Goal: Task Accomplishment & Management: Manage account settings

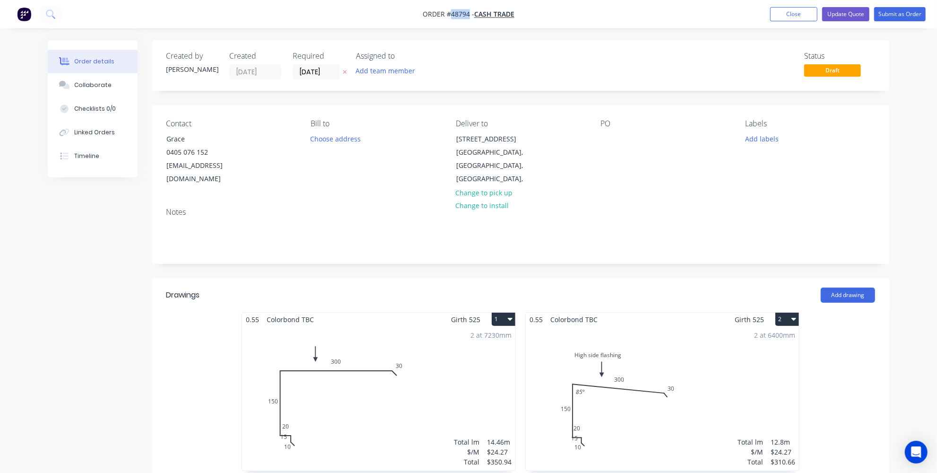
drag, startPoint x: 468, startPoint y: 15, endPoint x: 451, endPoint y: 15, distance: 17.0
click at [451, 15] on span "Order #48794 -" at bounding box center [449, 14] width 52 height 9
copy span "48794"
click at [859, 12] on button "Update Quote" at bounding box center [845, 14] width 47 height 14
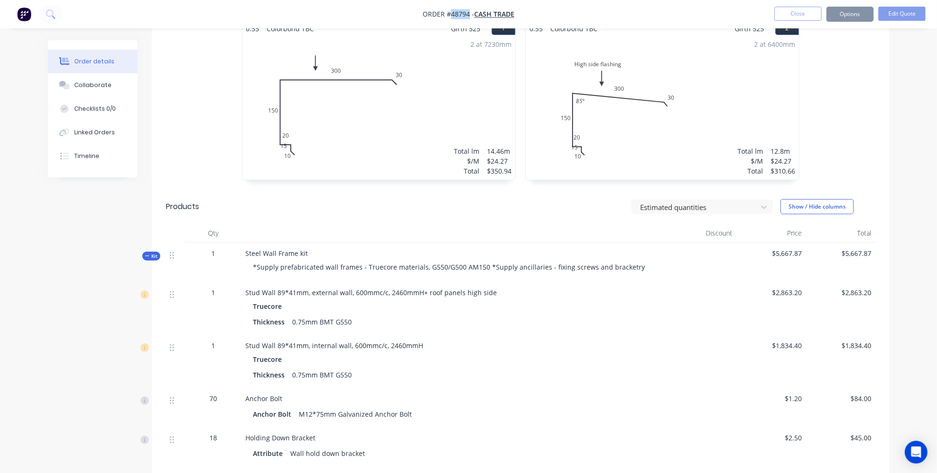
scroll to position [301, 0]
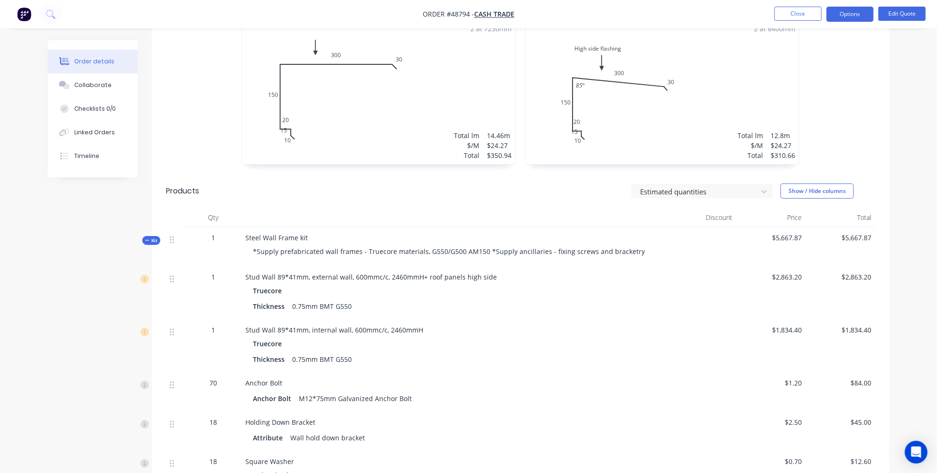
click at [360, 272] on span "Stud Wall 89*41mm, external wall, 600mmc/c, 2460mmH+ roof panels high side" at bounding box center [371, 276] width 252 height 9
click at [904, 13] on button "Edit Quote" at bounding box center [902, 14] width 47 height 14
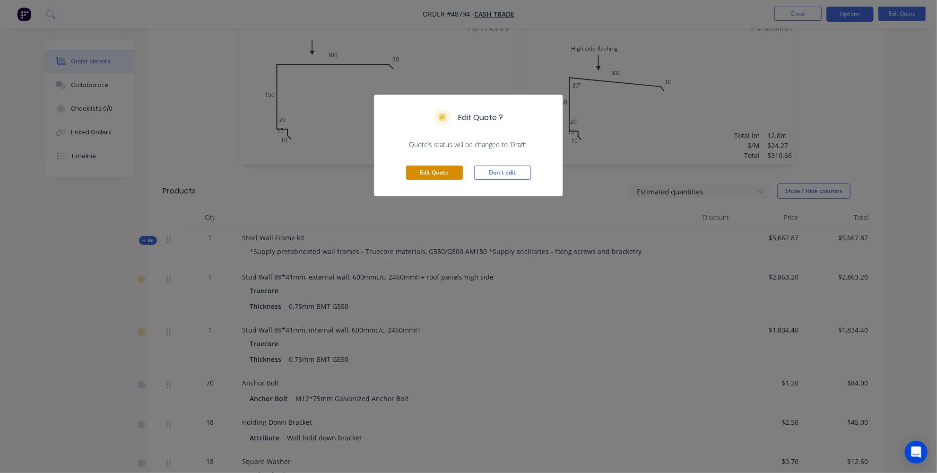
click at [426, 170] on button "Edit Quote" at bounding box center [434, 173] width 57 height 14
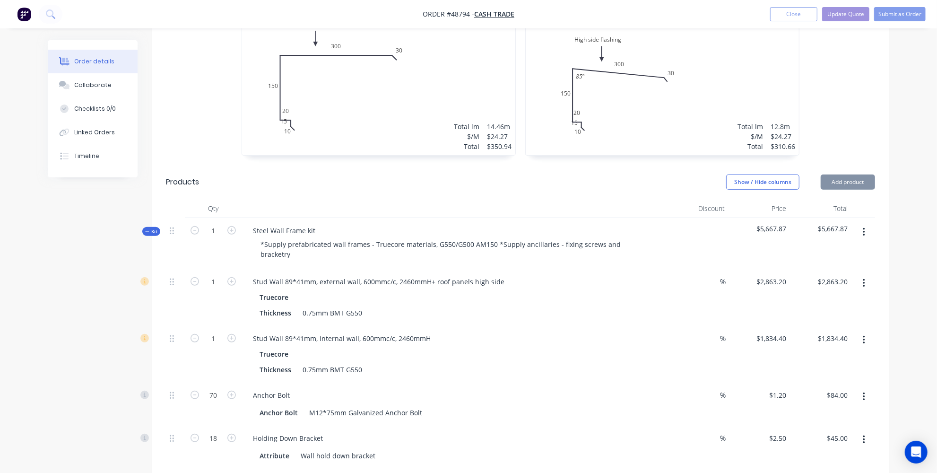
scroll to position [387, 0]
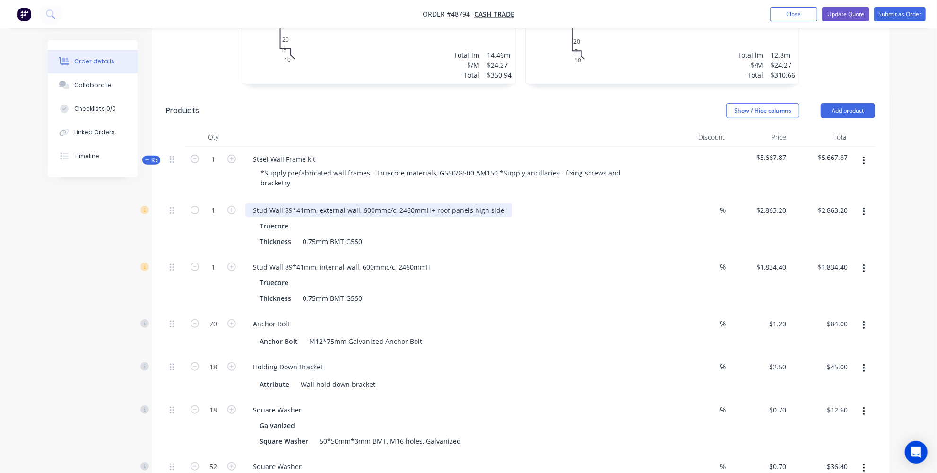
click at [371, 211] on div "Stud Wall 89*41mm, external wall, 600mmc/c, 2460mmH+ roof panels high side" at bounding box center [378, 210] width 267 height 14
click at [776, 212] on input "2863.2" at bounding box center [778, 210] width 26 height 14
type input "$3,090.00"
type input "$3,320.00"
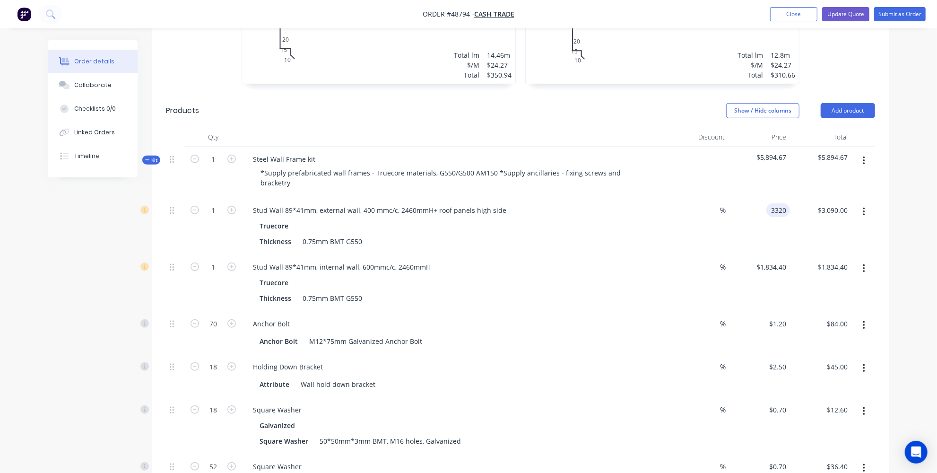
type input "$3,320.00"
click at [767, 267] on input "1834.4" at bounding box center [773, 267] width 35 height 14
type input "$1,739.00"
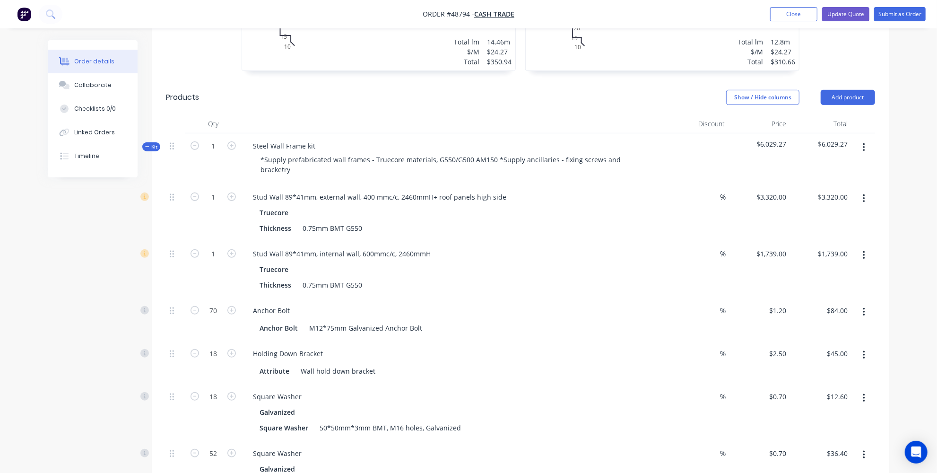
scroll to position [430, 0]
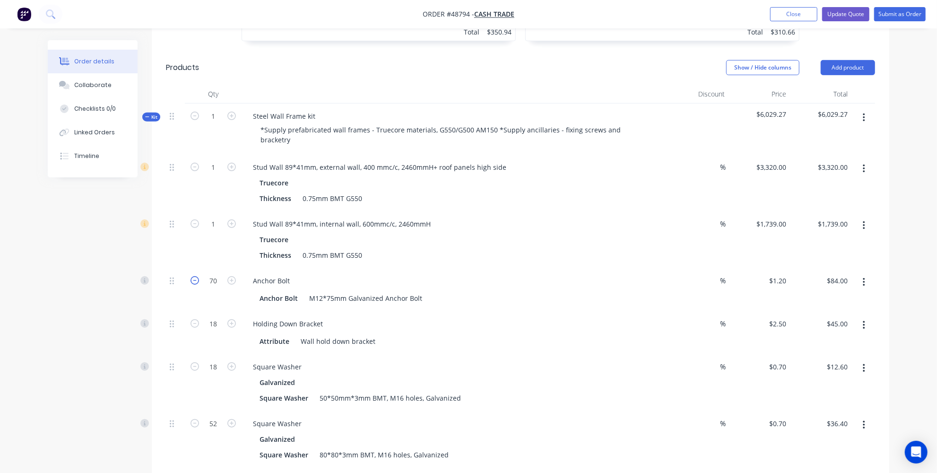
click at [198, 282] on icon "button" at bounding box center [195, 280] width 9 height 9
type input "69"
type input "$82.80"
click at [198, 282] on icon "button" at bounding box center [195, 280] width 9 height 9
type input "68"
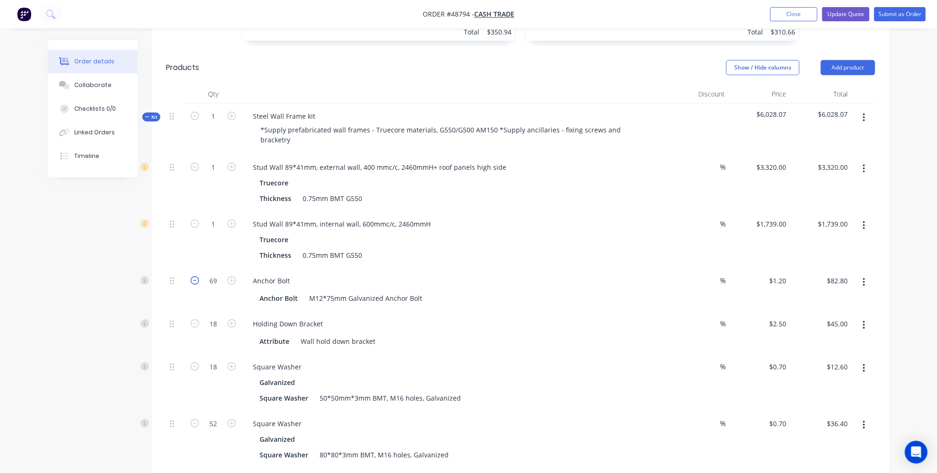
type input "$81.60"
click at [198, 281] on icon "button" at bounding box center [195, 280] width 9 height 9
type input "67"
type input "$80.40"
click at [198, 281] on icon "button" at bounding box center [195, 280] width 9 height 9
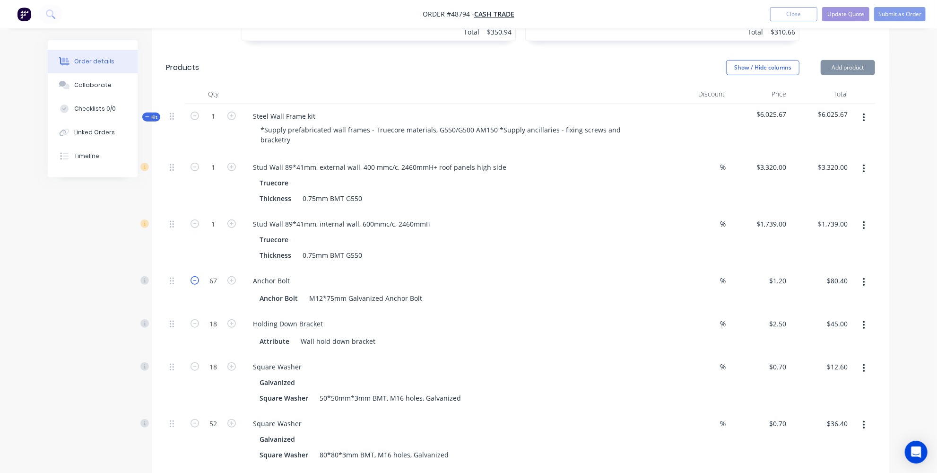
type input "66"
type input "$79.20"
click at [198, 281] on icon "button" at bounding box center [195, 280] width 9 height 9
type input "65"
type input "$78.00"
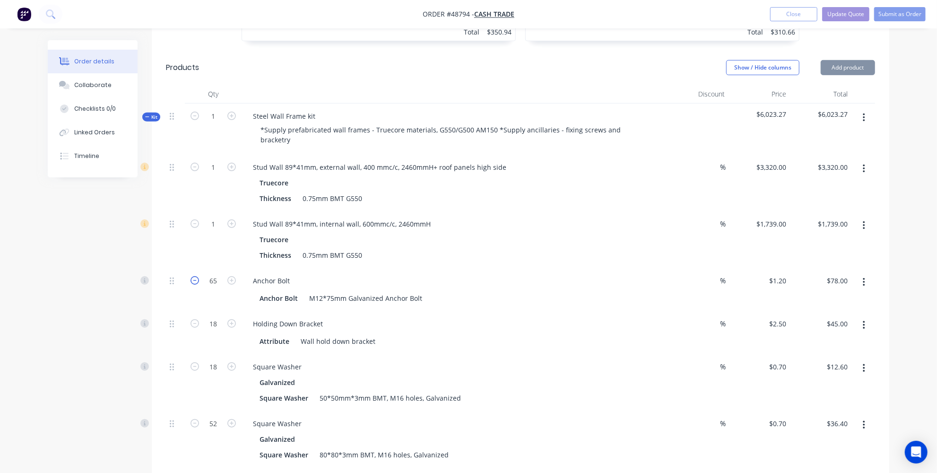
click at [198, 281] on icon "button" at bounding box center [195, 280] width 9 height 9
type input "64"
type input "$76.80"
click at [198, 281] on icon "button" at bounding box center [195, 280] width 9 height 9
type input "63"
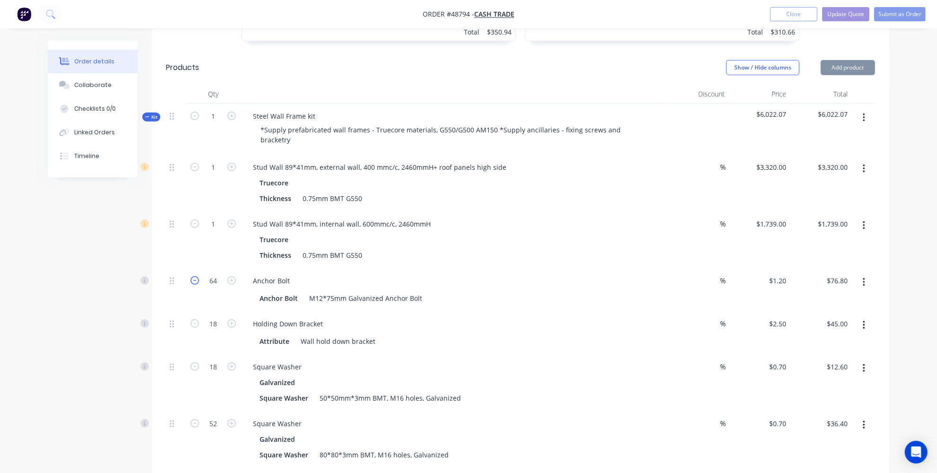
type input "$75.60"
click at [198, 281] on icon "button" at bounding box center [195, 280] width 9 height 9
type input "62"
type input "$74.40"
click at [198, 281] on icon "button" at bounding box center [195, 280] width 9 height 9
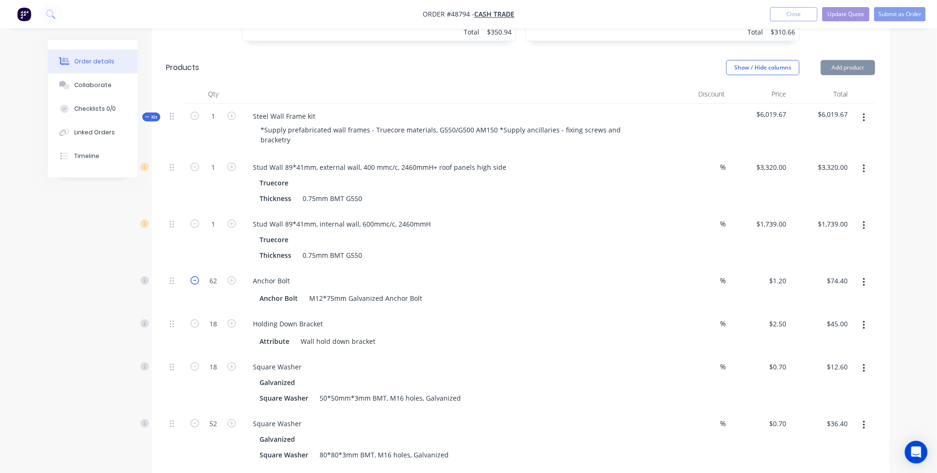
type input "61"
type input "$73.20"
click at [198, 281] on icon "button" at bounding box center [195, 280] width 9 height 9
type input "60"
type input "$72.00"
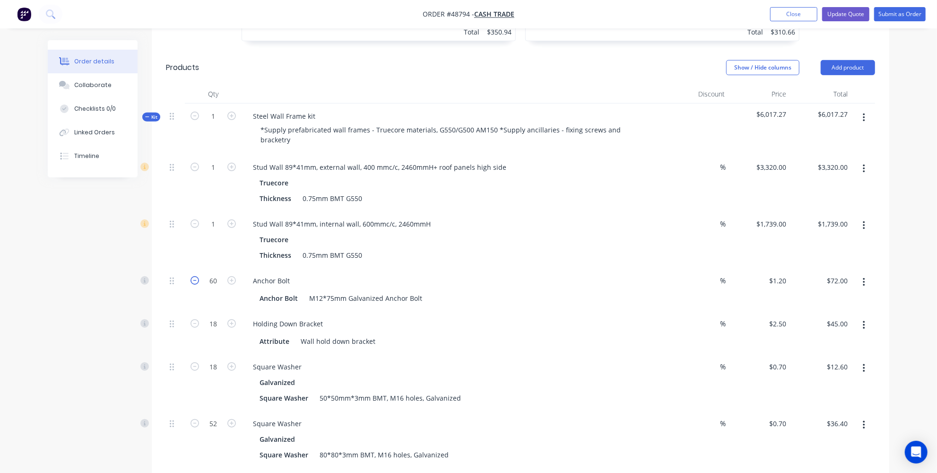
click at [198, 281] on icon "button" at bounding box center [195, 280] width 9 height 9
type input "59"
type input "$70.80"
click at [198, 281] on icon "button" at bounding box center [195, 280] width 9 height 9
type input "58"
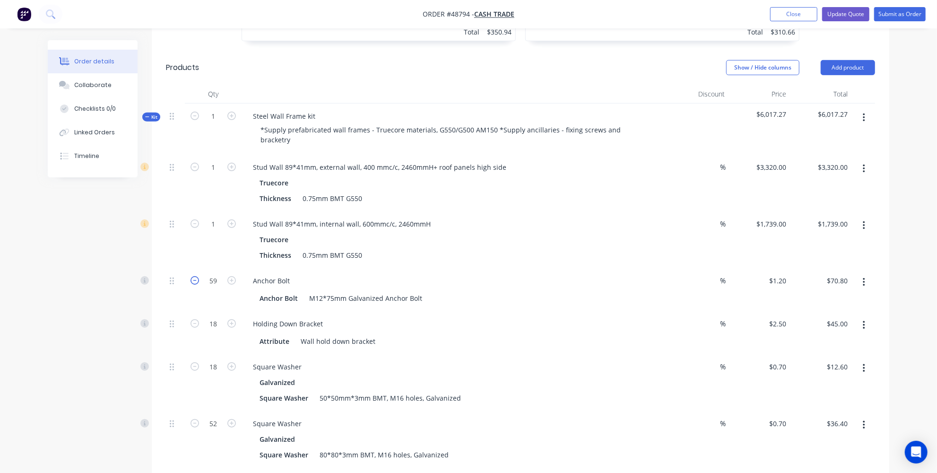
type input "$69.60"
click at [198, 281] on icon "button" at bounding box center [195, 280] width 9 height 9
type input "57"
type input "$68.40"
click at [193, 282] on icon "button" at bounding box center [195, 280] width 9 height 9
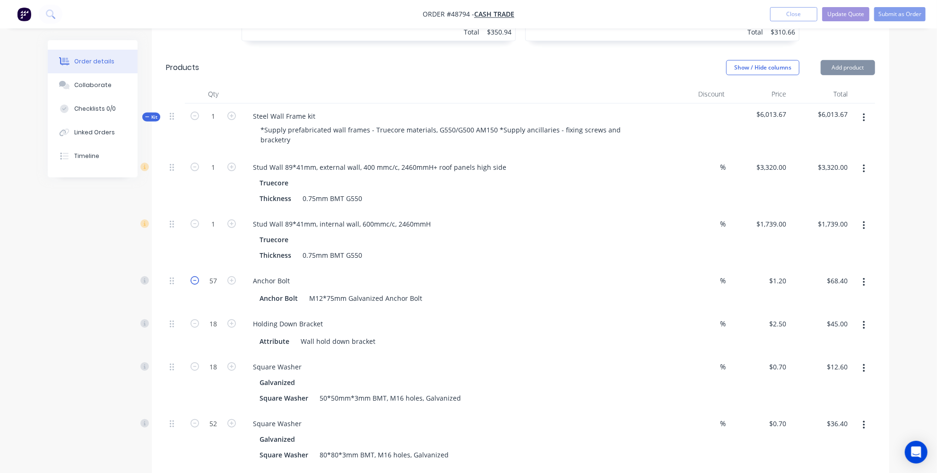
type input "56"
type input "$67.20"
click at [193, 282] on icon "button" at bounding box center [195, 280] width 9 height 9
type input "55"
type input "$66.00"
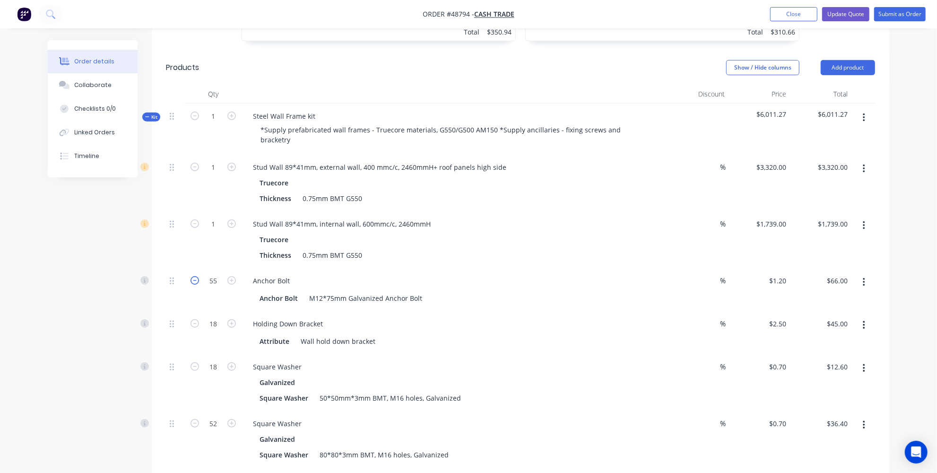
click at [193, 282] on icon "button" at bounding box center [195, 280] width 9 height 9
type input "54"
type input "$64.80"
click at [193, 282] on icon "button" at bounding box center [195, 280] width 9 height 9
type input "53"
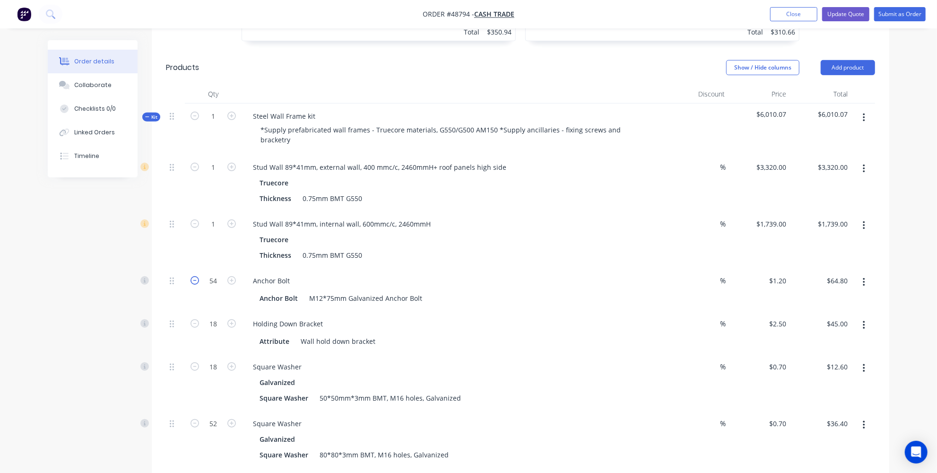
type input "$63.60"
click at [193, 282] on icon "button" at bounding box center [195, 280] width 9 height 9
type input "52"
type input "$62.40"
click at [193, 282] on icon "button" at bounding box center [195, 280] width 9 height 9
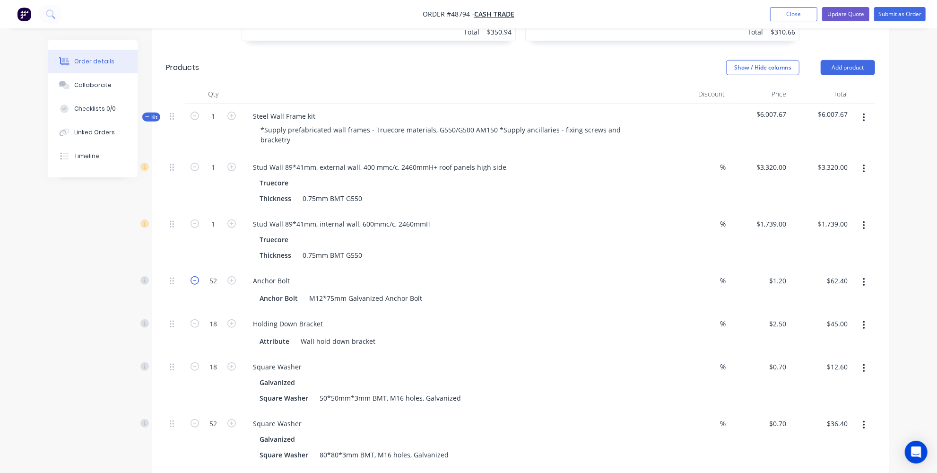
type input "51"
type input "$61.20"
click at [193, 282] on icon "button" at bounding box center [195, 280] width 9 height 9
type input "50"
type input "$60.00"
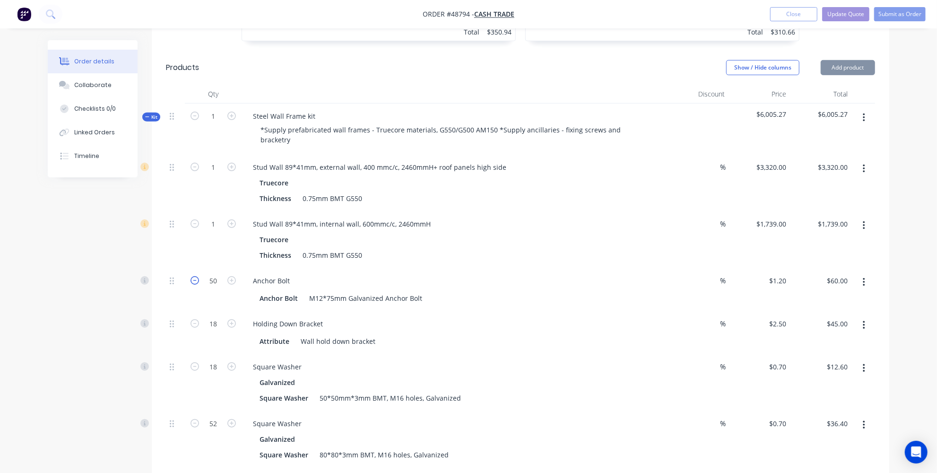
click at [193, 282] on icon "button" at bounding box center [195, 280] width 9 height 9
type input "49"
type input "$58.80"
click at [230, 282] on icon "button" at bounding box center [231, 280] width 9 height 9
type input "50"
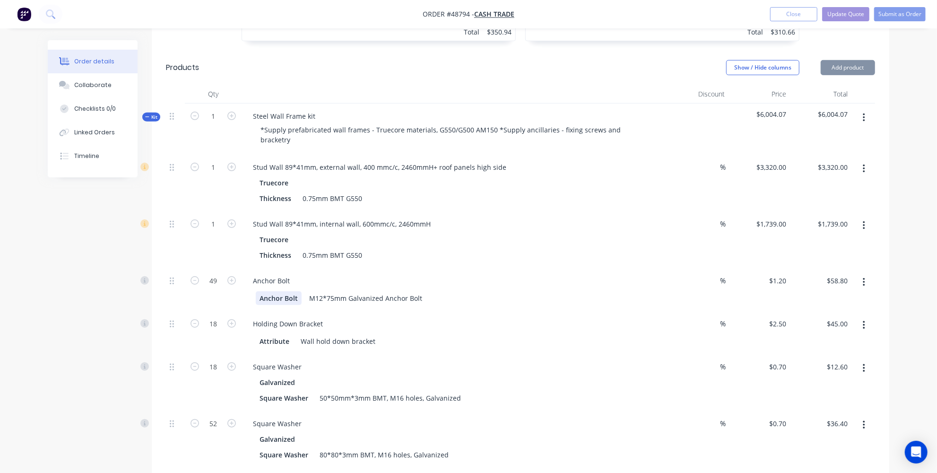
type input "$60.00"
click at [234, 324] on icon "button" at bounding box center [231, 323] width 9 height 9
type input "19"
type input "$47.50"
click at [234, 324] on icon "button" at bounding box center [231, 323] width 9 height 9
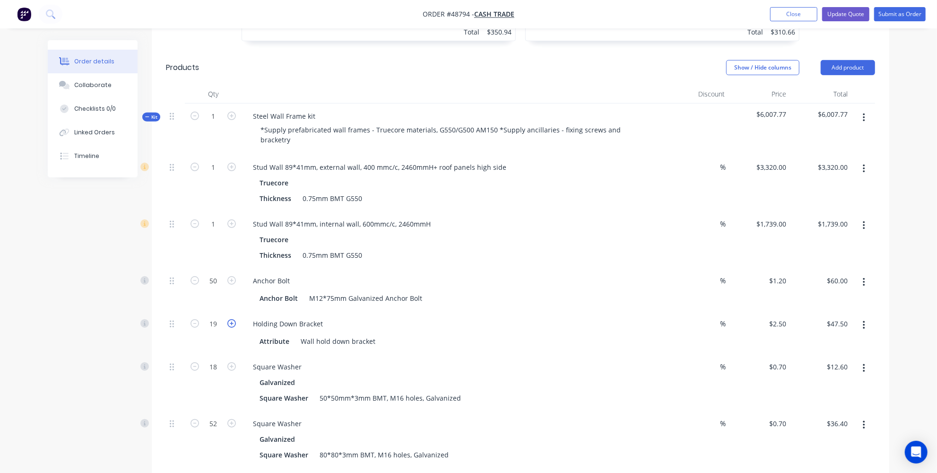
type input "20"
type input "$50.00"
click at [193, 323] on icon "button" at bounding box center [195, 323] width 9 height 9
type input "19"
type input "$47.50"
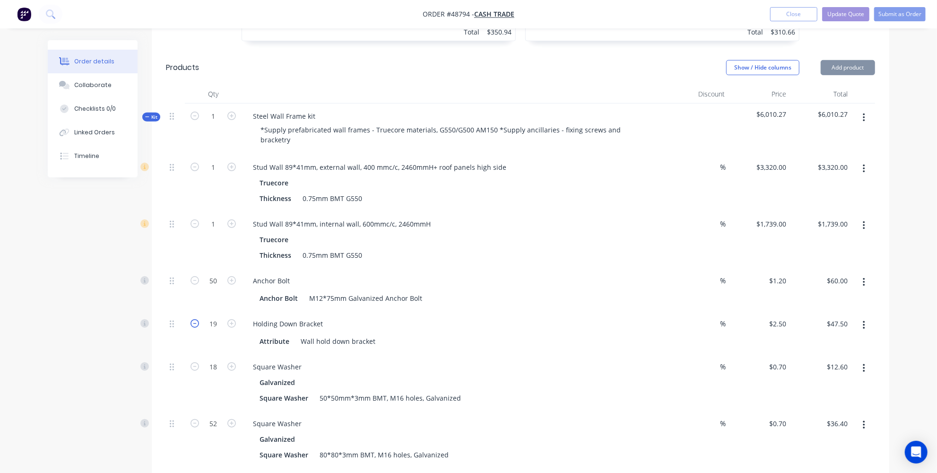
click at [193, 323] on icon "button" at bounding box center [195, 323] width 9 height 9
type input "18"
type input "$45.00"
click at [193, 323] on icon "button" at bounding box center [195, 323] width 9 height 9
type input "17"
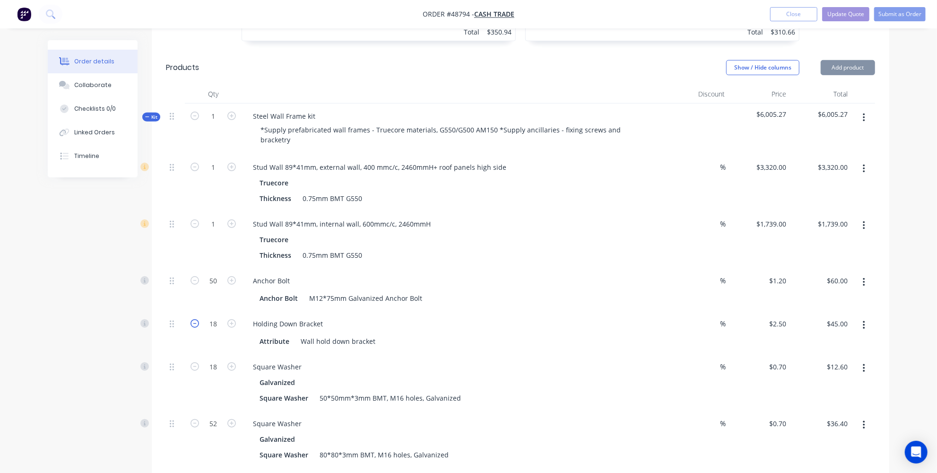
type input "$42.50"
click at [193, 323] on icon "button" at bounding box center [195, 323] width 9 height 9
type input "16"
type input "$40.00"
click at [193, 323] on icon "button" at bounding box center [195, 323] width 9 height 9
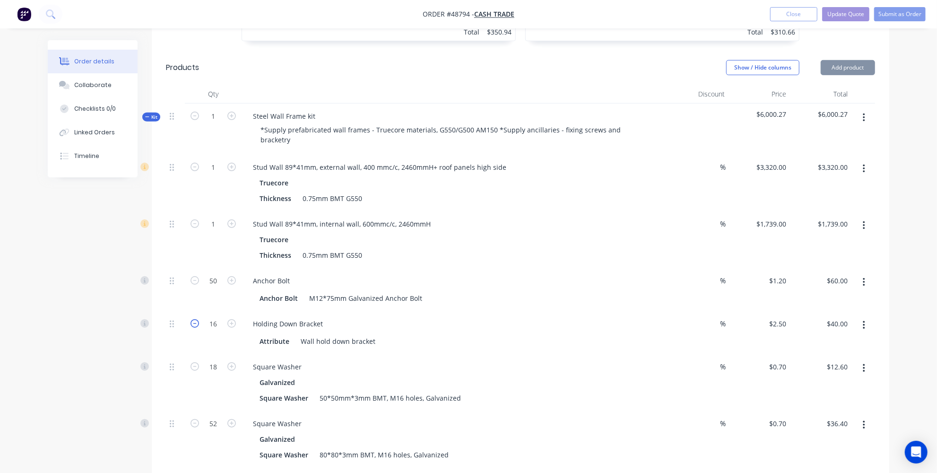
type input "15"
type input "$37.50"
click at [231, 365] on icon "button" at bounding box center [231, 366] width 9 height 9
type input "19"
type input "$13.30"
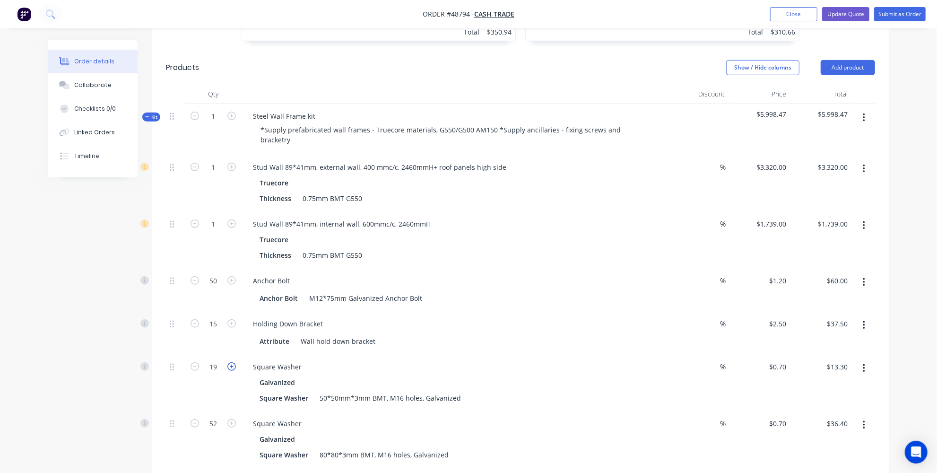
click at [231, 365] on icon "button" at bounding box center [231, 366] width 9 height 9
type input "20"
type input "$14.00"
click at [231, 365] on icon "button" at bounding box center [231, 366] width 9 height 9
type input "21"
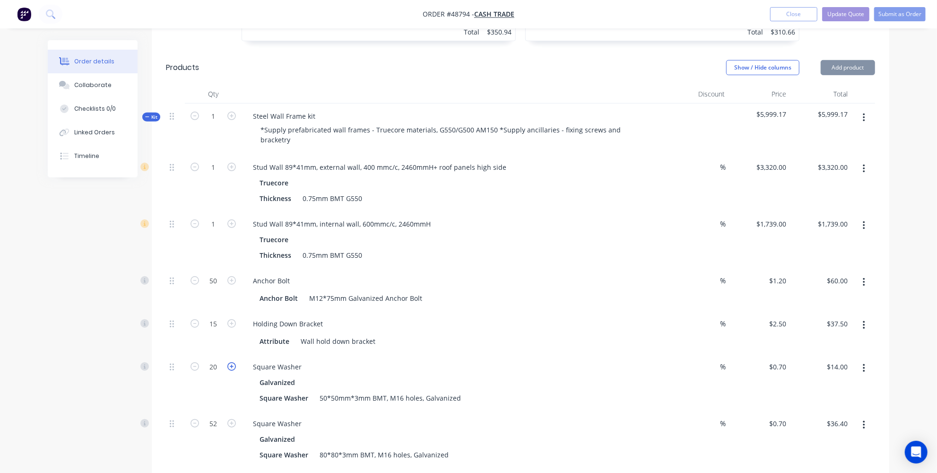
type input "$14.70"
click at [231, 365] on icon "button" at bounding box center [231, 366] width 9 height 9
type input "22"
type input "$15.40"
click at [231, 365] on icon "button" at bounding box center [231, 366] width 9 height 9
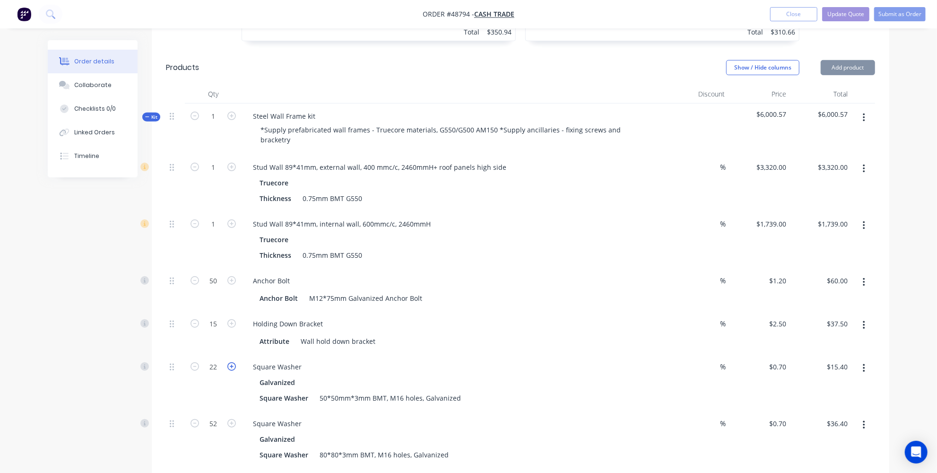
type input "23"
type input "$16.10"
click at [231, 365] on icon "button" at bounding box center [231, 366] width 9 height 9
type input "24"
type input "$16.80"
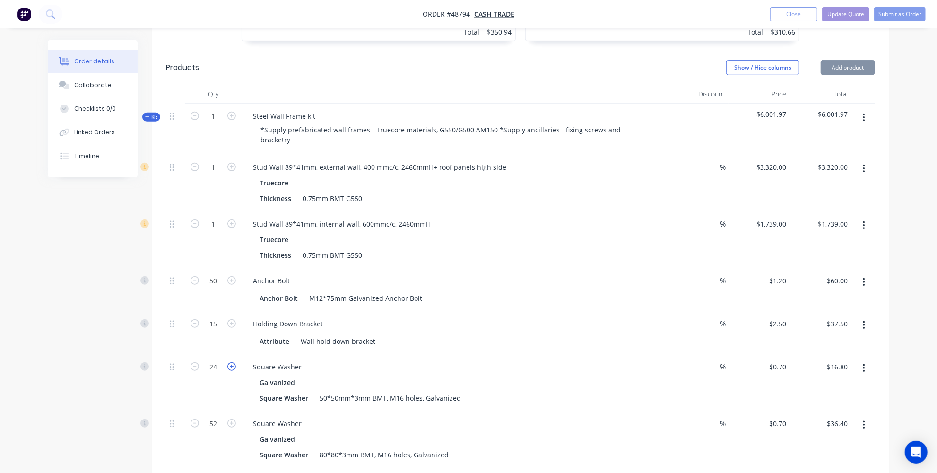
click at [231, 365] on icon "button" at bounding box center [231, 366] width 9 height 9
type input "25"
type input "$17.50"
click at [198, 369] on icon "button" at bounding box center [195, 366] width 9 height 9
type input "24"
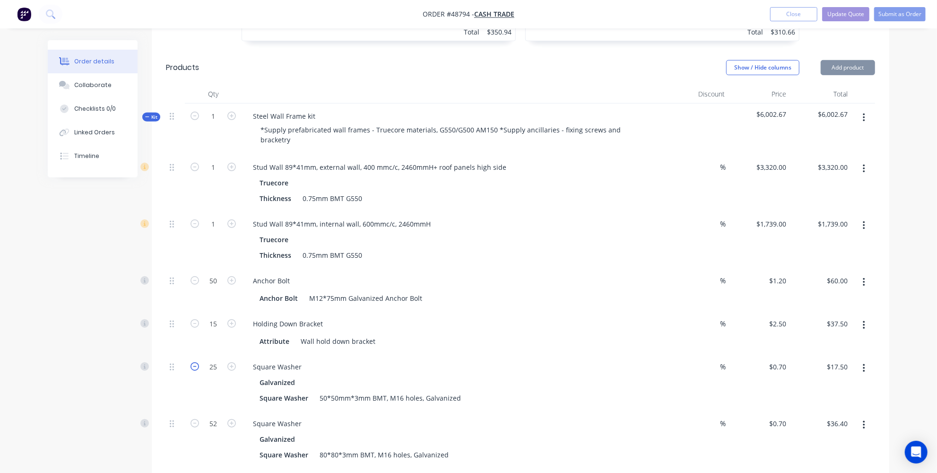
type input "$16.80"
click at [198, 369] on icon "button" at bounding box center [195, 366] width 9 height 9
type input "23"
type input "$16.10"
click at [198, 369] on icon "button" at bounding box center [195, 366] width 9 height 9
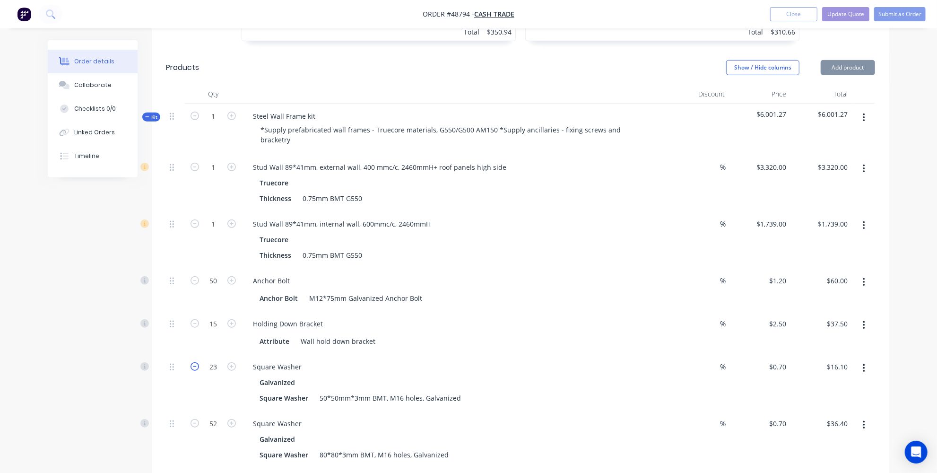
type input "22"
type input "$15.40"
click at [198, 369] on icon "button" at bounding box center [195, 366] width 9 height 9
type input "21"
type input "$14.70"
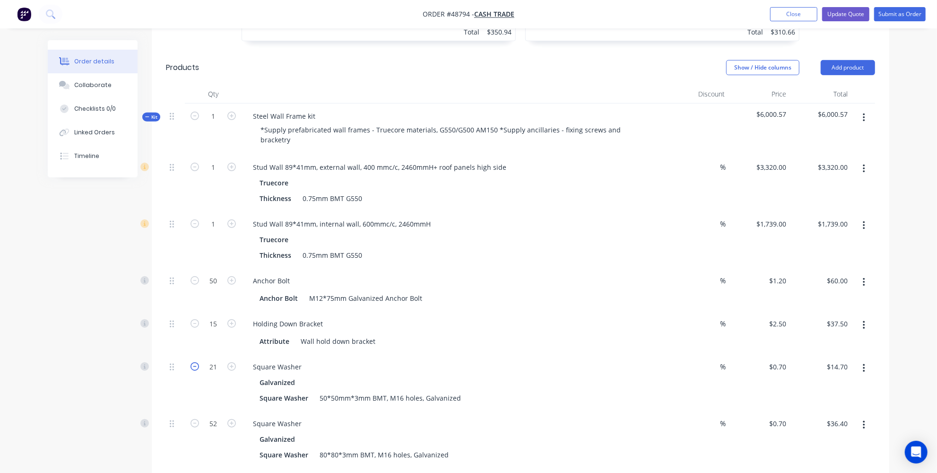
click at [198, 369] on icon "button" at bounding box center [195, 366] width 9 height 9
type input "20"
type input "$14.00"
click at [198, 369] on icon "button" at bounding box center [195, 366] width 9 height 9
type input "19"
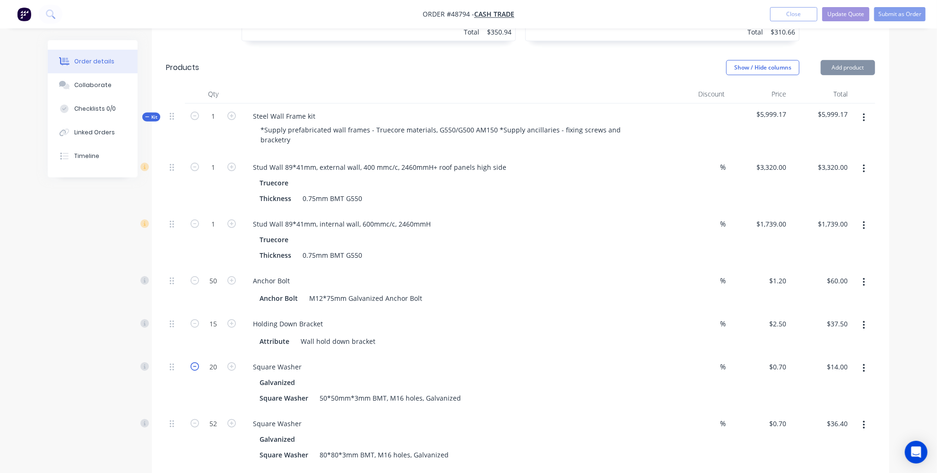
type input "$13.30"
click at [198, 369] on icon "button" at bounding box center [195, 366] width 9 height 9
type input "18"
type input "$12.60"
click at [198, 369] on icon "button" at bounding box center [195, 366] width 9 height 9
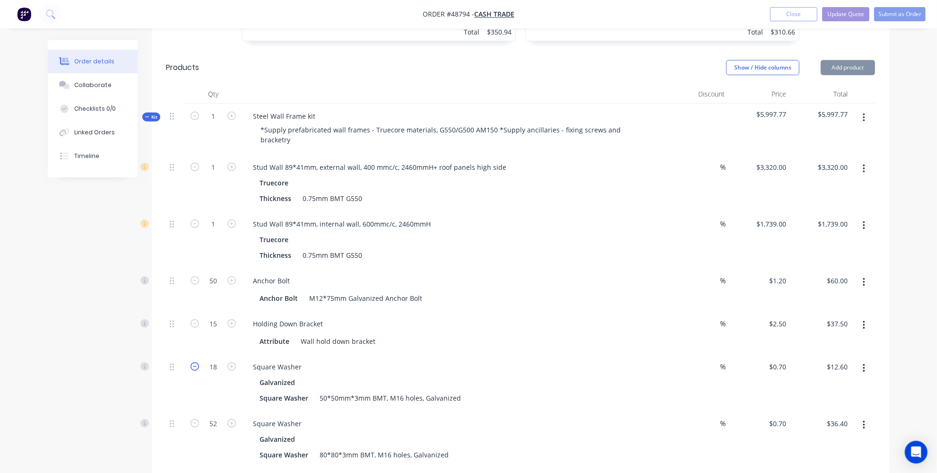
type input "17"
type input "$11.90"
click at [198, 369] on icon "button" at bounding box center [195, 366] width 9 height 9
type input "16"
type input "$11.20"
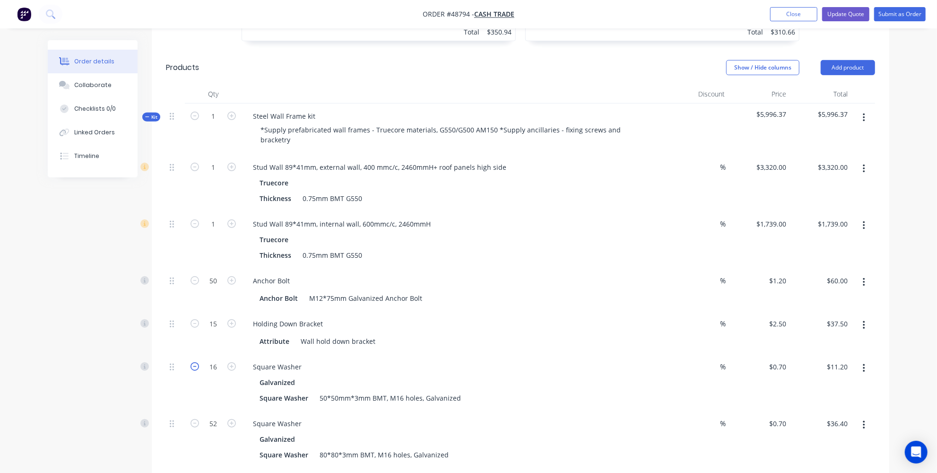
click at [198, 369] on icon "button" at bounding box center [195, 366] width 9 height 9
type input "15"
type input "$10.50"
click at [196, 422] on icon "button" at bounding box center [195, 423] width 9 height 9
type input "51"
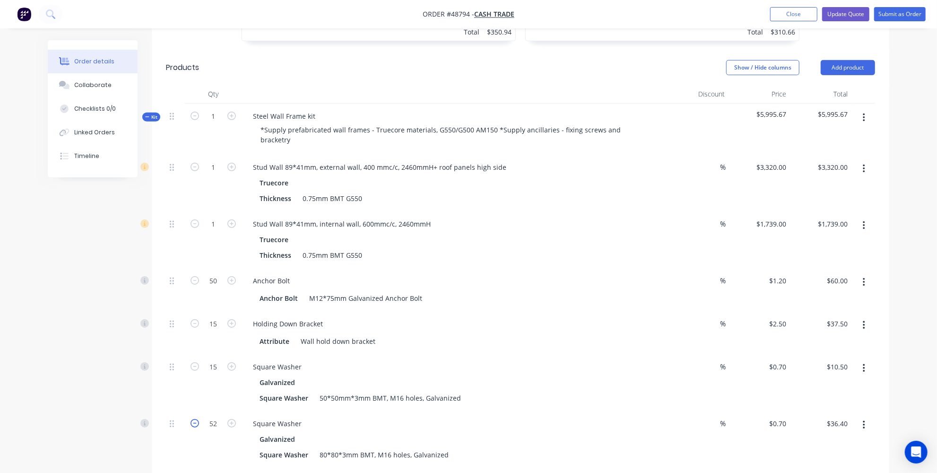
type input "$35.70"
click at [196, 422] on icon "button" at bounding box center [195, 423] width 9 height 9
type input "50"
type input "$35.00"
click at [196, 422] on icon "button" at bounding box center [195, 423] width 9 height 9
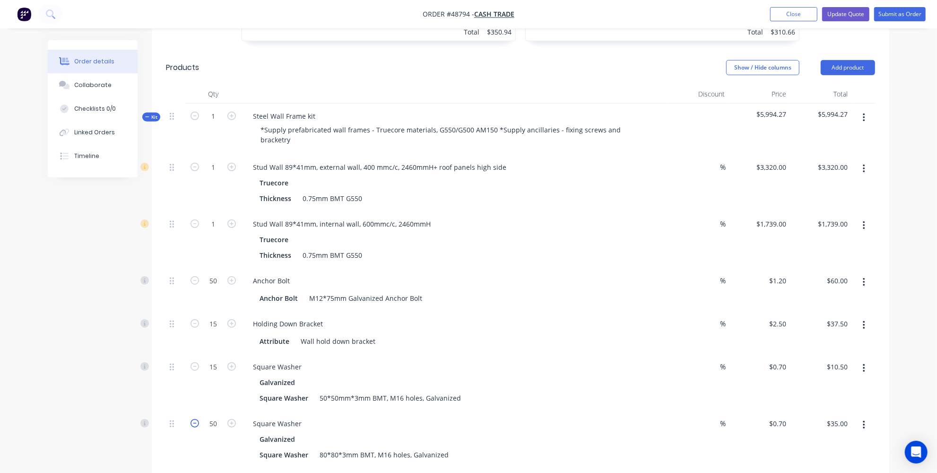
type input "49"
type input "$34.30"
click at [196, 422] on icon "button" at bounding box center [195, 423] width 9 height 9
type input "48"
type input "$33.60"
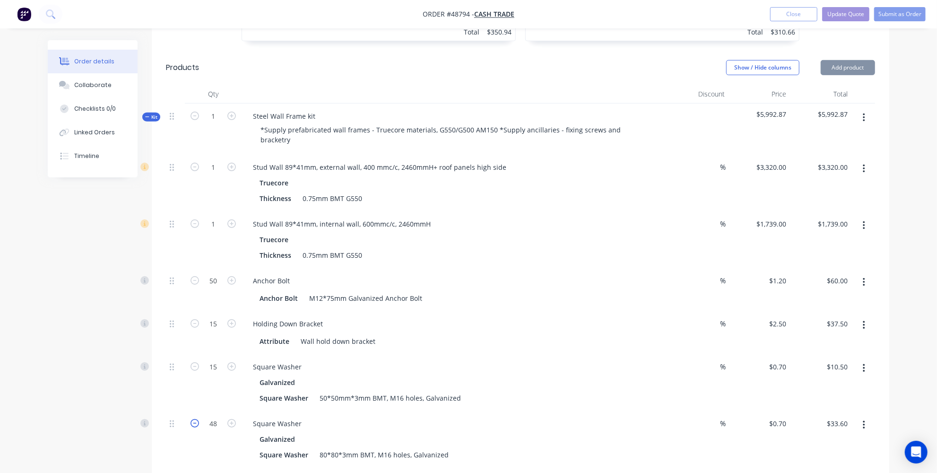
click at [196, 422] on icon "button" at bounding box center [195, 423] width 9 height 9
type input "47"
type input "$32.90"
click at [196, 422] on icon "button" at bounding box center [195, 423] width 9 height 9
type input "46"
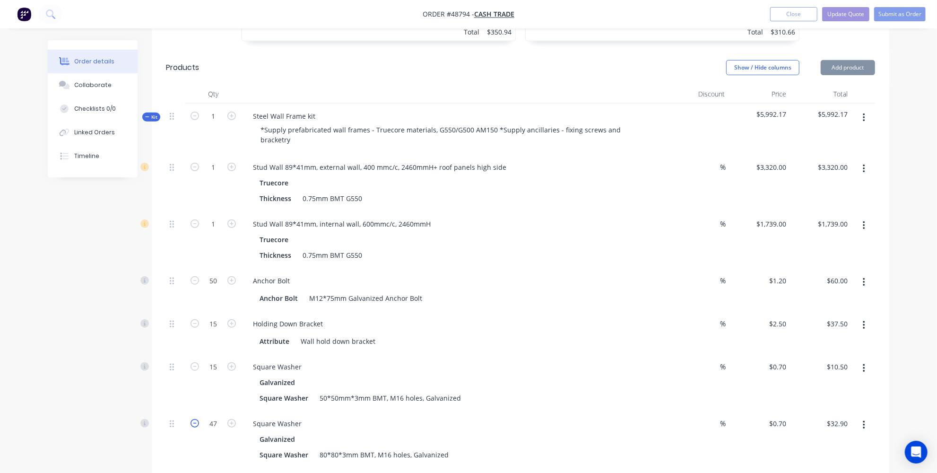
type input "$32.20"
click at [196, 422] on icon "button" at bounding box center [195, 423] width 9 height 9
type input "45"
type input "$31.50"
click at [196, 422] on icon "button" at bounding box center [195, 423] width 9 height 9
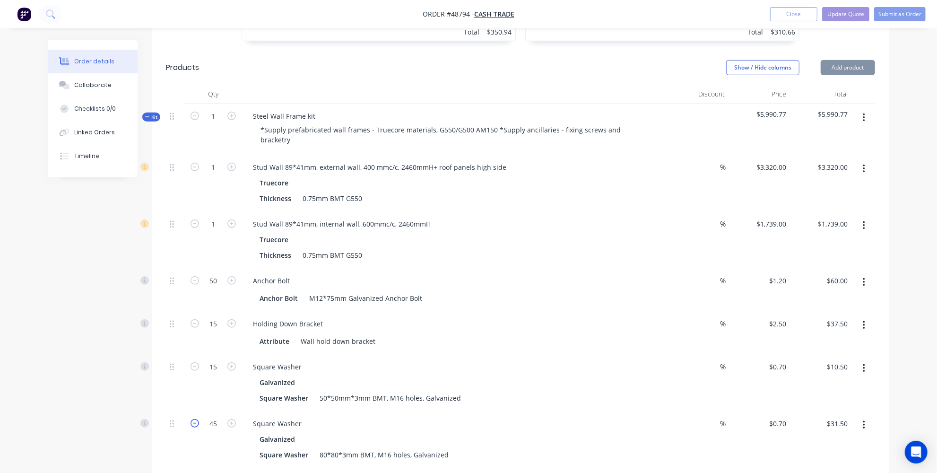
type input "44"
type input "$30.80"
click at [196, 422] on icon "button" at bounding box center [195, 423] width 9 height 9
type input "43"
type input "$30.10"
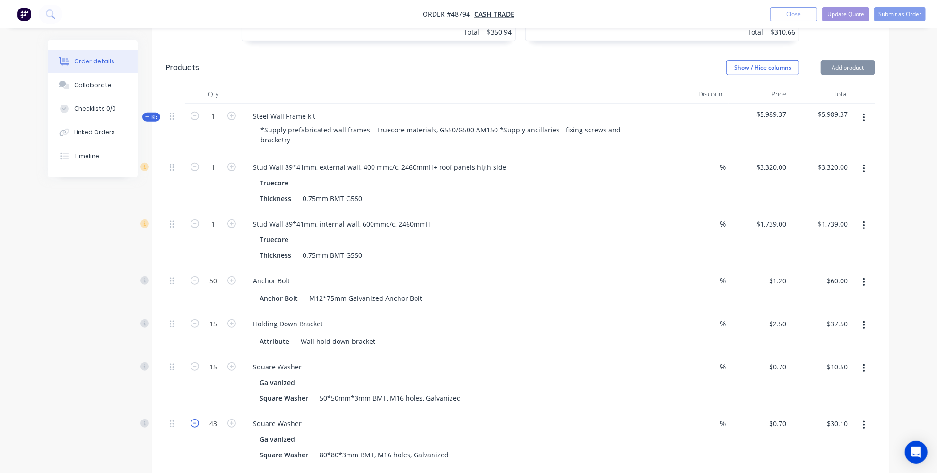
click at [196, 422] on icon "button" at bounding box center [195, 423] width 9 height 9
type input "42"
type input "$29.40"
click at [196, 422] on icon "button" at bounding box center [195, 423] width 9 height 9
type input "41"
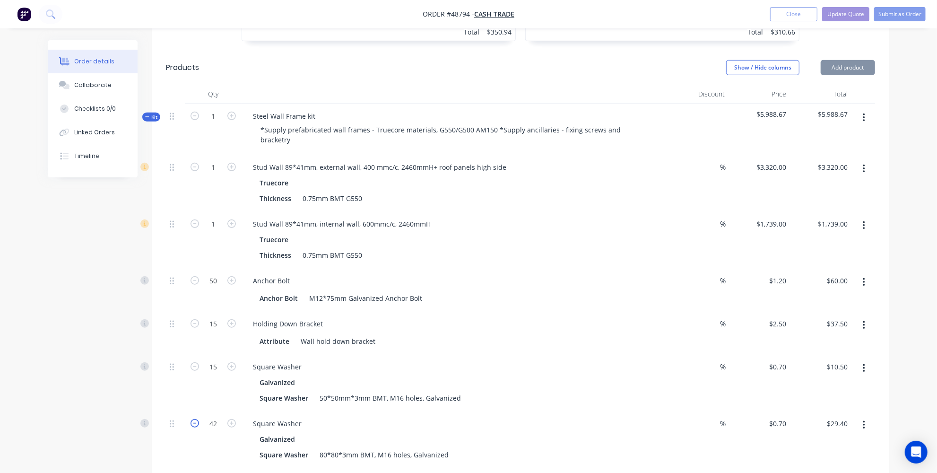
type input "$28.70"
click at [196, 422] on icon "button" at bounding box center [195, 423] width 9 height 9
type input "40"
type input "$28.00"
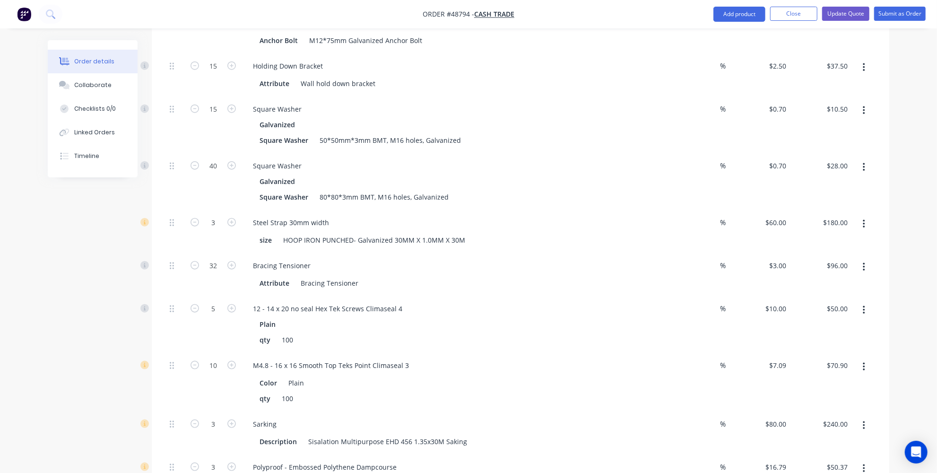
scroll to position [645, 0]
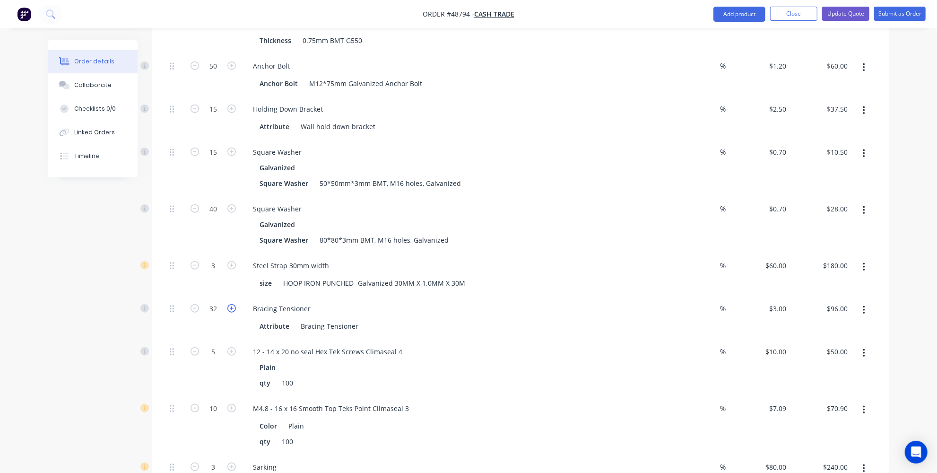
click at [230, 307] on icon "button" at bounding box center [231, 308] width 9 height 9
type input "33"
type input "$99.00"
click at [230, 307] on icon "button" at bounding box center [231, 308] width 9 height 9
type input "34"
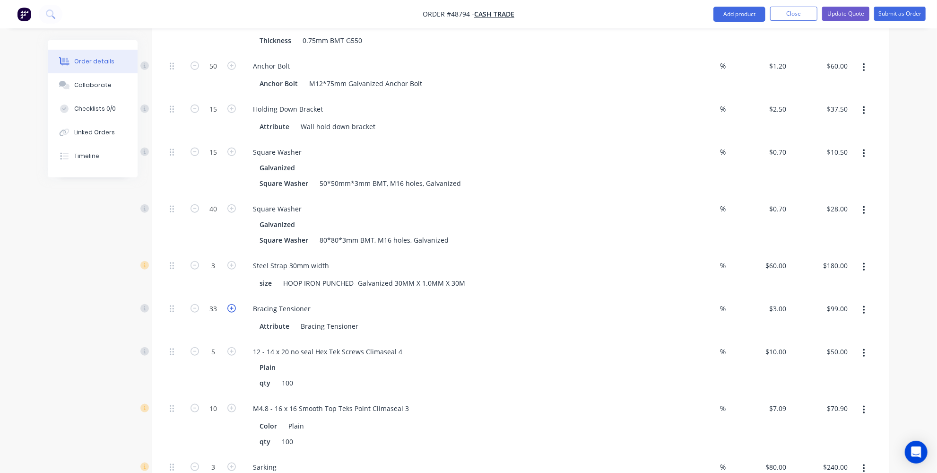
type input "$102.00"
click at [193, 308] on icon "button" at bounding box center [195, 308] width 9 height 9
type input "33"
type input "$99.00"
click at [193, 308] on icon "button" at bounding box center [195, 308] width 9 height 9
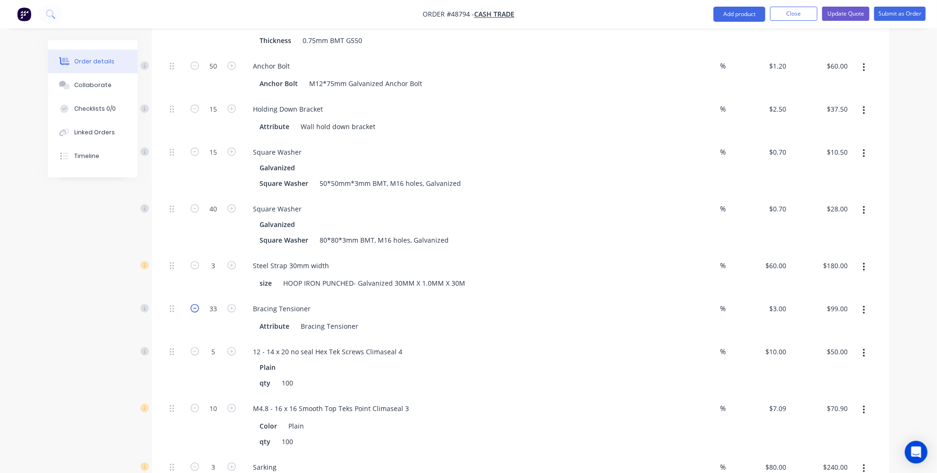
type input "32"
type input "$96.00"
click at [193, 308] on icon "button" at bounding box center [195, 308] width 9 height 9
type input "31"
type input "$93.00"
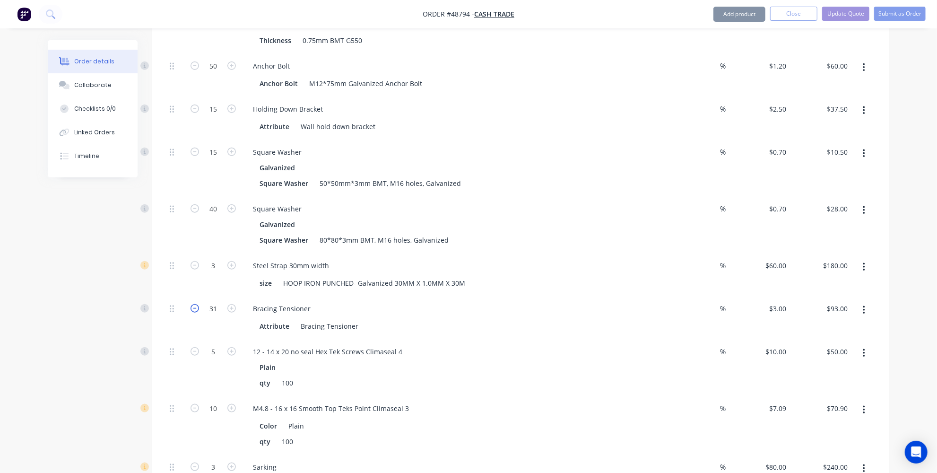
click at [193, 308] on icon "button" at bounding box center [195, 308] width 9 height 9
type input "30"
type input "$90.00"
click at [213, 324] on div "30" at bounding box center [213, 317] width 57 height 43
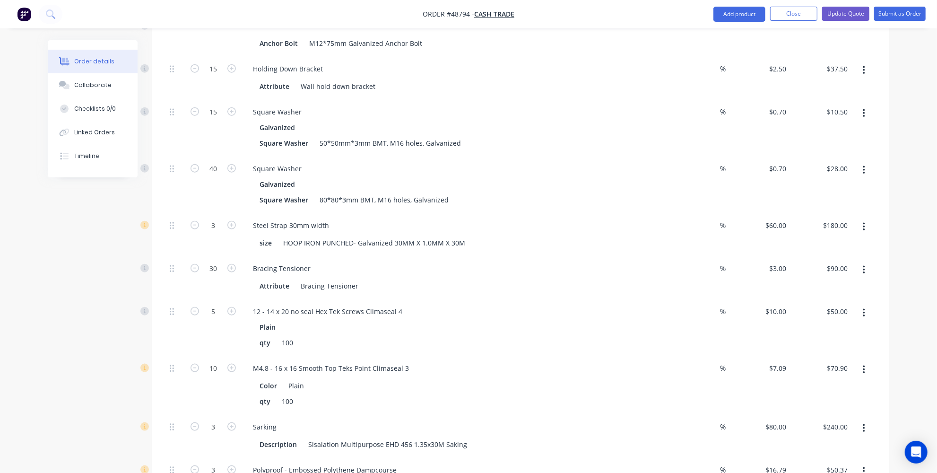
scroll to position [731, 0]
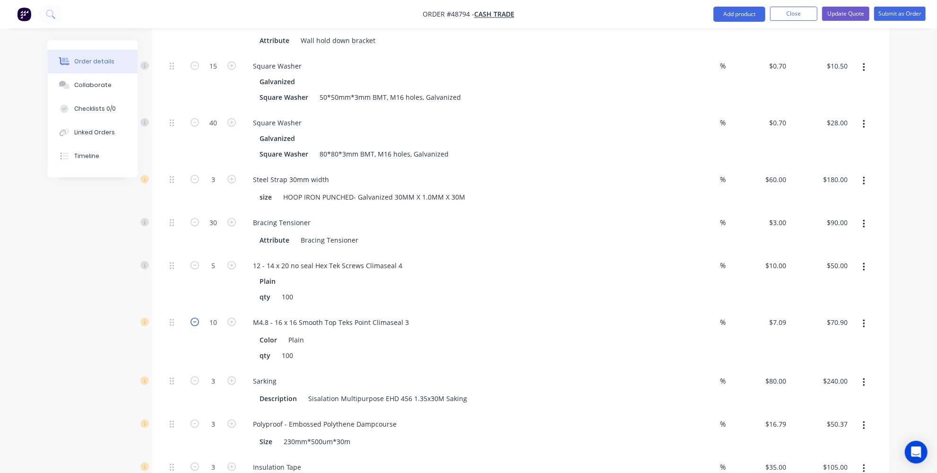
click at [197, 321] on icon "button" at bounding box center [195, 322] width 9 height 9
type input "9"
type input "$63.81"
click at [197, 321] on icon "button" at bounding box center [195, 322] width 9 height 9
type input "8"
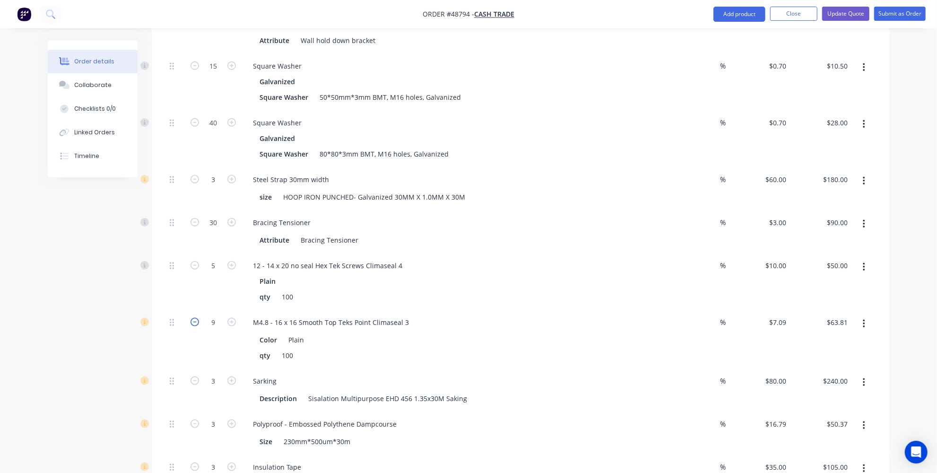
type input "$56.72"
click at [197, 321] on icon "button" at bounding box center [195, 322] width 9 height 9
type input "7"
type input "$49.63"
click at [197, 321] on icon "button" at bounding box center [195, 322] width 9 height 9
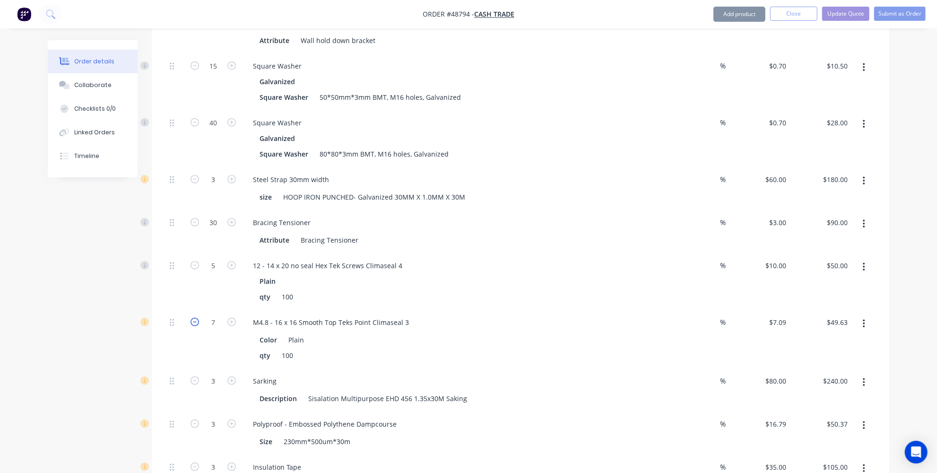
type input "6"
type input "$42.54"
click at [197, 321] on icon "button" at bounding box center [195, 322] width 9 height 9
type input "5"
type input "$35.45"
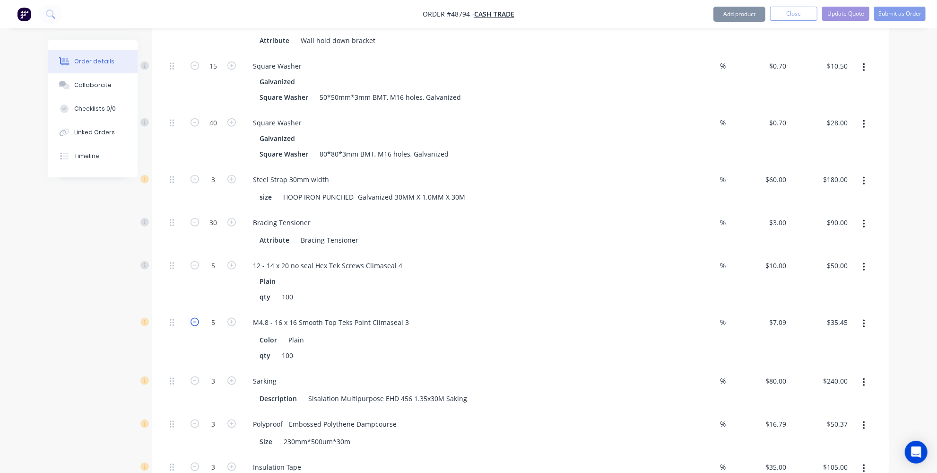
click at [197, 321] on icon "button" at bounding box center [195, 322] width 9 height 9
type input "4"
type input "$28.36"
click at [233, 318] on icon "button" at bounding box center [231, 322] width 9 height 9
type input "5"
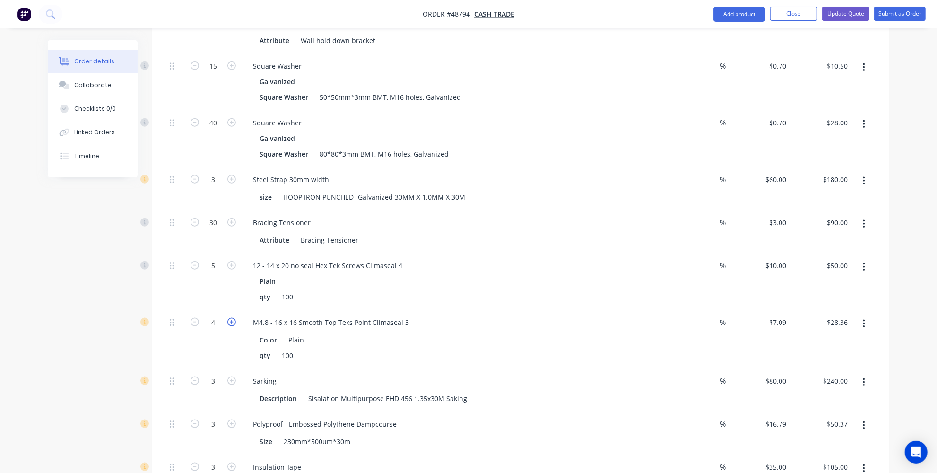
type input "$35.45"
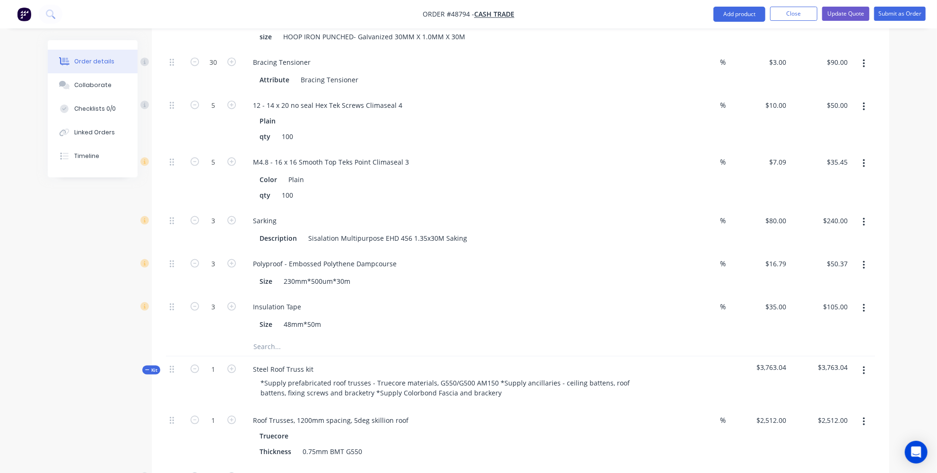
scroll to position [817, 0]
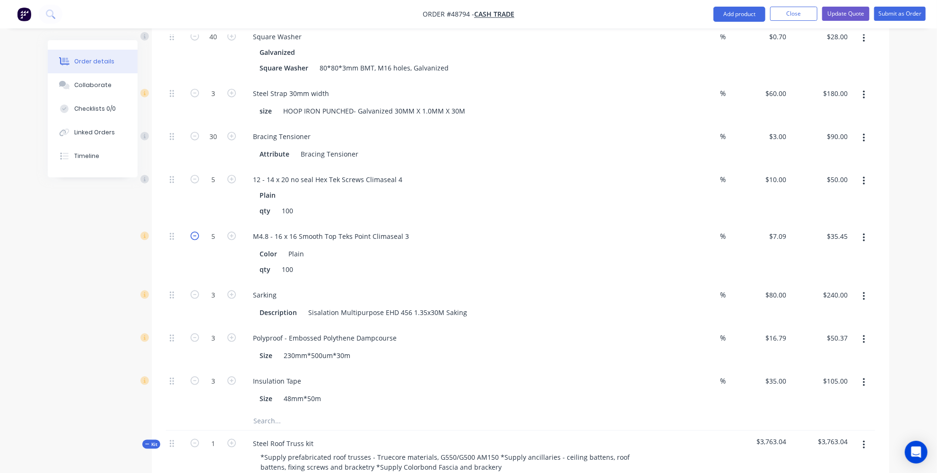
click at [197, 233] on icon "button" at bounding box center [195, 236] width 9 height 9
type input "4"
type input "$28.36"
click at [197, 233] on icon "button" at bounding box center [195, 236] width 9 height 9
type input "3"
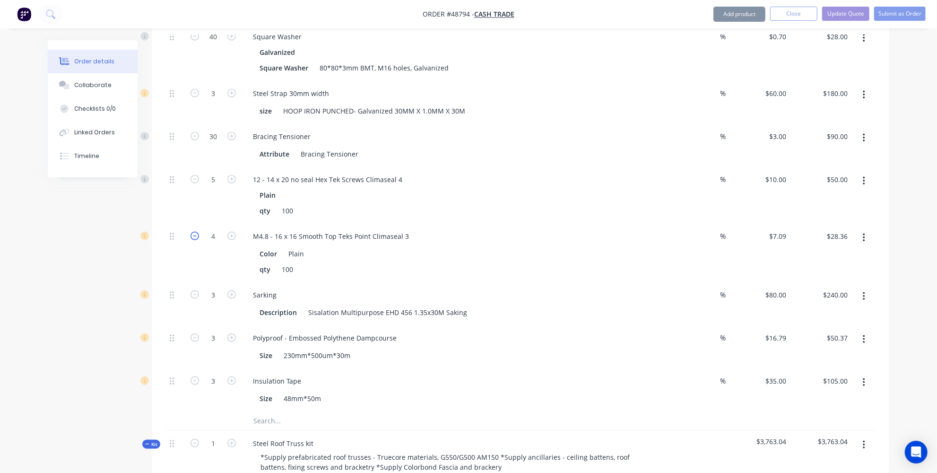
type input "$21.27"
click at [230, 232] on icon "button" at bounding box center [231, 236] width 9 height 9
type input "4"
type input "$28.36"
click at [230, 232] on icon "button" at bounding box center [231, 236] width 9 height 9
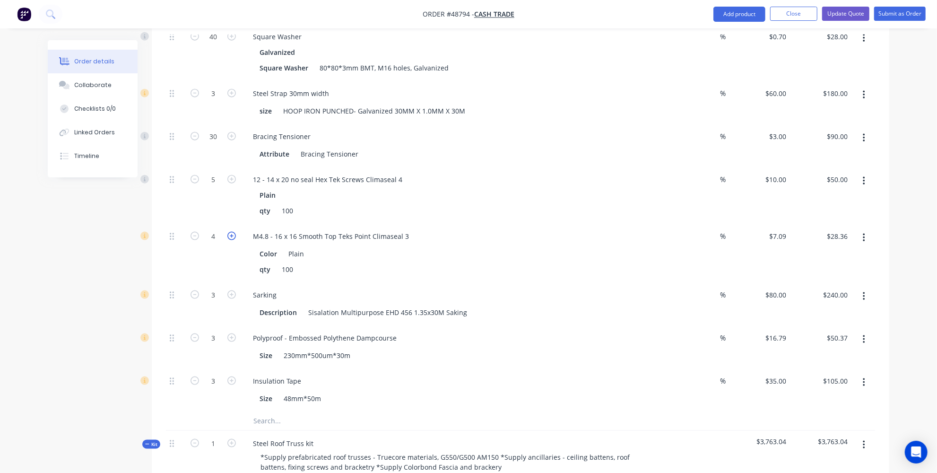
type input "5"
type input "$35.45"
click at [196, 290] on icon "button" at bounding box center [195, 294] width 9 height 9
type input "2"
type input "$160.00"
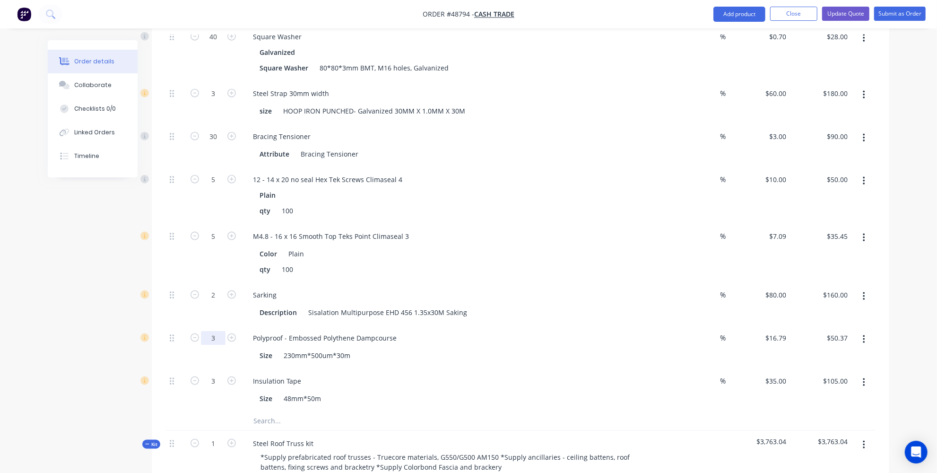
click at [205, 332] on input "3" at bounding box center [213, 338] width 25 height 14
click at [193, 337] on icon "button" at bounding box center [195, 337] width 9 height 9
type input "2"
type input "$33.58"
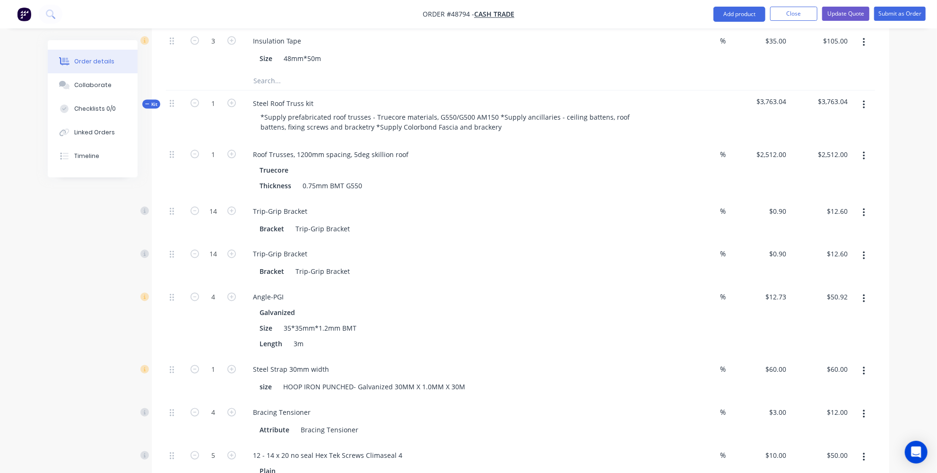
scroll to position [1161, 0]
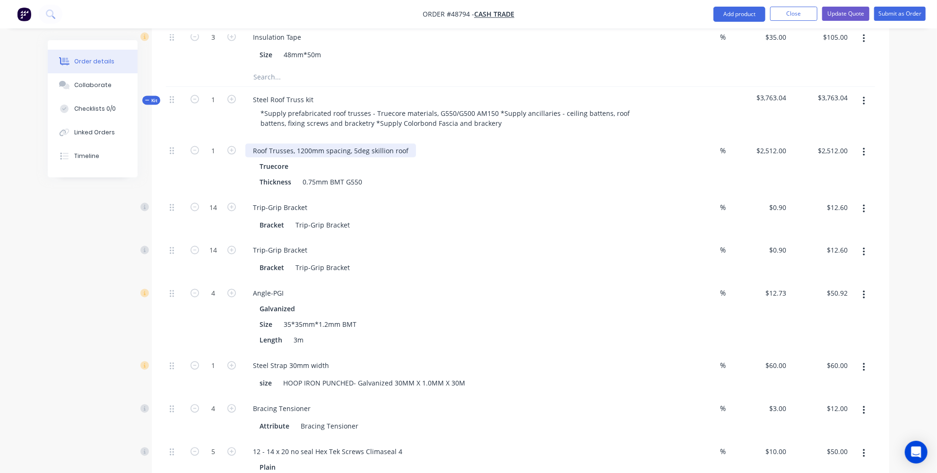
click at [323, 147] on div "Roof Trusses, 1200mm spacing, 5deg skillion roof" at bounding box center [330, 151] width 171 height 14
click at [377, 149] on div "Roof Trusses, 1200mm c/c spacing, 5deg skillion roof" at bounding box center [336, 151] width 182 height 14
click at [366, 148] on div "Roof Trusses, 1200mm c/c spacing, 5deg skillion roof" at bounding box center [336, 151] width 182 height 14
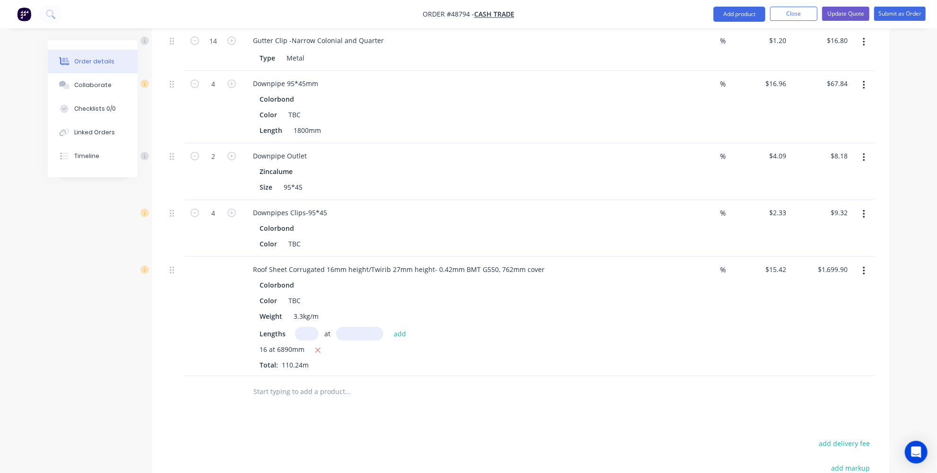
scroll to position [2752, 0]
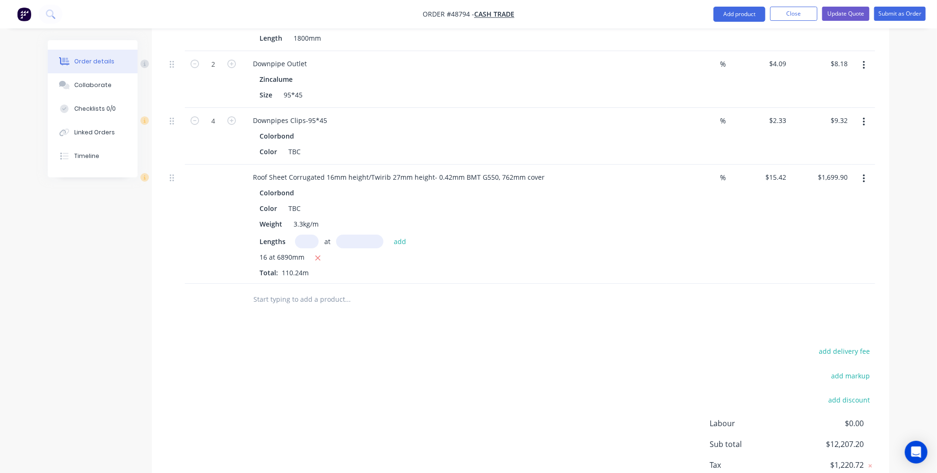
click at [603, 398] on div "add delivery fee add markup add discount Labour $0.00 Sub total $12,207.20 Tax …" at bounding box center [520, 426] width 709 height 162
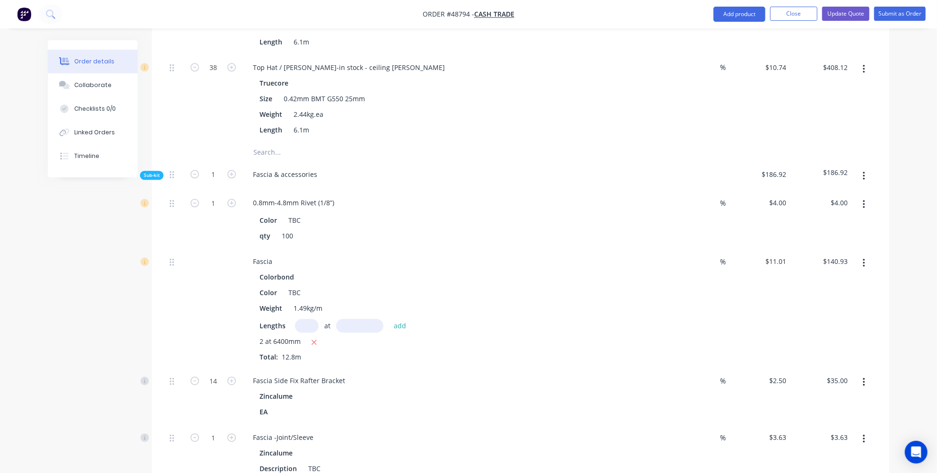
scroll to position [1763, 0]
click at [227, 375] on button "button" at bounding box center [232, 380] width 12 height 10
type input "15"
type input "$37.50"
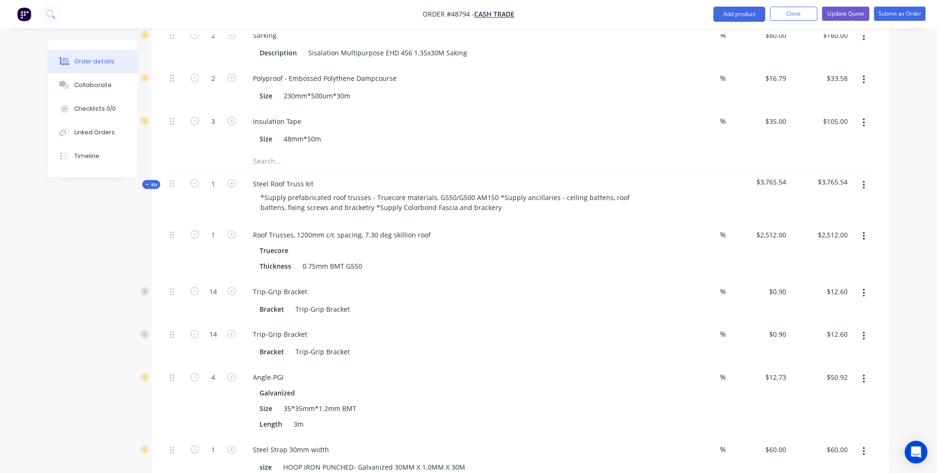
scroll to position [1075, 0]
click at [214, 291] on input "14" at bounding box center [213, 294] width 25 height 14
type input "25"
type input "$22.50"
click at [218, 330] on input "14" at bounding box center [213, 337] width 25 height 14
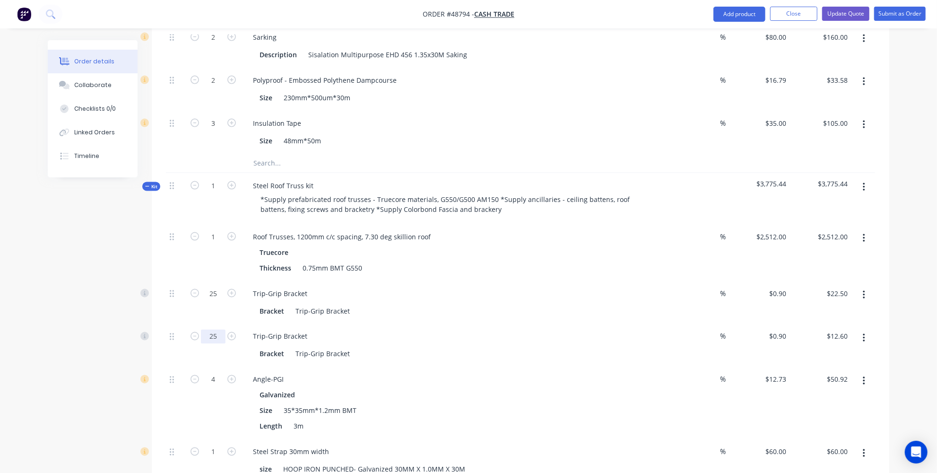
type input "25"
type input "$22.50"
drag, startPoint x: 108, startPoint y: 284, endPoint x: 116, endPoint y: 293, distance: 12.4
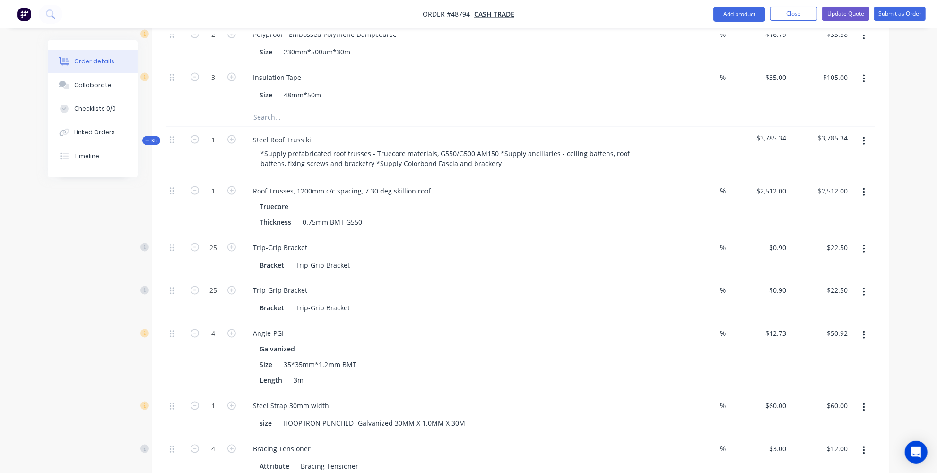
scroll to position [1161, 0]
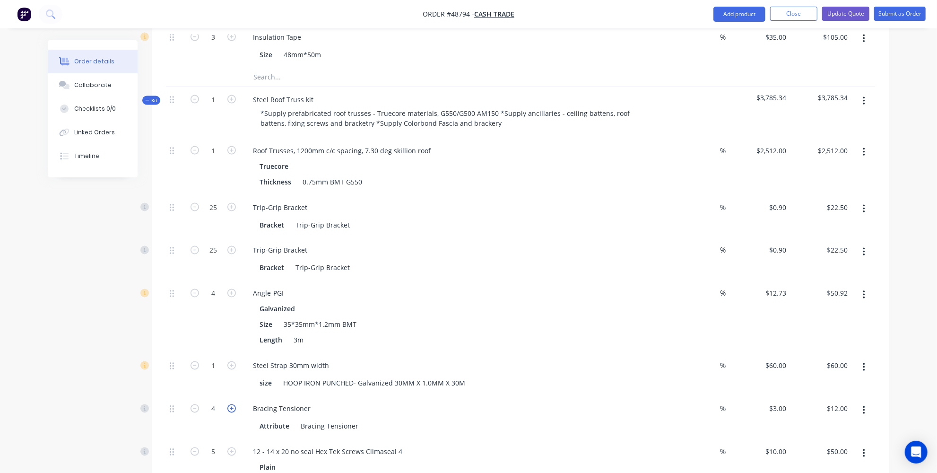
click at [231, 404] on icon "button" at bounding box center [231, 408] width 9 height 9
type input "5"
type input "$15.00"
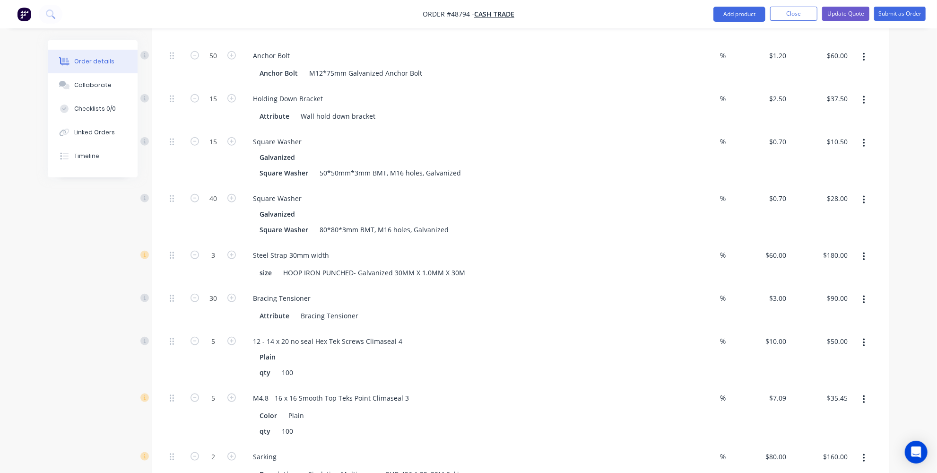
scroll to position [645, 0]
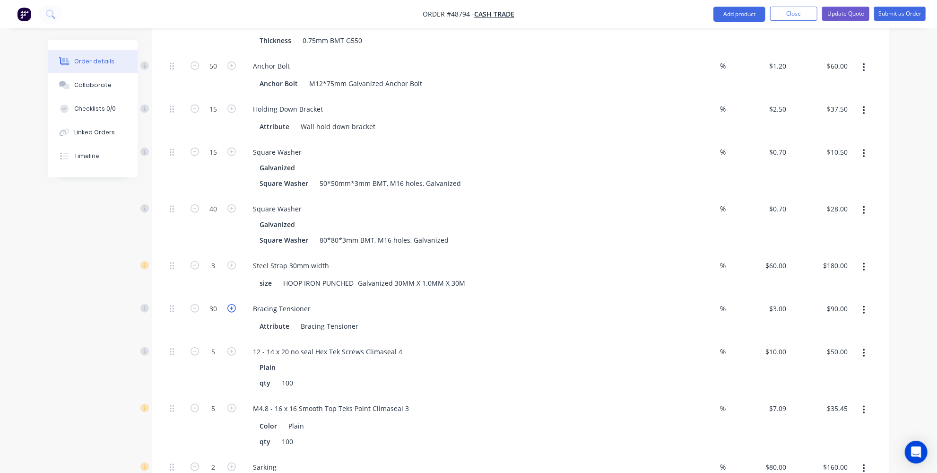
click at [233, 306] on icon "button" at bounding box center [231, 308] width 9 height 9
type input "31"
type input "$93.00"
click at [233, 306] on icon "button" at bounding box center [231, 308] width 9 height 9
type input "32"
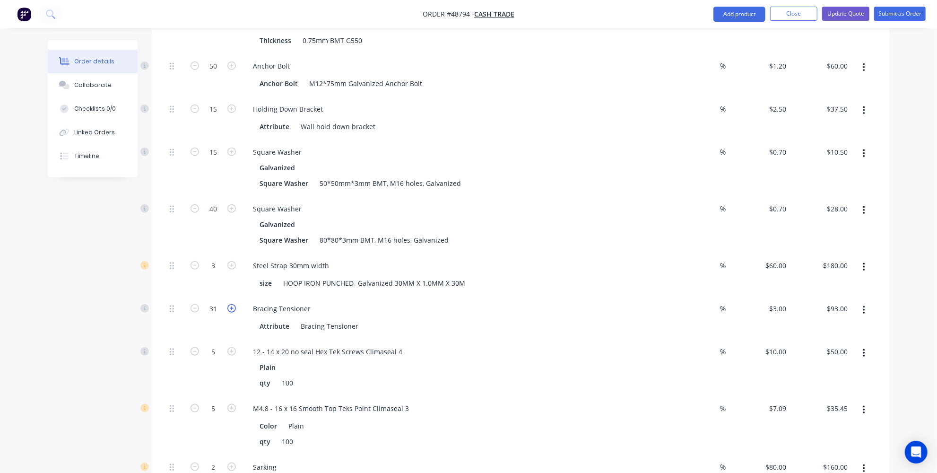
type input "$96.00"
click at [233, 306] on icon "button" at bounding box center [231, 308] width 9 height 9
type input "33"
type input "$99.00"
click at [233, 306] on icon "button" at bounding box center [231, 308] width 9 height 9
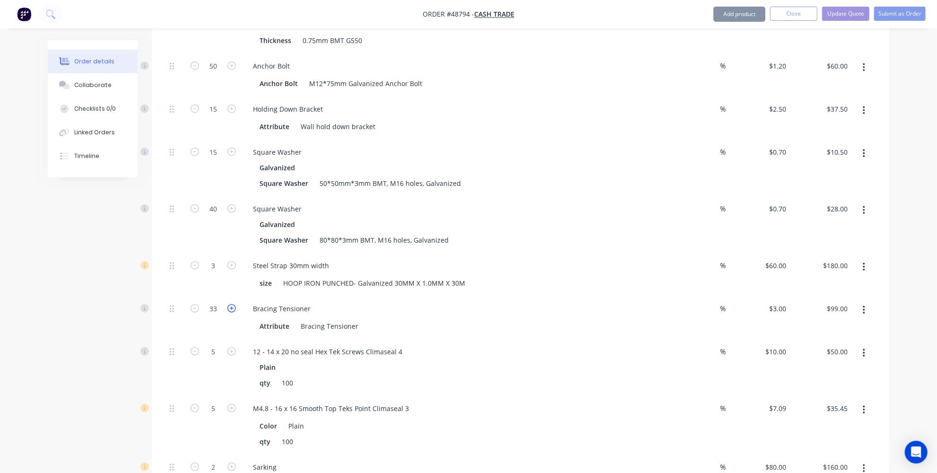
type input "34"
type input "$102.00"
click at [233, 306] on icon "button" at bounding box center [231, 308] width 9 height 9
type input "35"
type input "$105.00"
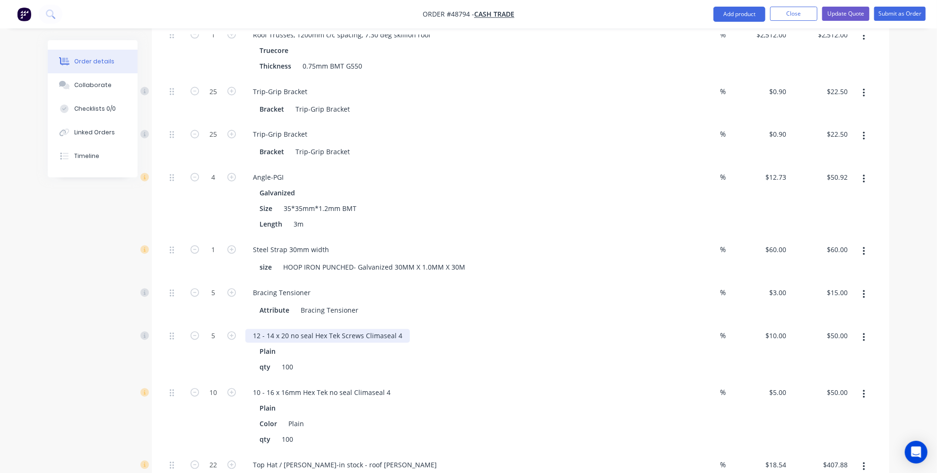
scroll to position [1333, 0]
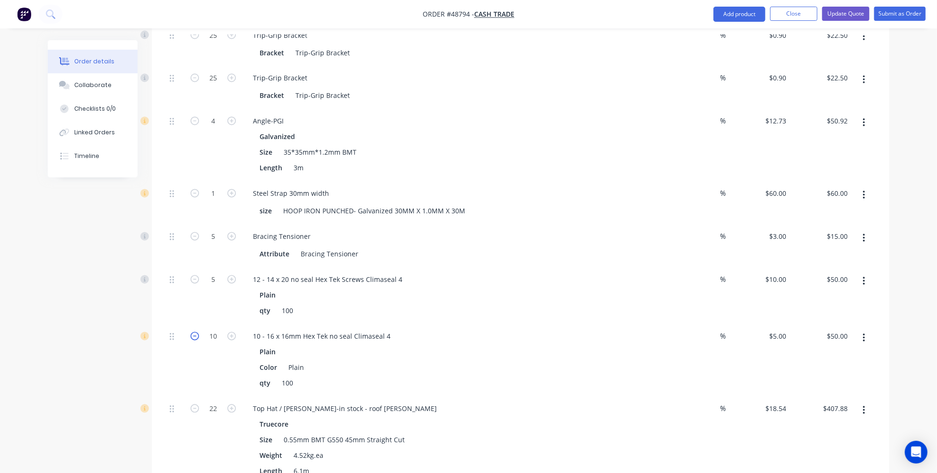
click at [198, 332] on icon "button" at bounding box center [195, 336] width 9 height 9
type input "9"
type input "$45.00"
click at [198, 332] on icon "button" at bounding box center [195, 336] width 9 height 9
type input "8"
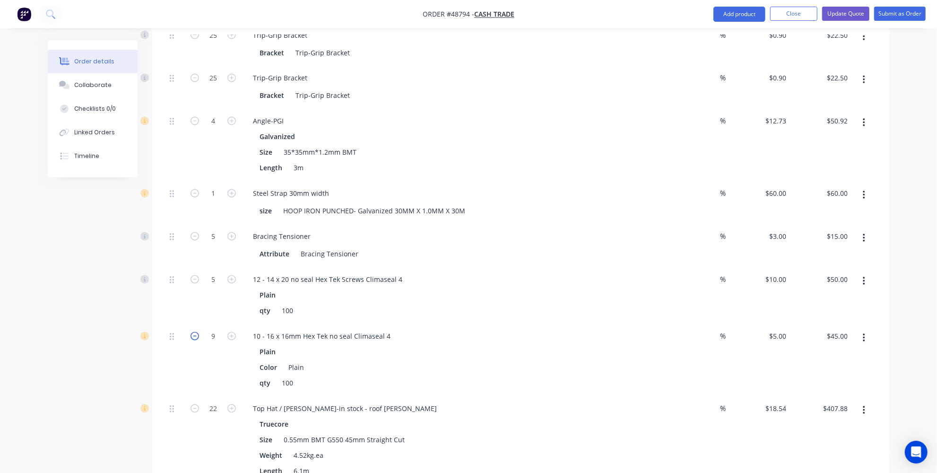
type input "$40.00"
click at [198, 332] on icon "button" at bounding box center [195, 336] width 9 height 9
type input "7"
type input "$35.00"
click at [198, 332] on icon "button" at bounding box center [195, 336] width 9 height 9
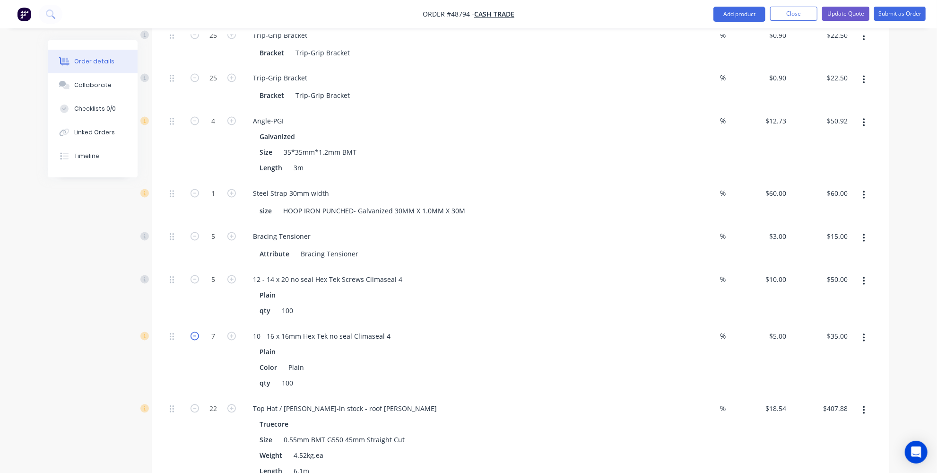
type input "6"
type input "$30.00"
click at [198, 332] on icon "button" at bounding box center [195, 336] width 9 height 9
type input "5"
type input "$25.00"
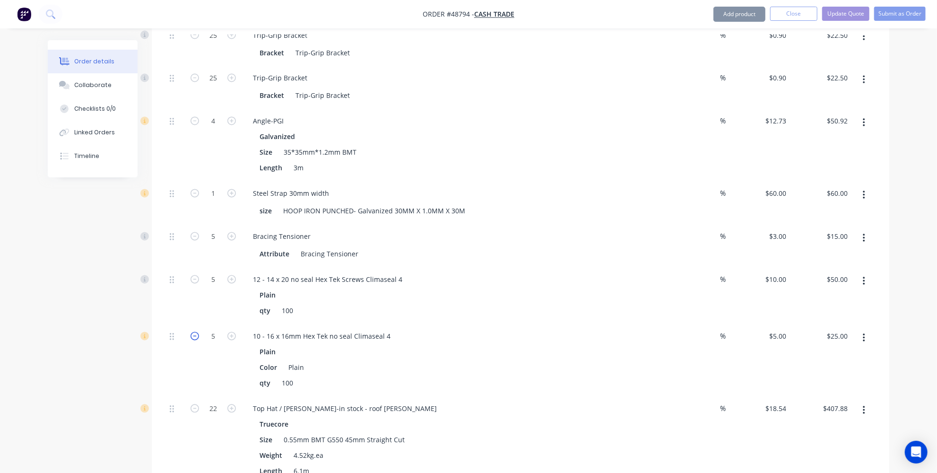
click at [198, 332] on icon "button" at bounding box center [195, 336] width 9 height 9
type input "4"
type input "$20.00"
click at [228, 332] on icon "button" at bounding box center [231, 336] width 9 height 9
type input "5"
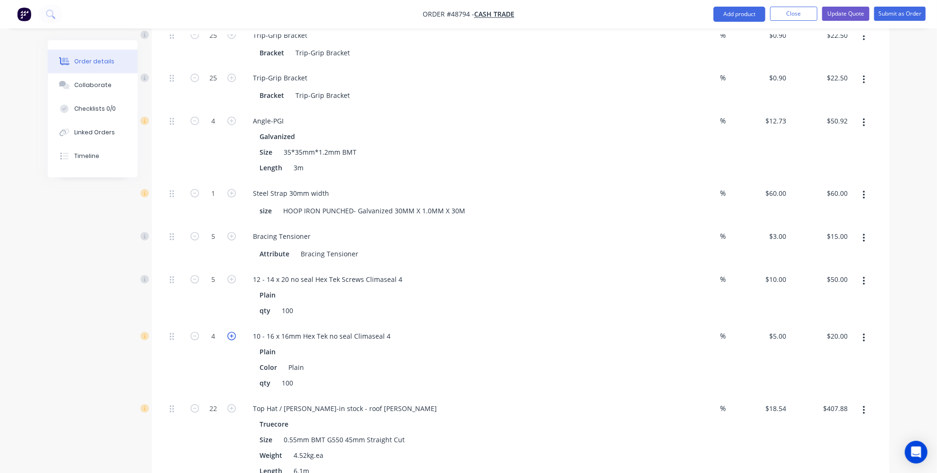
type input "$25.00"
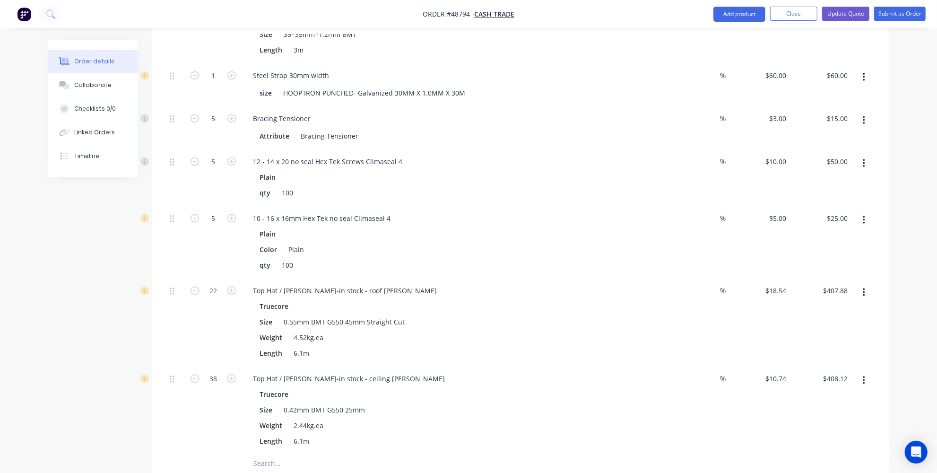
scroll to position [1461, 0]
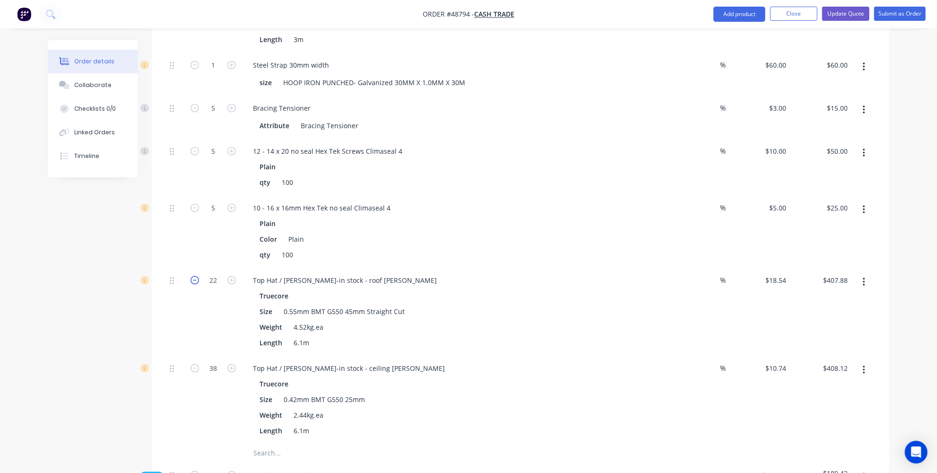
click at [193, 276] on icon "button" at bounding box center [195, 280] width 9 height 9
type input "21"
type input "$389.34"
click at [193, 276] on icon "button" at bounding box center [195, 280] width 9 height 9
type input "20"
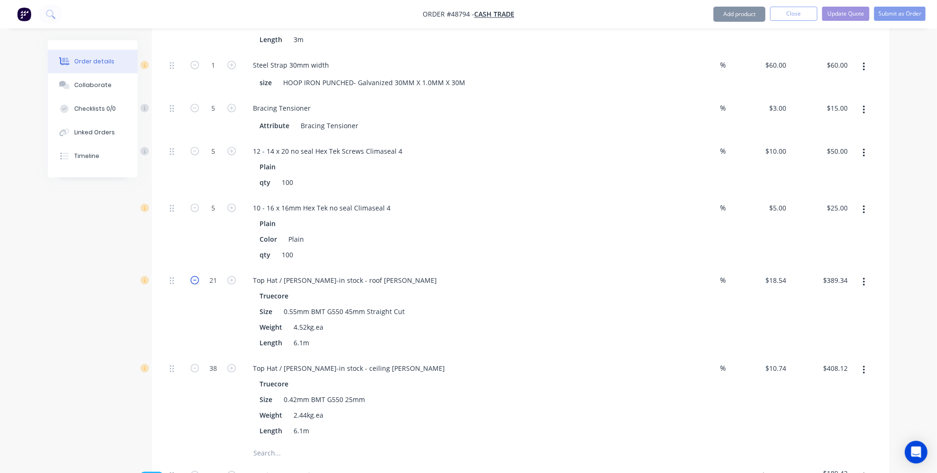
type input "$370.80"
click at [206, 320] on div "20" at bounding box center [213, 312] width 57 height 88
click at [199, 362] on button "button" at bounding box center [195, 367] width 12 height 10
type input "37"
click at [199, 362] on button "button" at bounding box center [195, 367] width 12 height 10
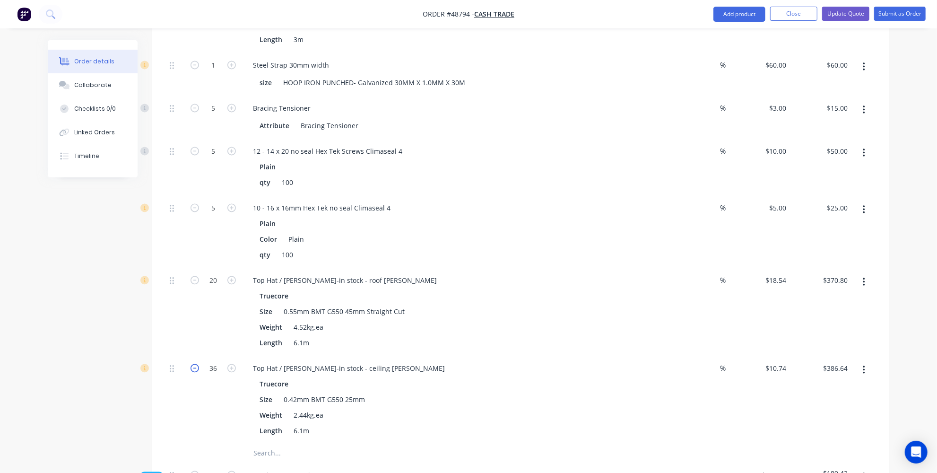
click at [198, 364] on icon "button" at bounding box center [195, 368] width 9 height 9
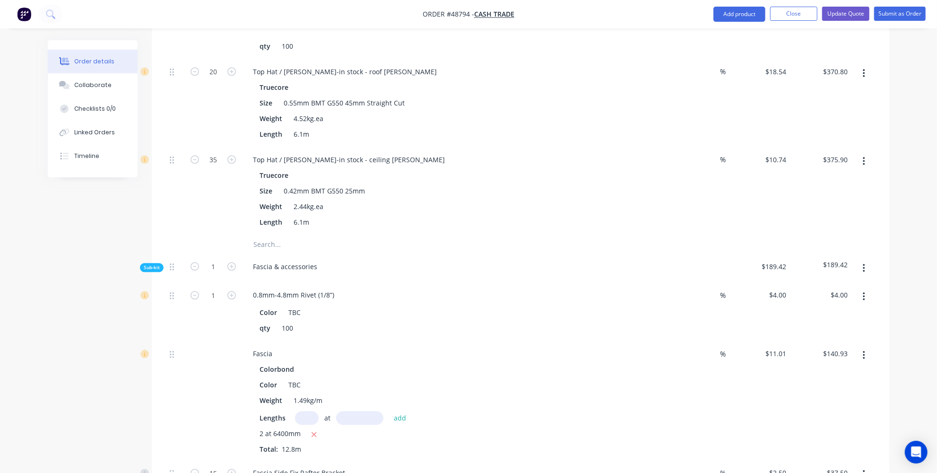
scroll to position [1720, 0]
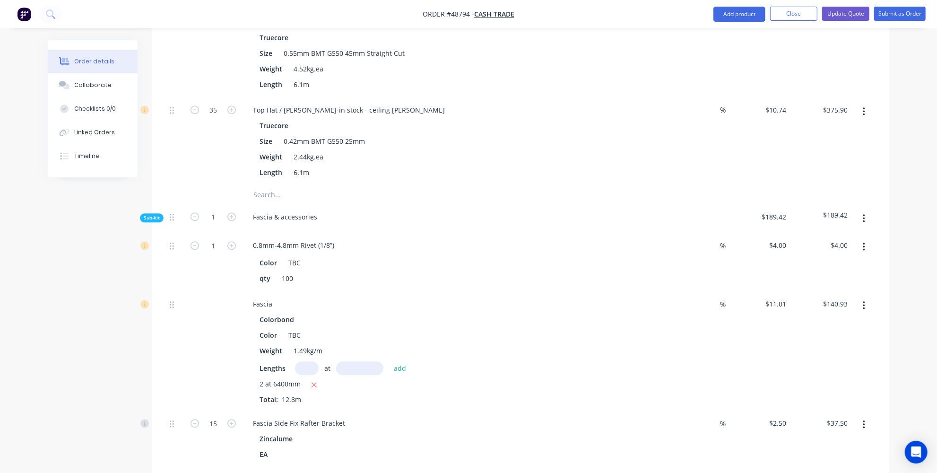
click at [310, 361] on input "text" at bounding box center [307, 368] width 24 height 14
click at [352, 364] on input "text" at bounding box center [359, 368] width 47 height 14
click at [314, 381] on icon "button" at bounding box center [314, 385] width 6 height 9
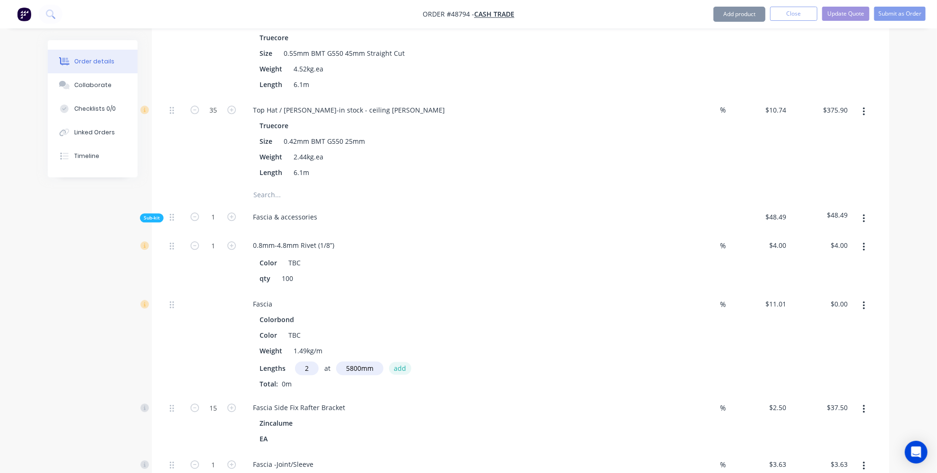
click at [403, 362] on button "add" at bounding box center [400, 368] width 22 height 13
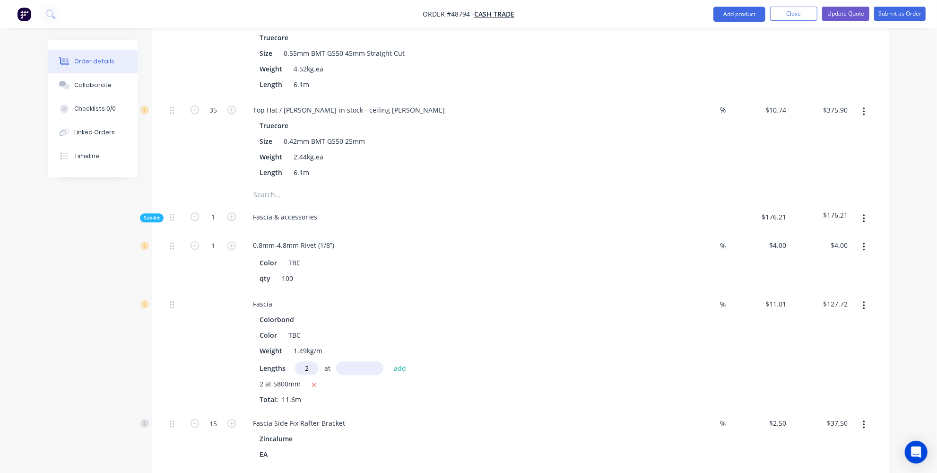
click at [355, 361] on input "text" at bounding box center [359, 368] width 47 height 14
click at [398, 362] on button "add" at bounding box center [400, 368] width 22 height 13
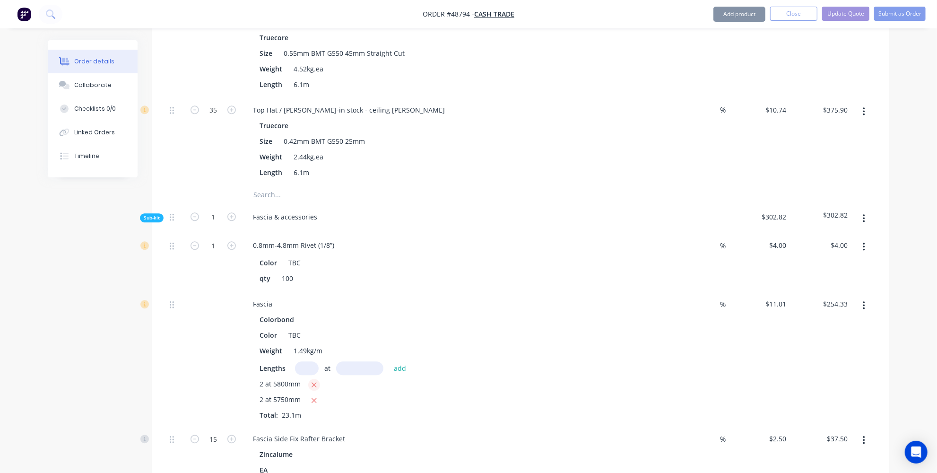
click at [312, 382] on icon "button" at bounding box center [314, 384] width 5 height 5
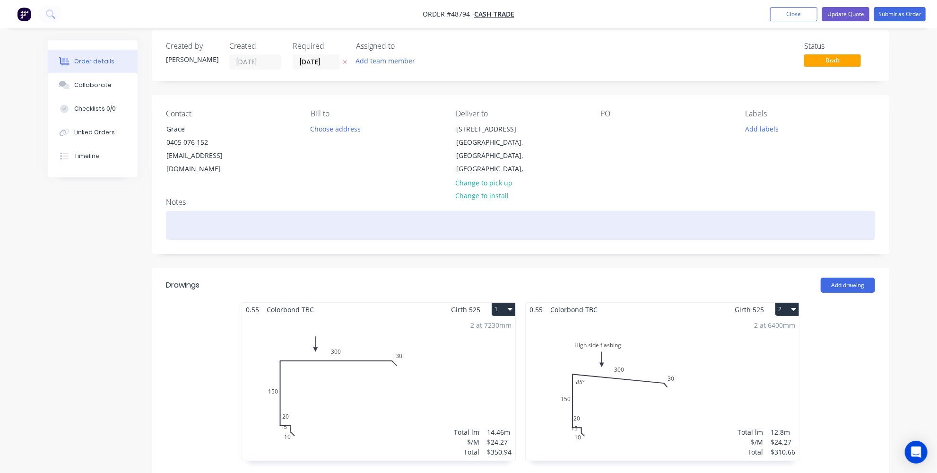
scroll to position [0, 0]
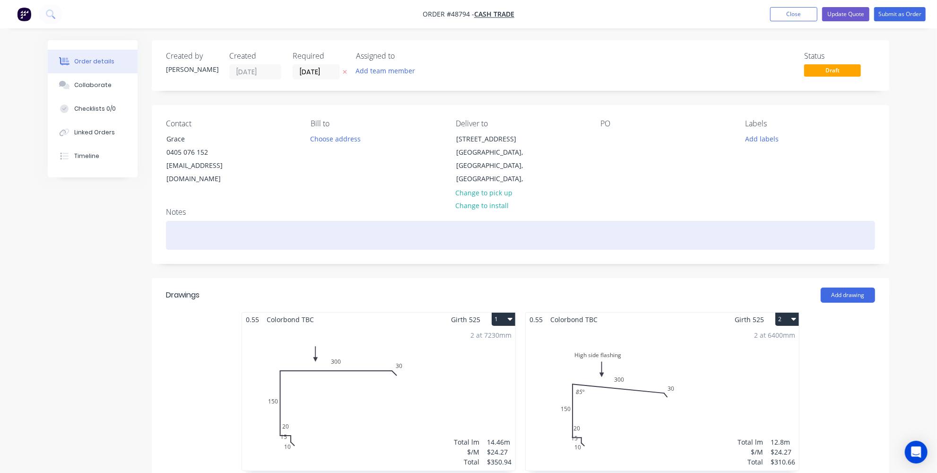
click at [295, 244] on div at bounding box center [520, 235] width 709 height 29
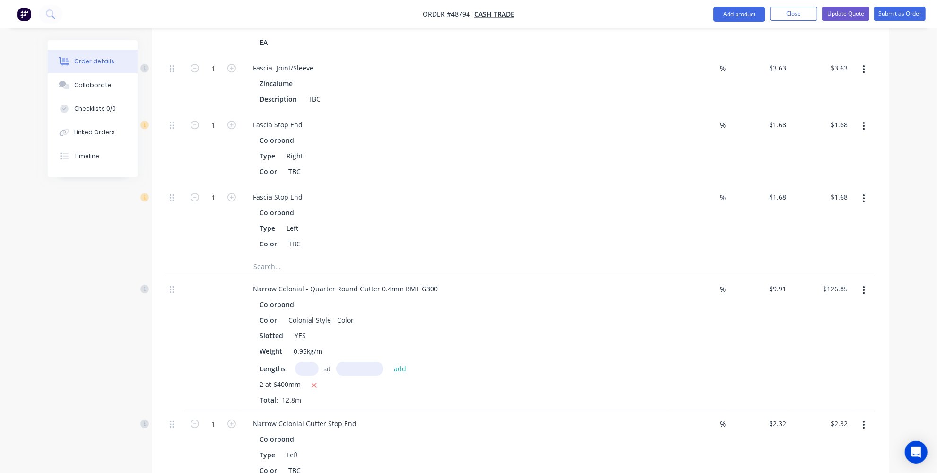
scroll to position [2193, 0]
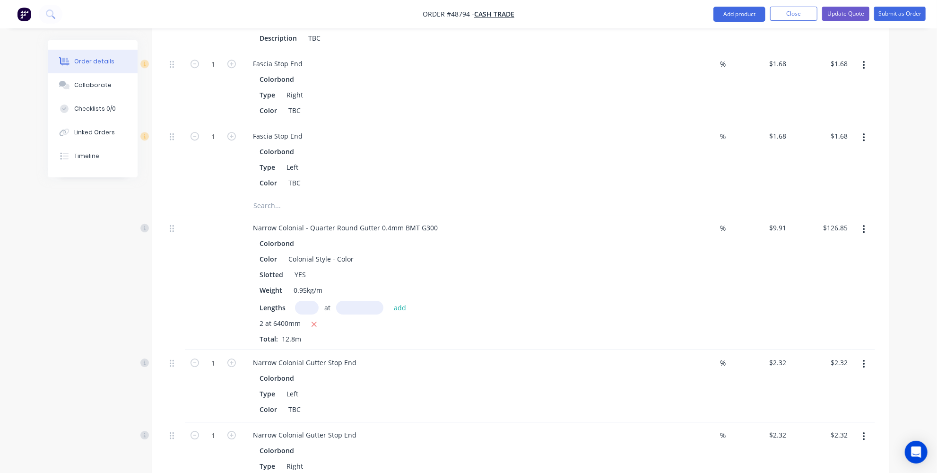
click at [300, 301] on input "text" at bounding box center [307, 308] width 24 height 14
click at [358, 304] on input "text" at bounding box center [359, 308] width 47 height 14
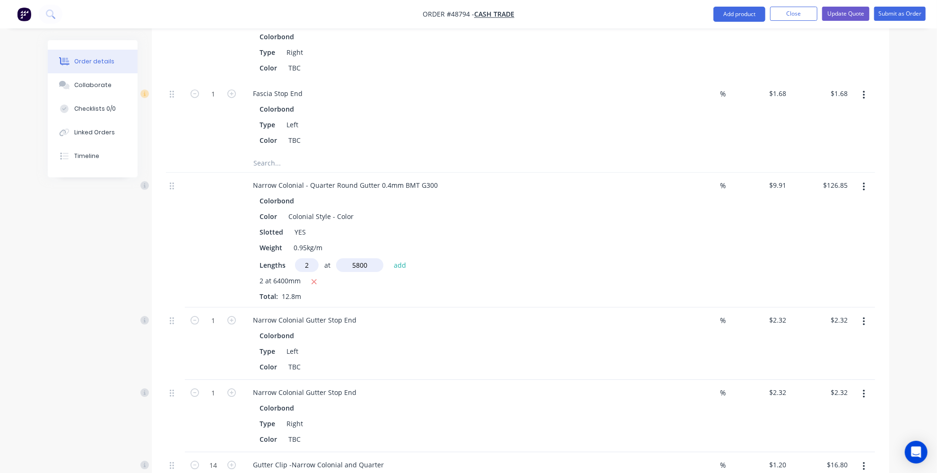
scroll to position [2236, 0]
click at [404, 259] on button "add" at bounding box center [400, 264] width 22 height 13
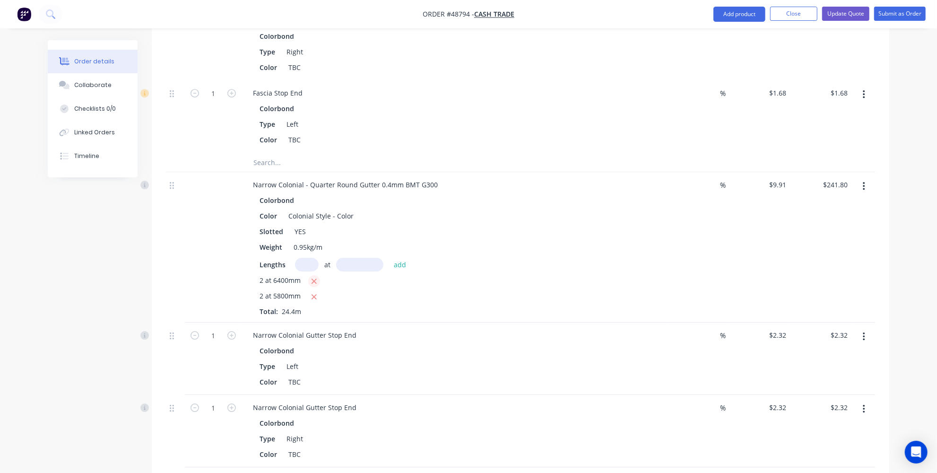
click at [313, 277] on icon "button" at bounding box center [314, 281] width 6 height 9
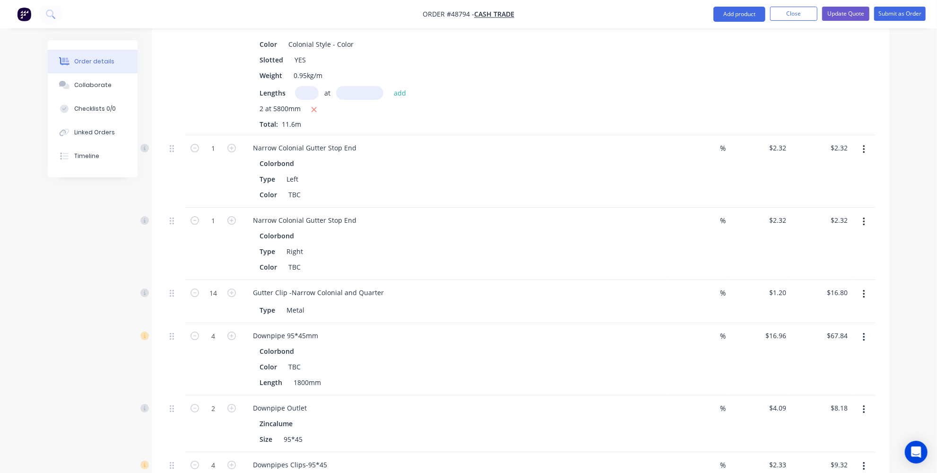
scroll to position [2450, 0]
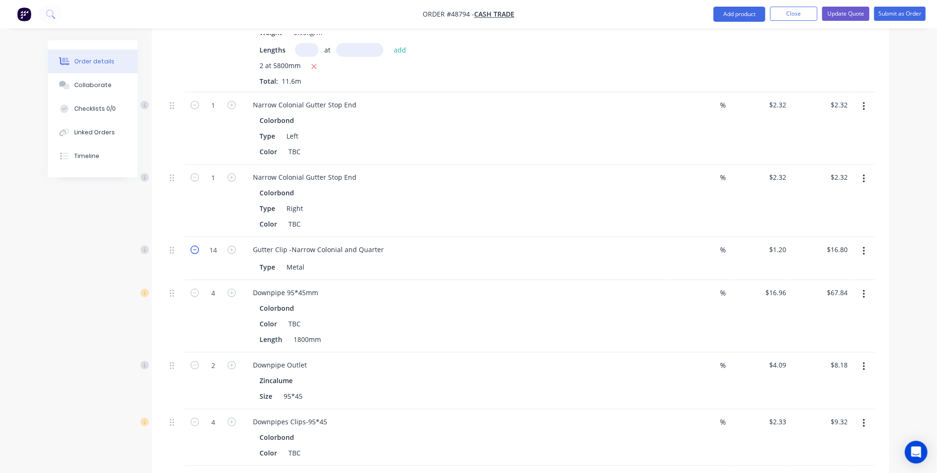
click at [195, 245] on icon "button" at bounding box center [195, 249] width 9 height 9
click at [227, 245] on icon "button" at bounding box center [231, 249] width 9 height 9
click at [232, 289] on icon "button" at bounding box center [231, 293] width 9 height 9
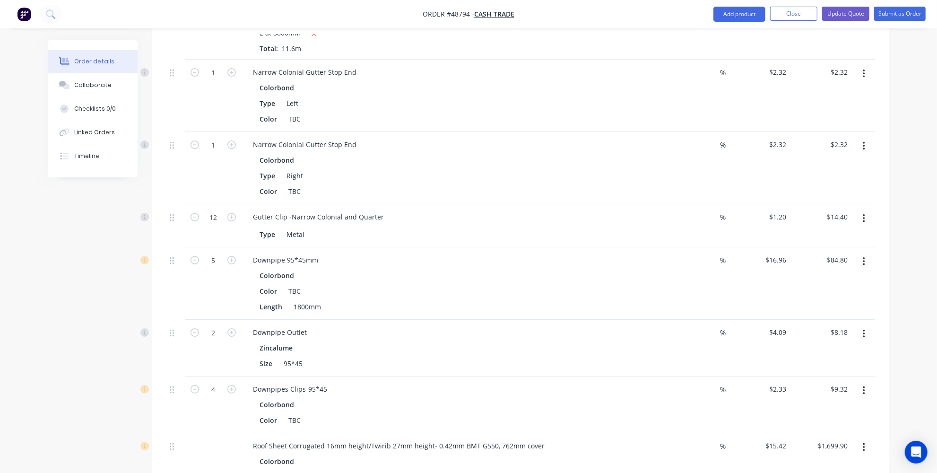
scroll to position [2493, 0]
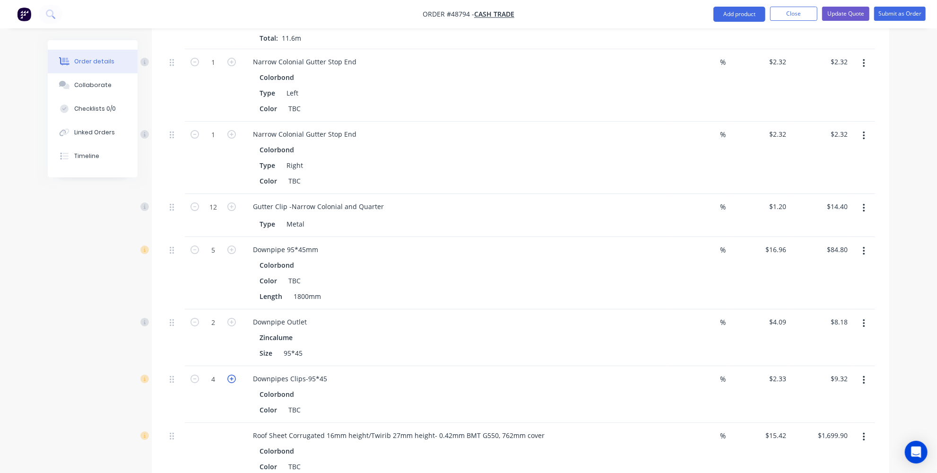
click at [235, 375] on icon "button" at bounding box center [231, 379] width 9 height 9
click at [230, 318] on icon "button" at bounding box center [231, 322] width 9 height 9
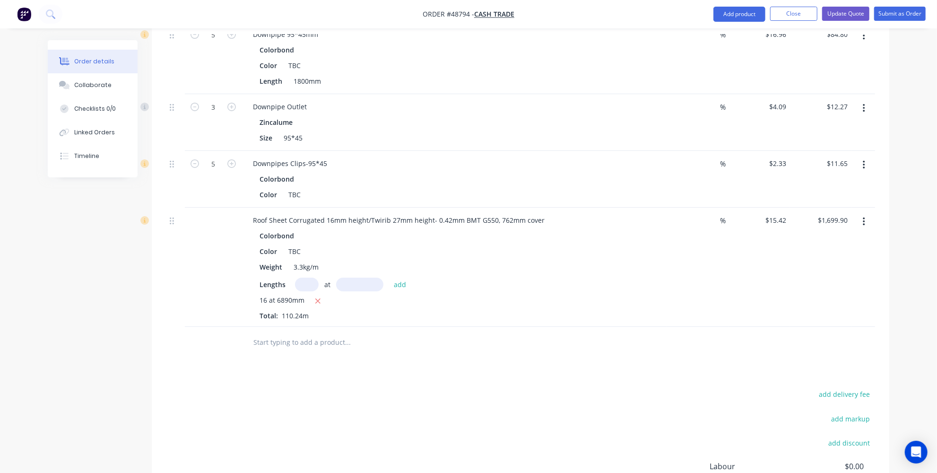
scroll to position [2666, 0]
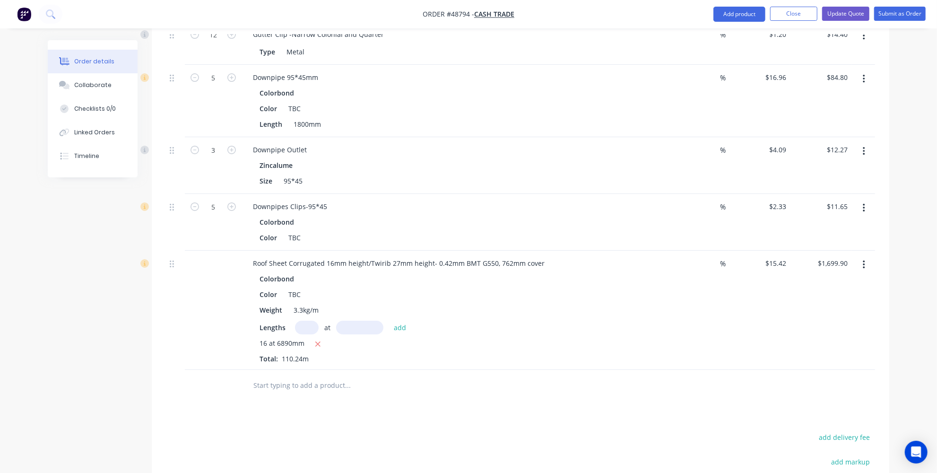
click at [305, 321] on input "text" at bounding box center [307, 328] width 24 height 14
click at [360, 321] on input "text" at bounding box center [359, 328] width 47 height 14
click at [390, 321] on button "add" at bounding box center [400, 327] width 22 height 13
click at [316, 340] on icon "button" at bounding box center [318, 344] width 6 height 9
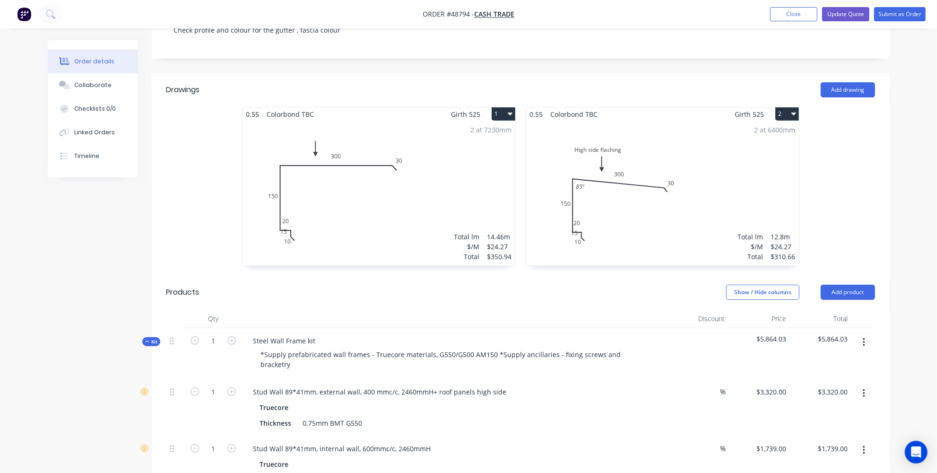
scroll to position [172, 0]
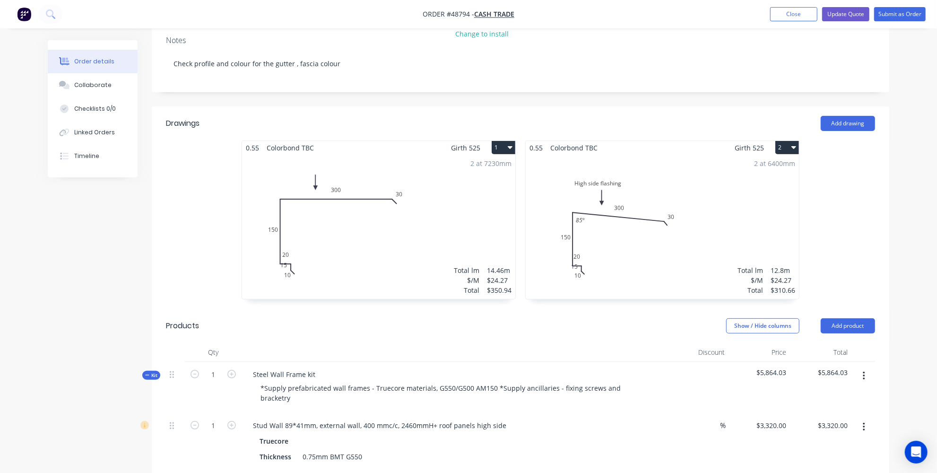
click at [648, 244] on div "2 at 6400mm Total lm $/M Total 12.8m $24.27 $310.66" at bounding box center [662, 227] width 273 height 144
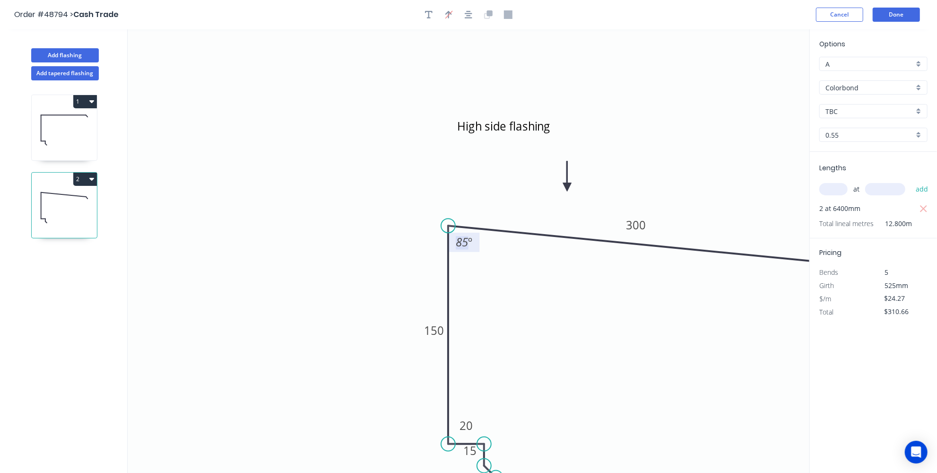
click at [472, 243] on tspan "º" at bounding box center [471, 243] width 4 height 16
click at [470, 241] on tspan "º" at bounding box center [471, 243] width 4 height 16
click at [898, 10] on button "Done" at bounding box center [896, 15] width 47 height 14
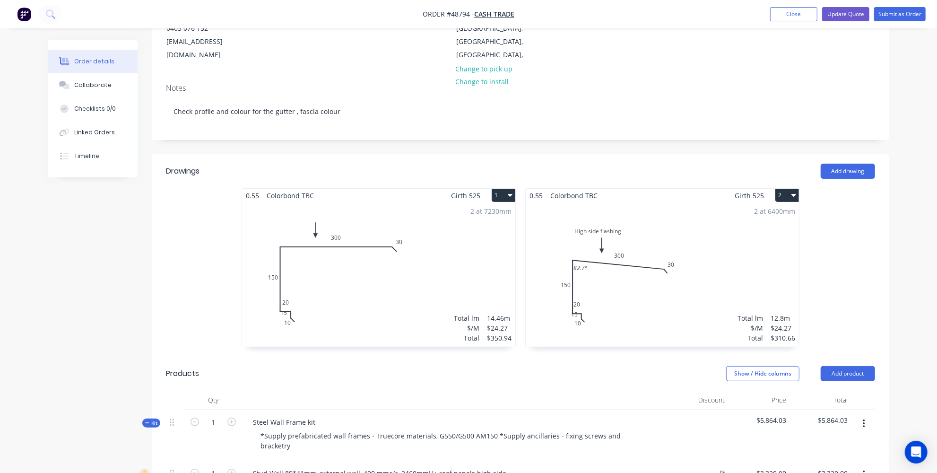
scroll to position [129, 0]
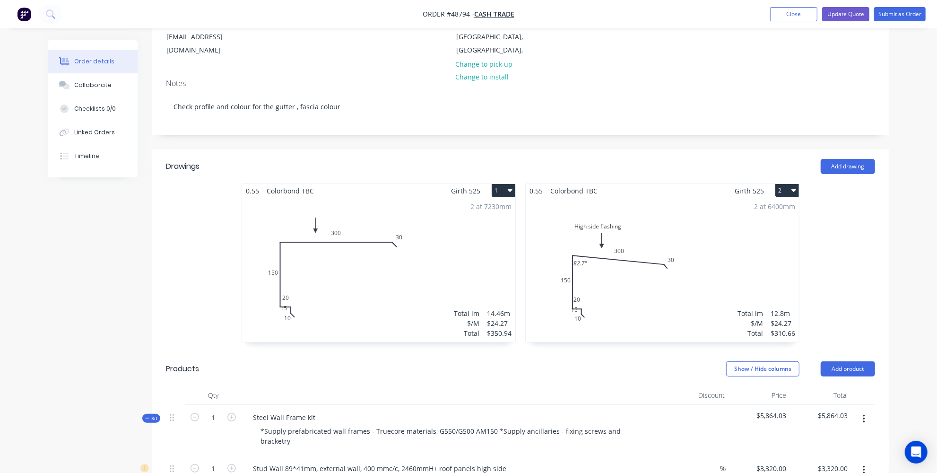
click at [660, 270] on div "2 at 6400mm Total lm $/M Total 12.8m $24.27 $310.66" at bounding box center [662, 270] width 273 height 144
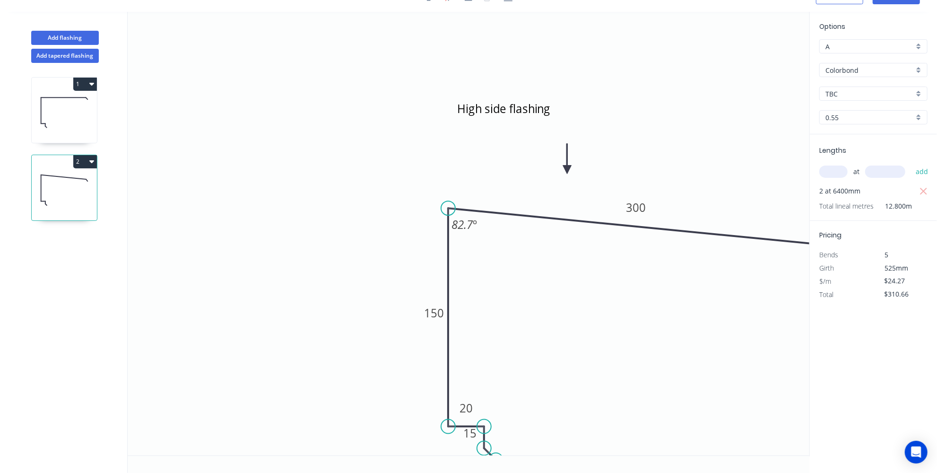
scroll to position [16, 0]
click at [830, 169] on input "text" at bounding box center [834, 173] width 28 height 12
click at [872, 167] on input "text" at bounding box center [886, 173] width 40 height 12
click at [922, 172] on button "add" at bounding box center [922, 173] width 22 height 16
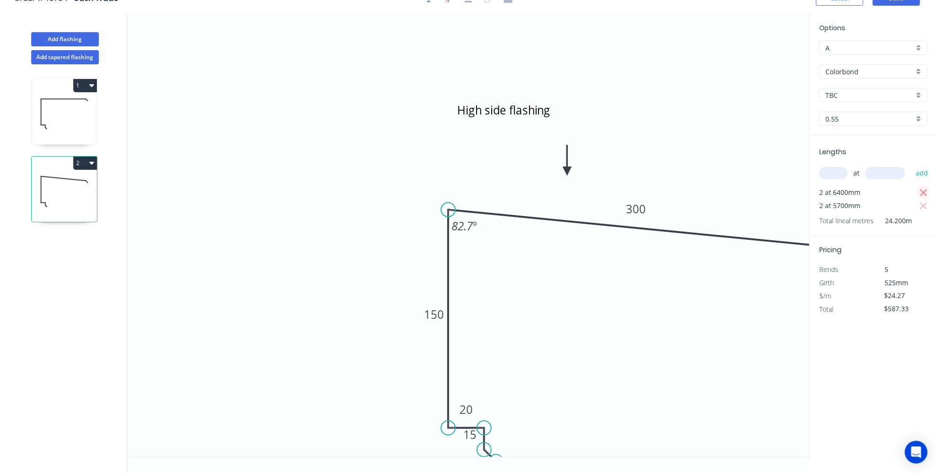
click at [923, 190] on icon "button" at bounding box center [923, 192] width 7 height 7
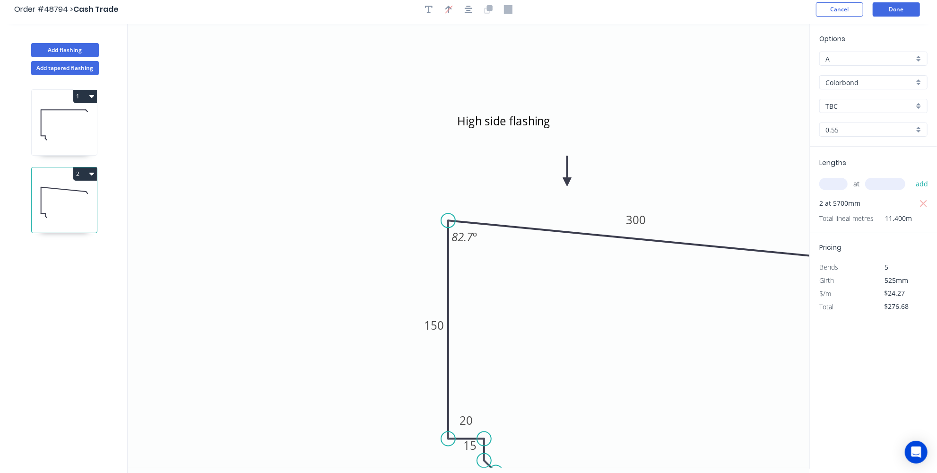
scroll to position [0, 0]
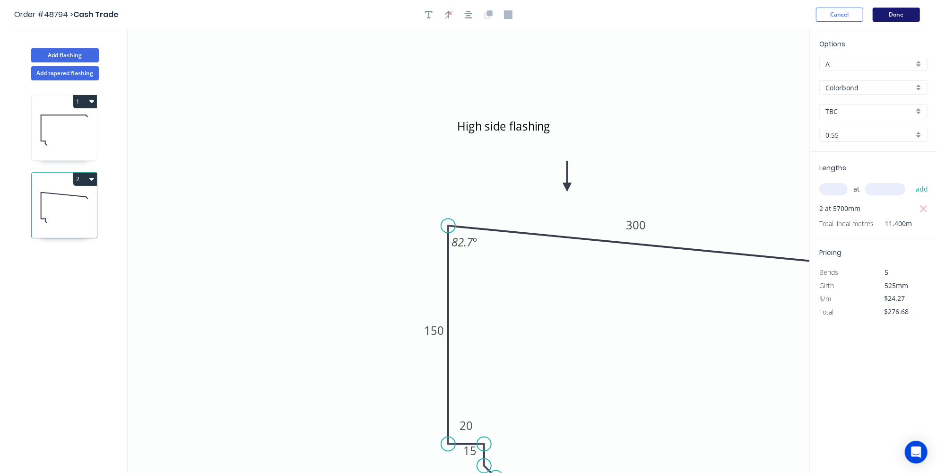
click at [896, 9] on button "Done" at bounding box center [896, 15] width 47 height 14
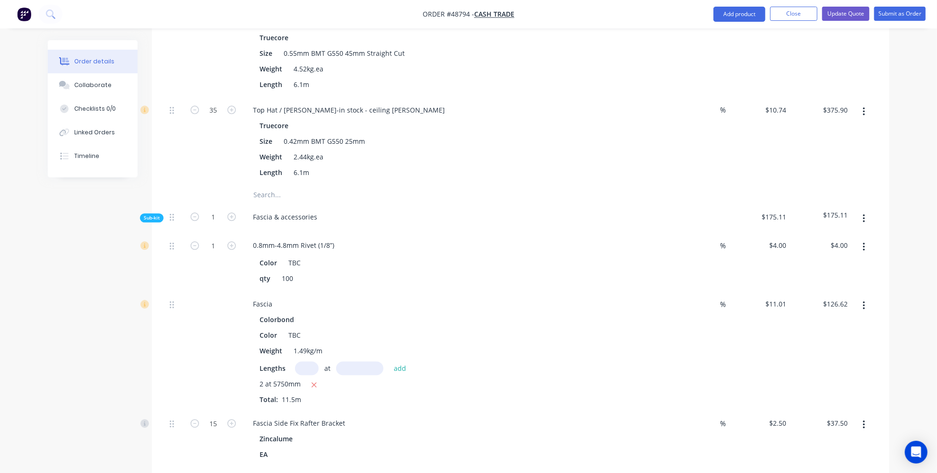
scroll to position [1763, 0]
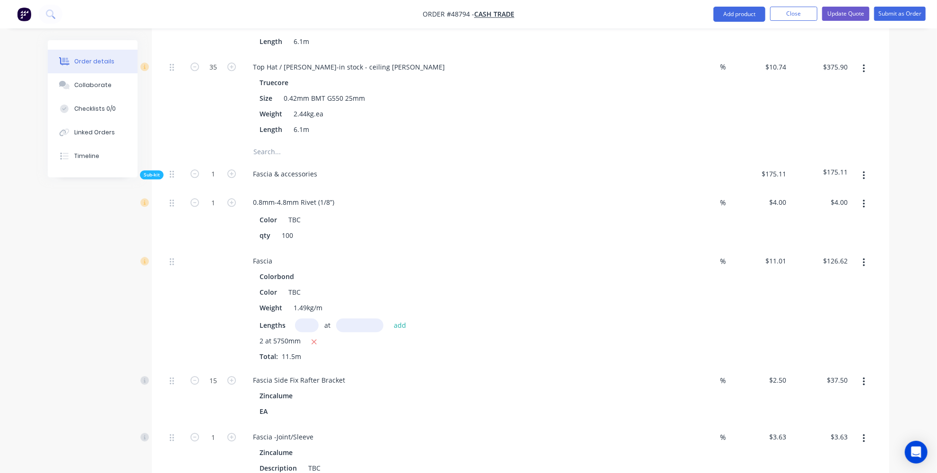
click at [306, 318] on input "text" at bounding box center [307, 325] width 24 height 14
click at [353, 321] on input "text" at bounding box center [359, 325] width 47 height 14
click at [401, 319] on button "add" at bounding box center [400, 325] width 22 height 13
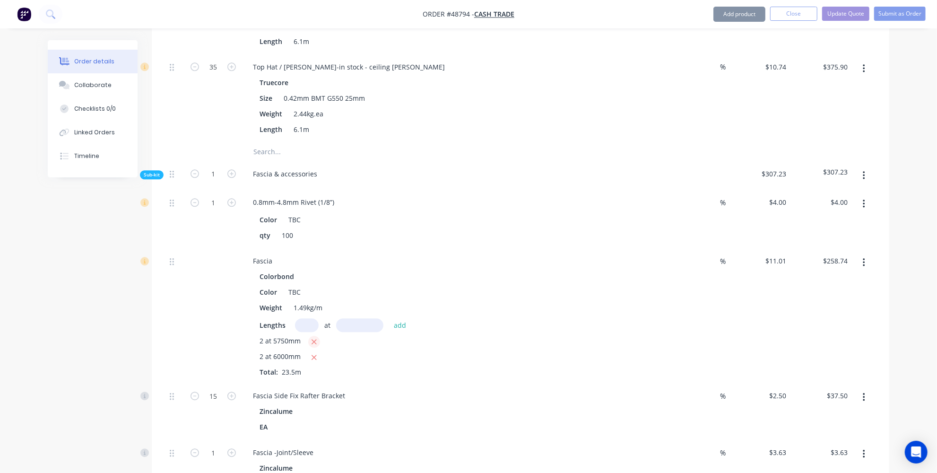
click at [313, 339] on icon "button" at bounding box center [314, 341] width 5 height 5
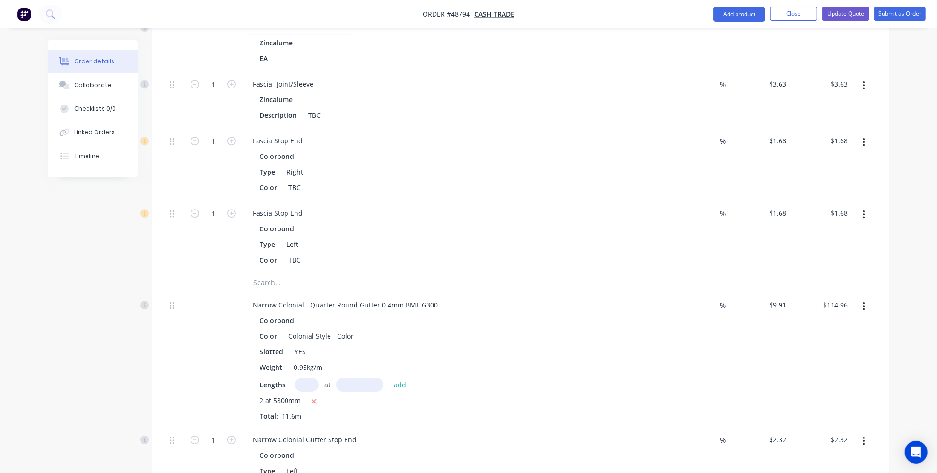
scroll to position [2150, 0]
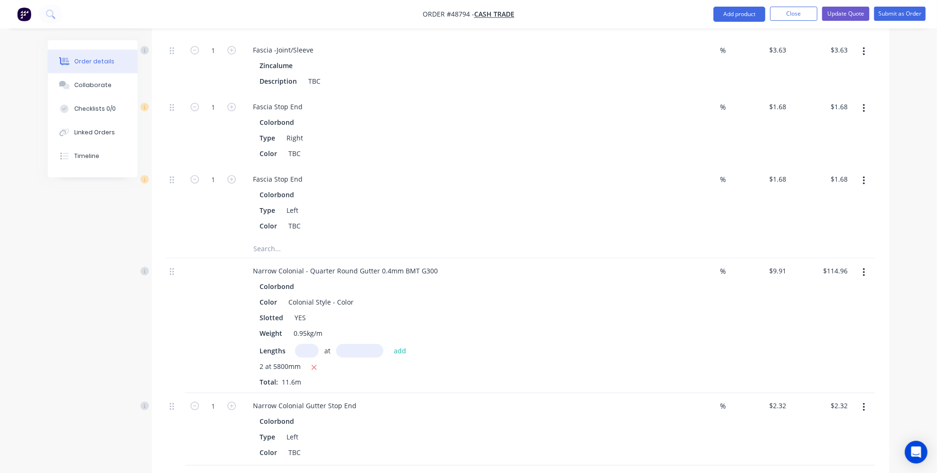
click at [311, 344] on input "text" at bounding box center [307, 351] width 24 height 14
click at [365, 344] on input "text" at bounding box center [359, 351] width 47 height 14
click at [313, 365] on icon "button" at bounding box center [314, 367] width 5 height 5
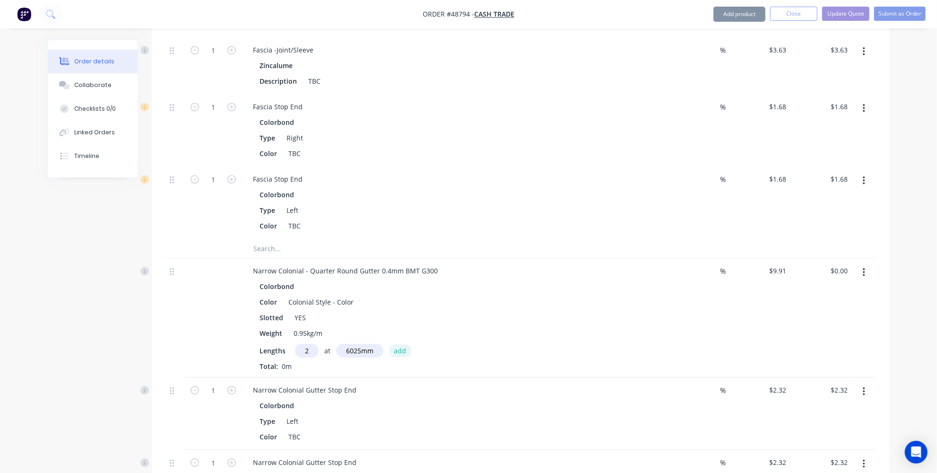
click at [397, 344] on button "add" at bounding box center [400, 350] width 22 height 13
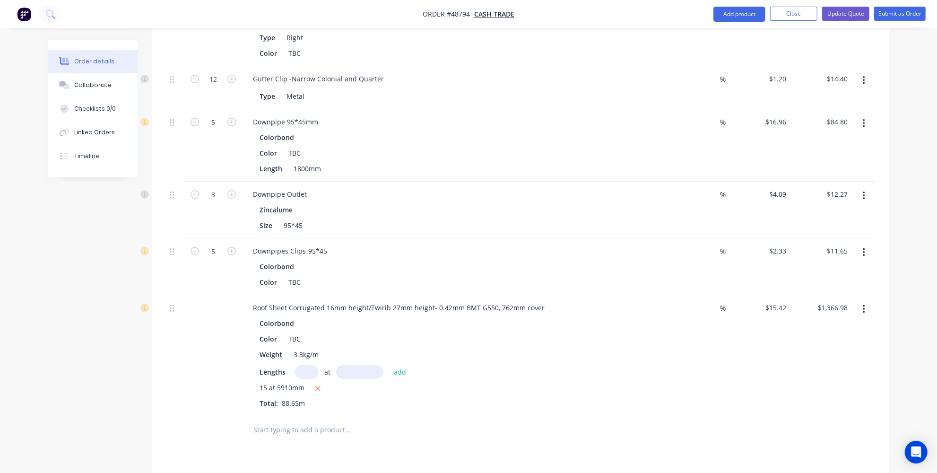
scroll to position [2623, 0]
click at [300, 364] on input "text" at bounding box center [307, 371] width 24 height 14
click at [352, 364] on input "text" at bounding box center [359, 371] width 47 height 14
click at [399, 364] on button "add" at bounding box center [400, 370] width 22 height 13
click at [315, 399] on icon "button" at bounding box center [318, 403] width 6 height 9
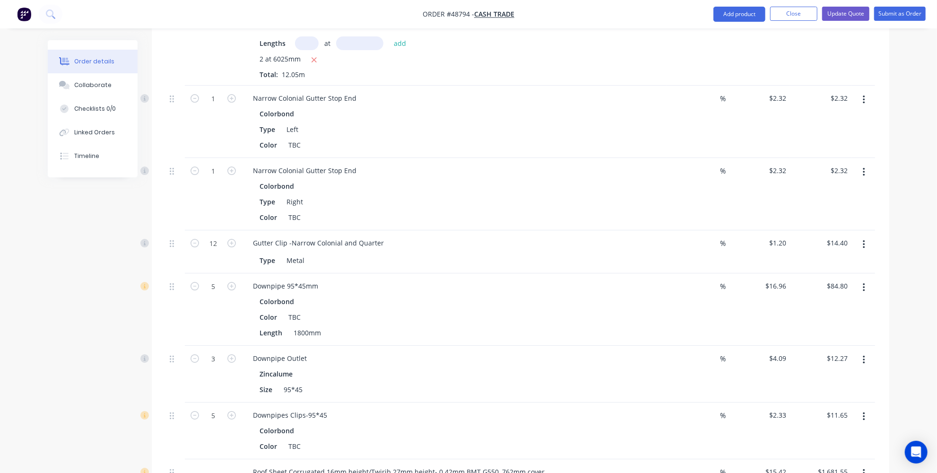
scroll to position [2407, 0]
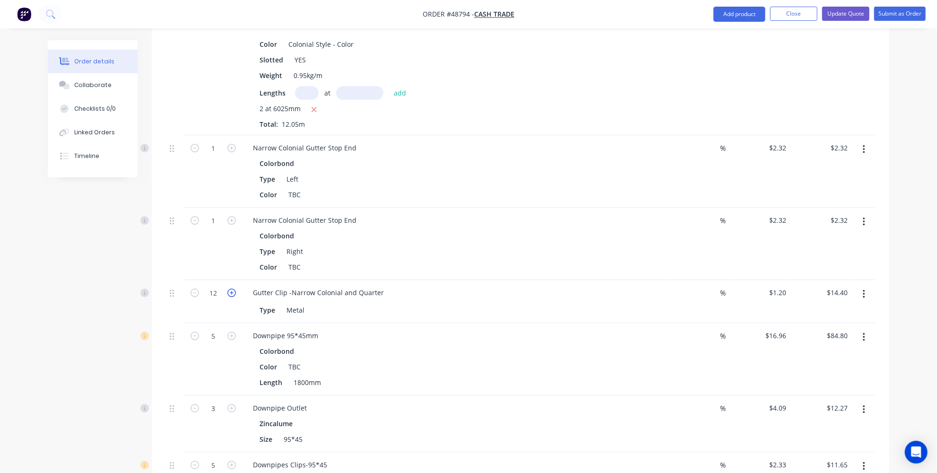
click at [233, 289] on icon "button" at bounding box center [231, 293] width 9 height 9
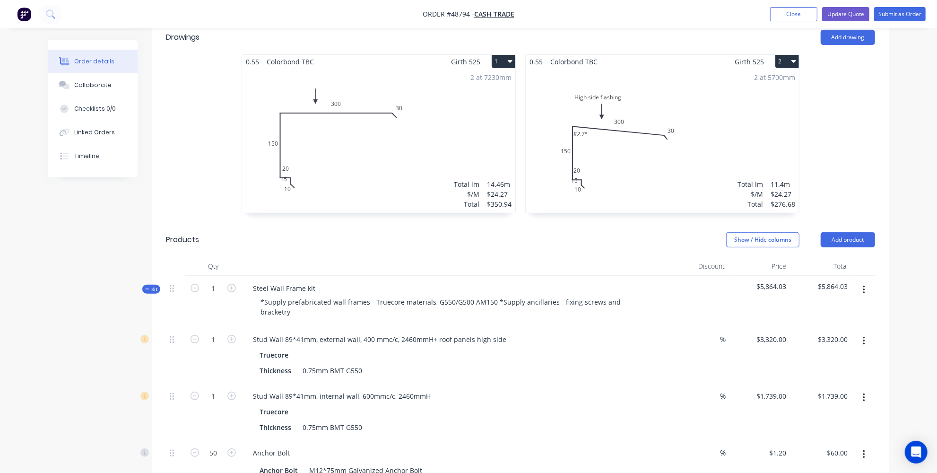
scroll to position [129, 0]
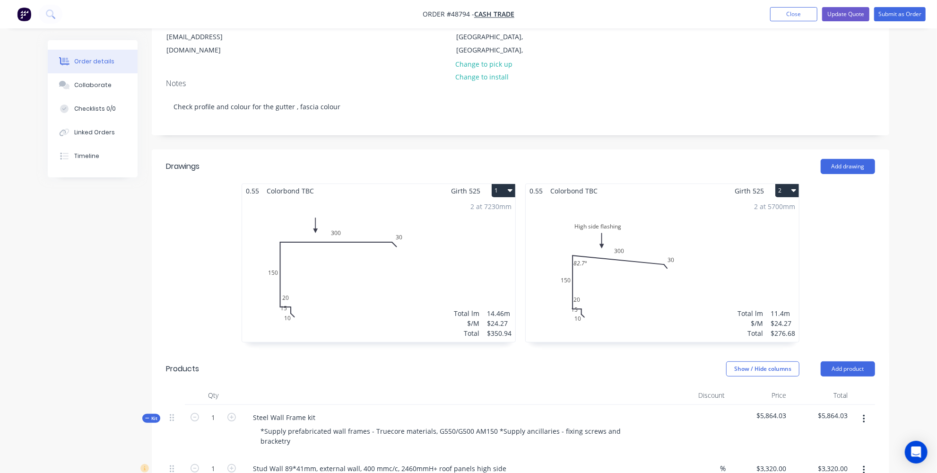
click at [673, 268] on div "2 at 5700mm Total lm $/M Total 11.4m $24.27 $276.68" at bounding box center [662, 270] width 273 height 144
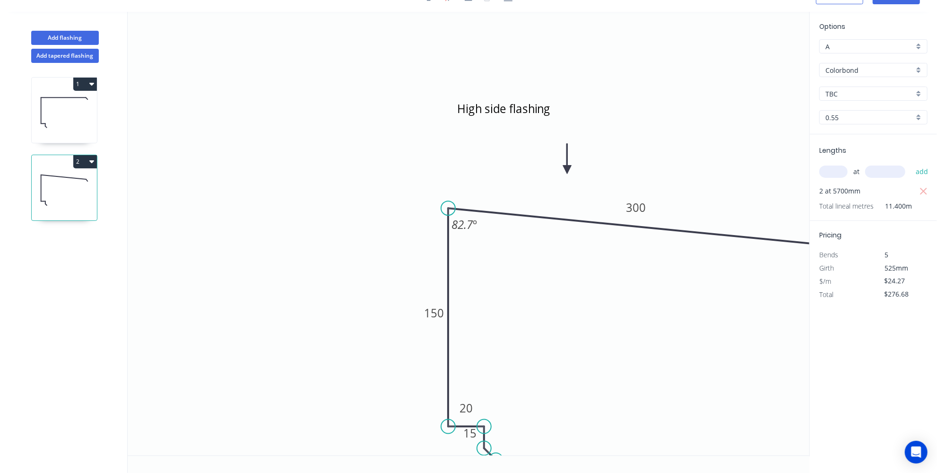
scroll to position [16, 0]
click at [834, 169] on input "text" at bounding box center [834, 173] width 28 height 12
click at [884, 173] on input "text" at bounding box center [886, 173] width 40 height 12
click at [924, 167] on button "add" at bounding box center [922, 173] width 22 height 16
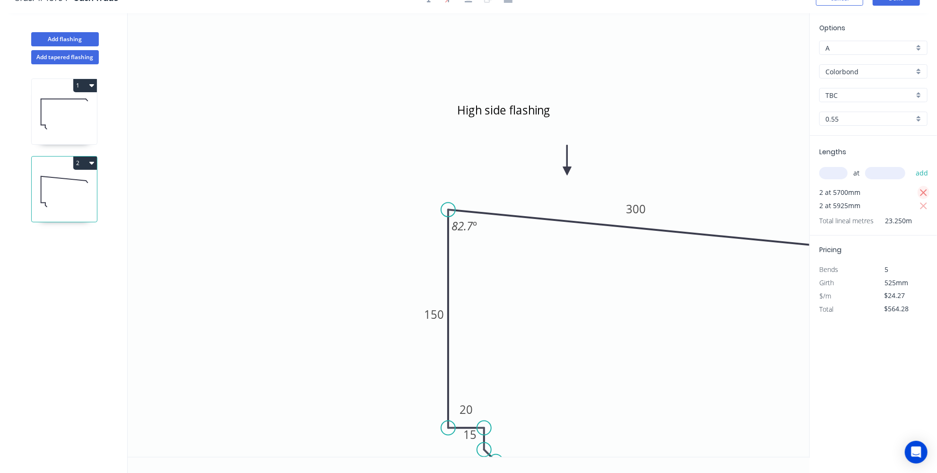
click at [925, 189] on icon "button" at bounding box center [924, 192] width 9 height 11
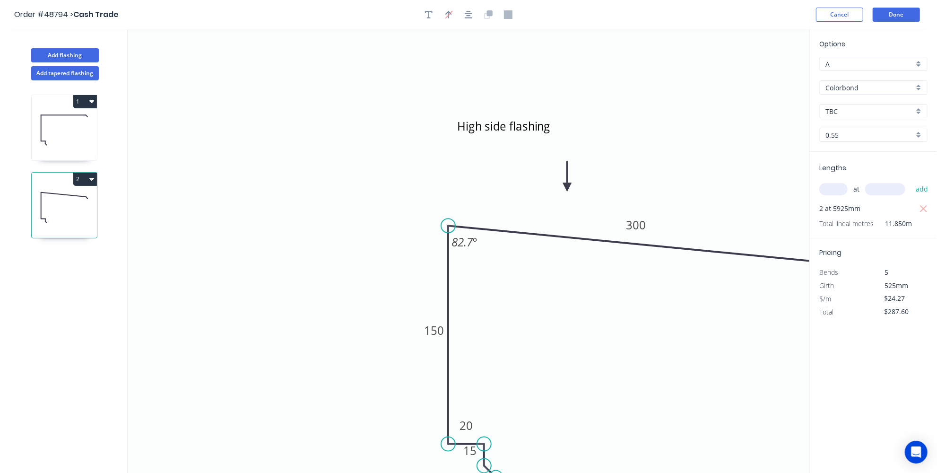
click at [839, 188] on input "text" at bounding box center [834, 189] width 28 height 12
click at [894, 189] on input "text" at bounding box center [886, 189] width 40 height 12
click at [916, 186] on button "add" at bounding box center [922, 189] width 22 height 16
click at [921, 203] on icon "button" at bounding box center [924, 208] width 9 height 11
click at [905, 15] on button "Done" at bounding box center [896, 15] width 47 height 14
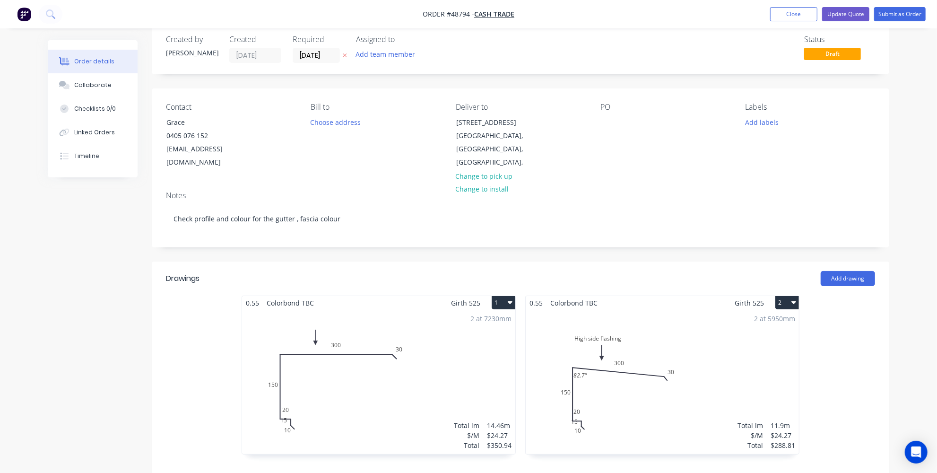
scroll to position [129, 0]
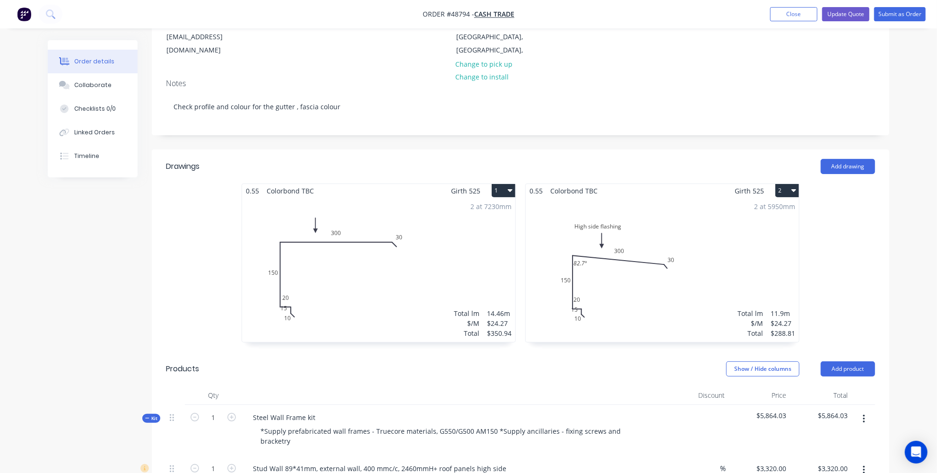
click at [377, 258] on div "2 at 7230mm Total lm $/M Total 14.46m $24.27 $350.94" at bounding box center [378, 270] width 273 height 144
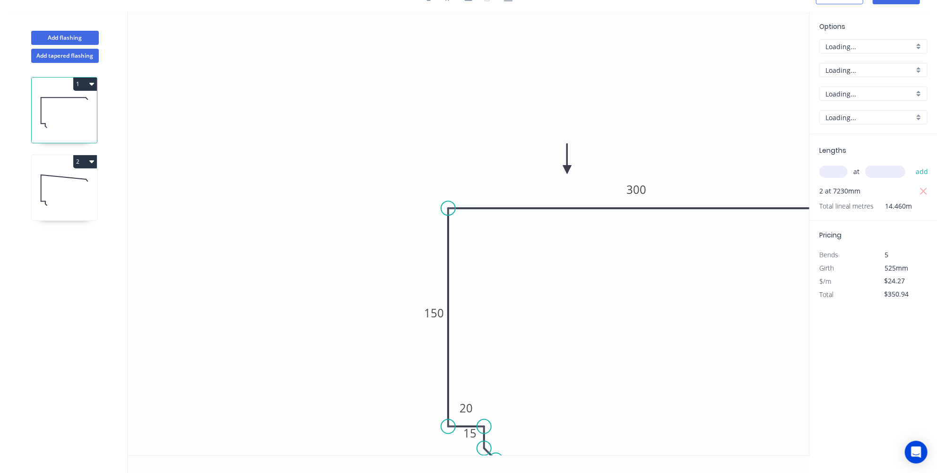
scroll to position [16, 0]
click at [840, 176] on input "text" at bounding box center [834, 173] width 28 height 12
click at [899, 173] on input "text" at bounding box center [886, 173] width 40 height 12
click at [915, 174] on button "add" at bounding box center [922, 173] width 22 height 16
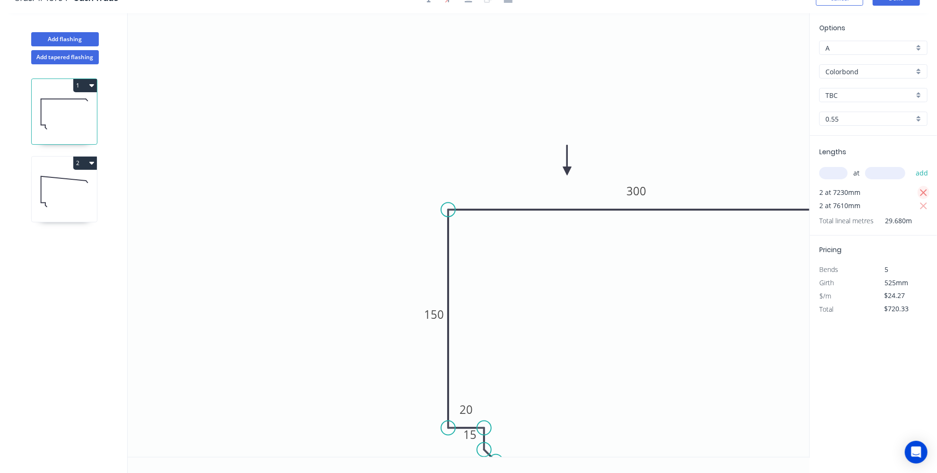
click at [922, 190] on icon "button" at bounding box center [923, 192] width 7 height 7
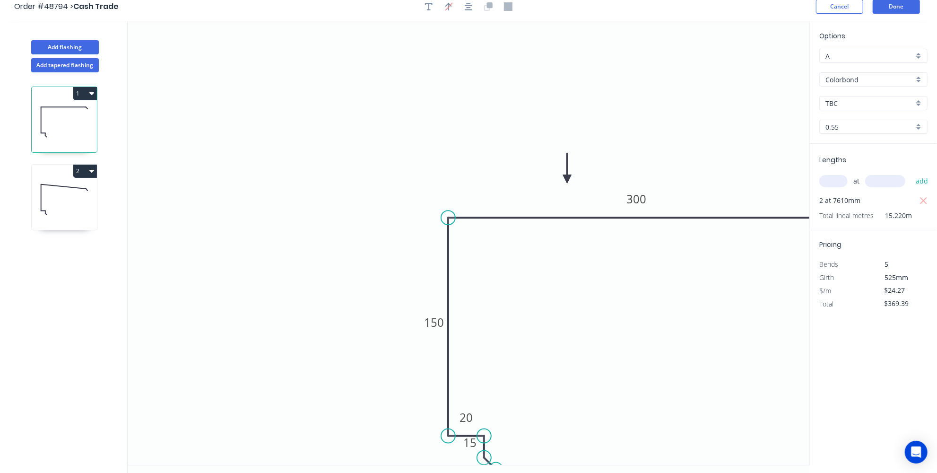
scroll to position [0, 0]
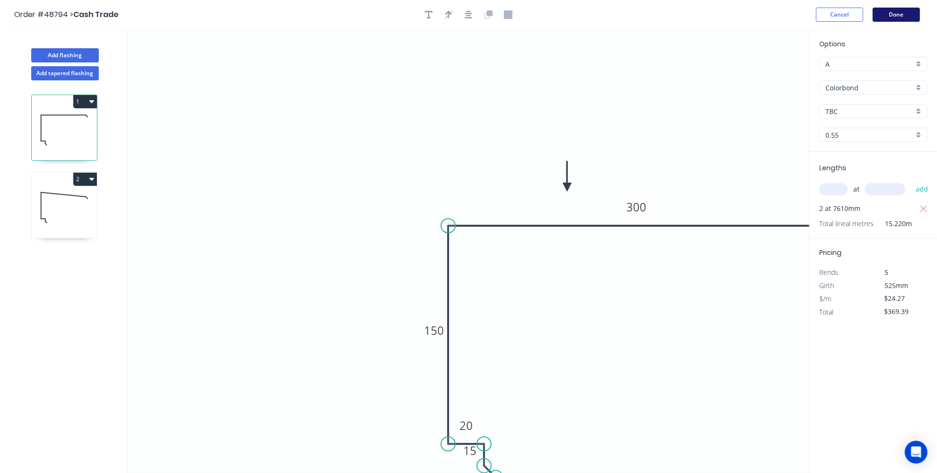
click at [895, 17] on button "Done" at bounding box center [896, 15] width 47 height 14
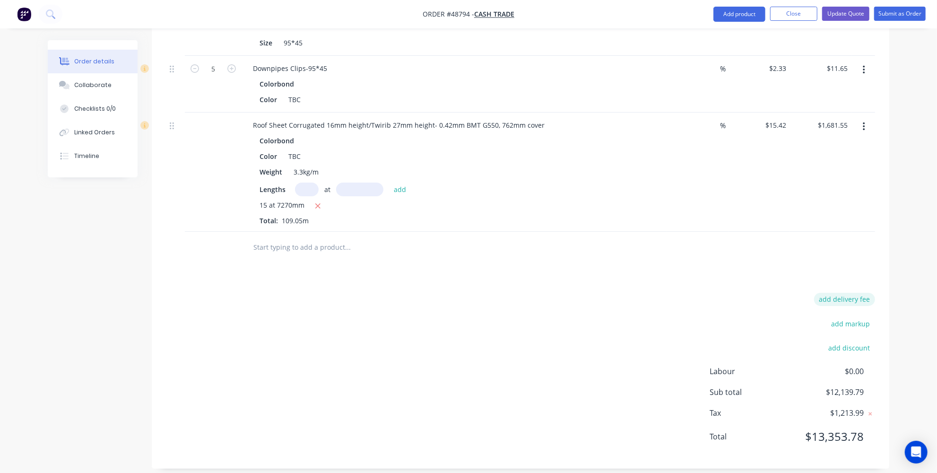
click at [835, 293] on button "add delivery fee" at bounding box center [844, 299] width 61 height 13
click at [811, 250] on div at bounding box center [520, 250] width 709 height 31
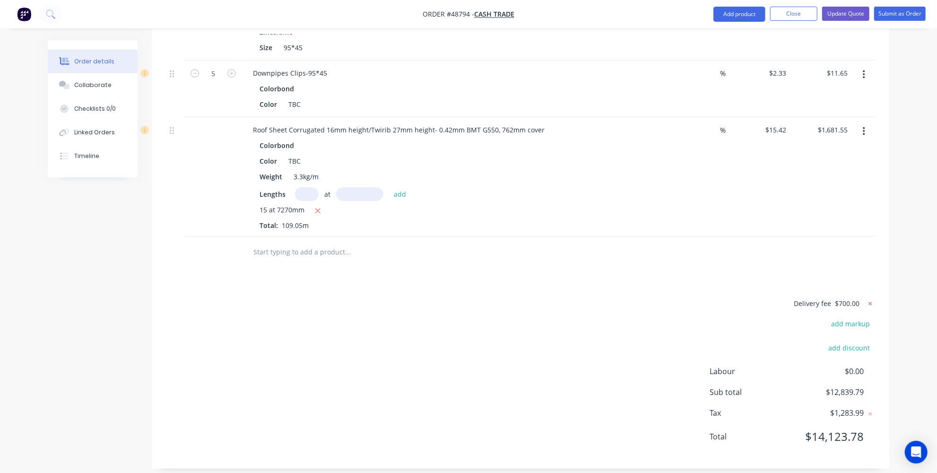
click at [875, 297] on div "Delivery fee $700.00 add markup add discount Labour $0.00 Sub total $12,839.79 …" at bounding box center [521, 375] width 738 height 157
click at [869, 299] on icon at bounding box center [870, 303] width 9 height 9
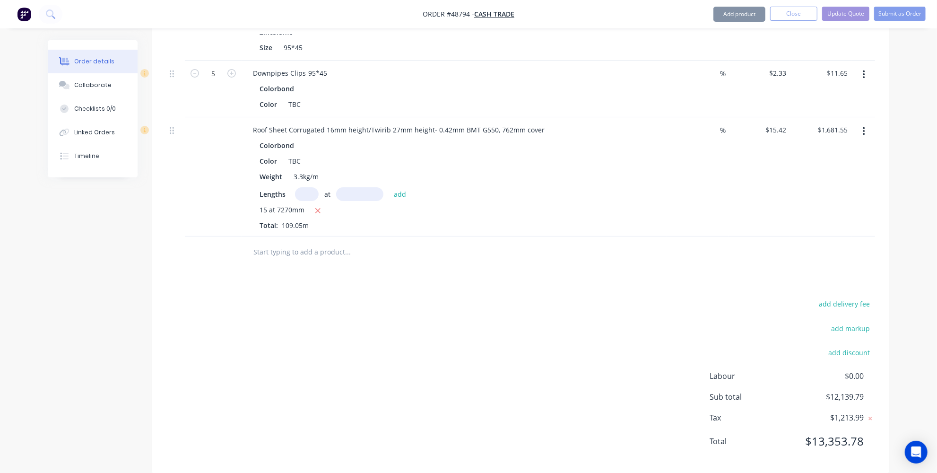
scroll to position [2801, 0]
click at [865, 296] on button "add delivery fee" at bounding box center [844, 302] width 61 height 13
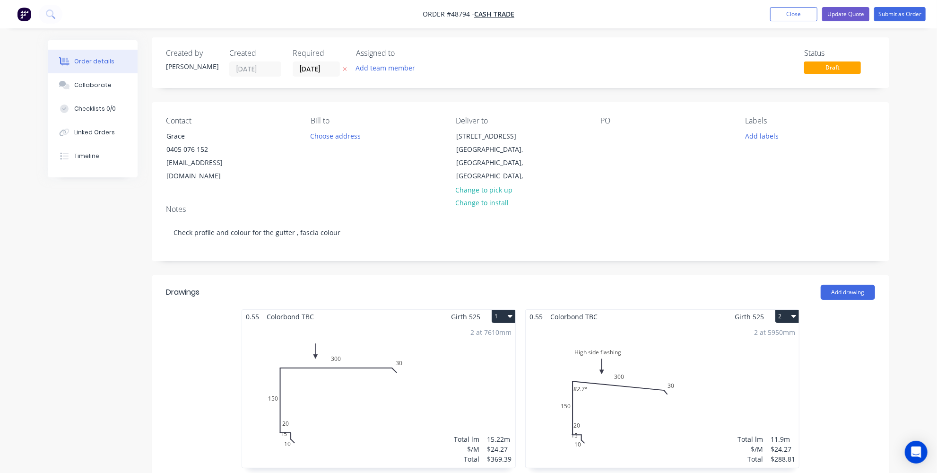
scroll to position [0, 0]
click at [841, 21] on nav "Order #48794 - Cash Trade Add product Close Update Quote Submit as Order" at bounding box center [468, 14] width 937 height 28
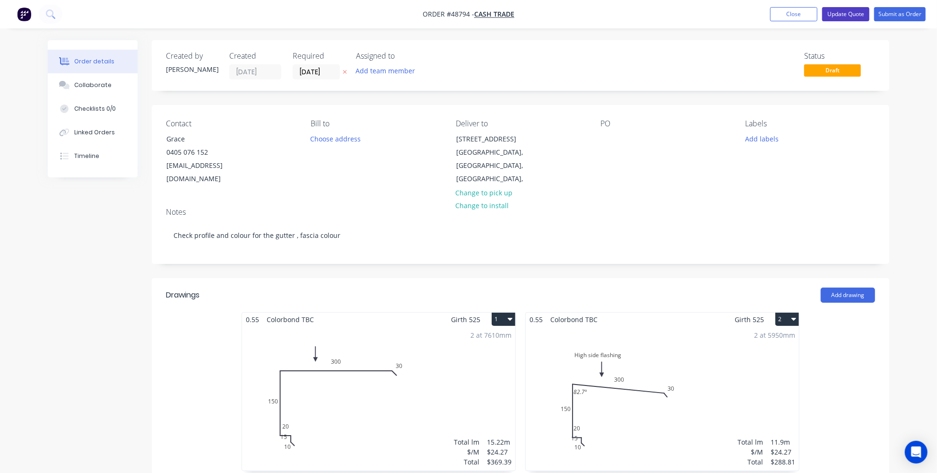
click at [840, 17] on button "Update Quote" at bounding box center [845, 14] width 47 height 14
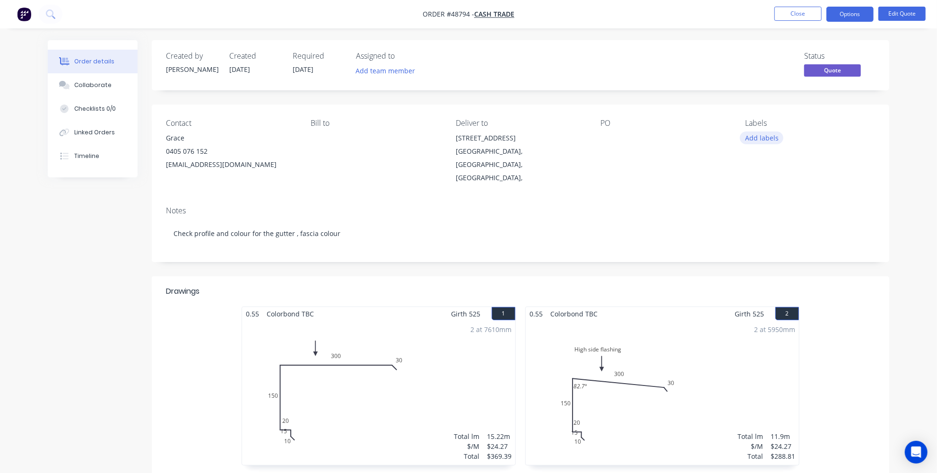
click at [755, 143] on button "Add labels" at bounding box center [762, 137] width 44 height 13
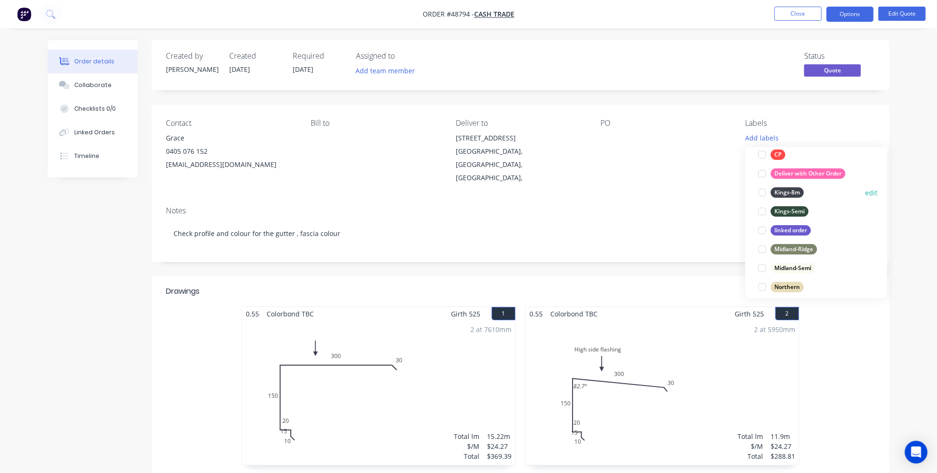
scroll to position [129, 0]
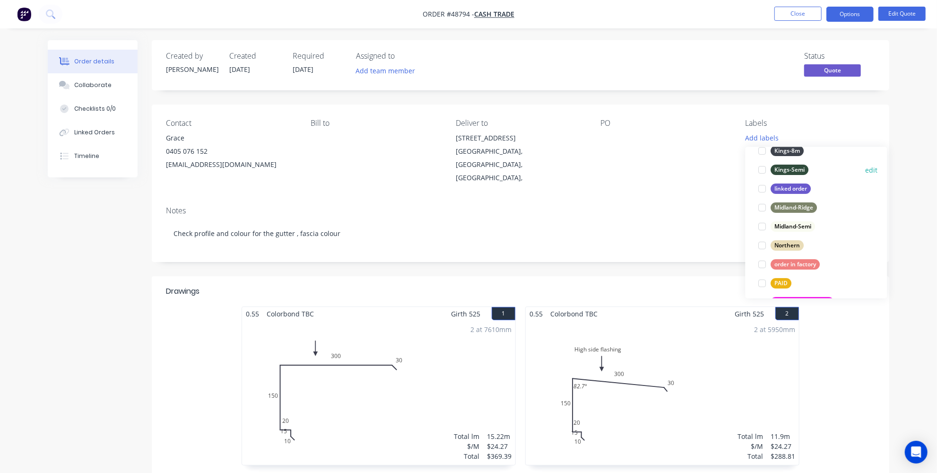
click at [768, 164] on div at bounding box center [762, 169] width 19 height 19
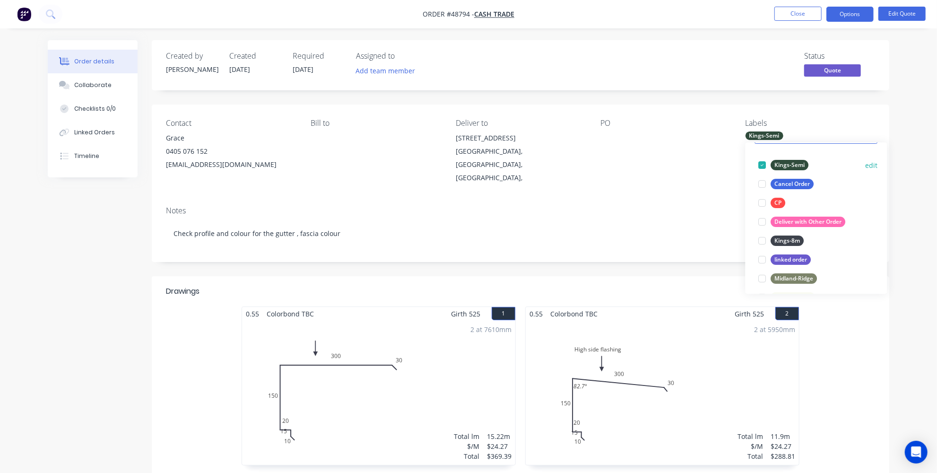
click at [765, 163] on div at bounding box center [762, 165] width 19 height 19
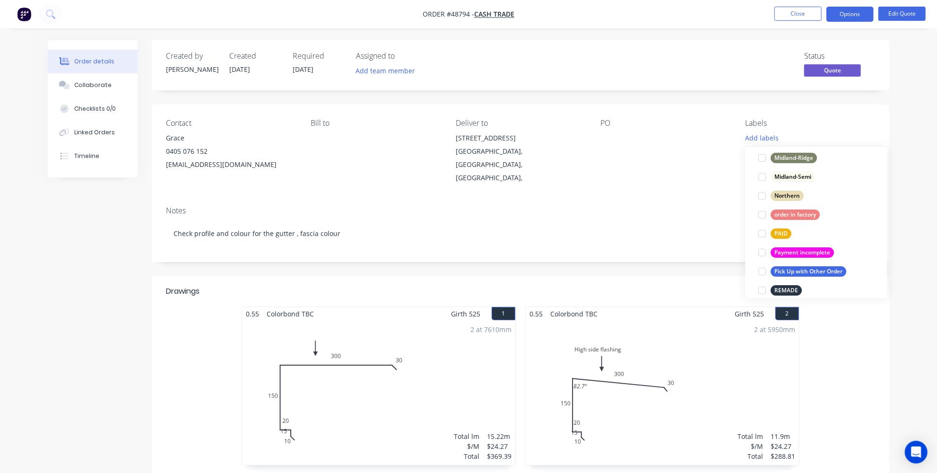
scroll to position [135, 0]
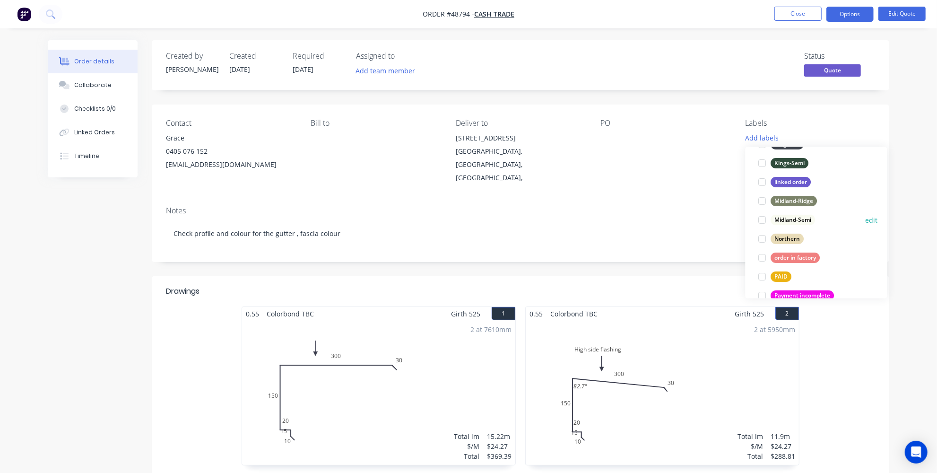
click at [768, 218] on div at bounding box center [762, 219] width 19 height 19
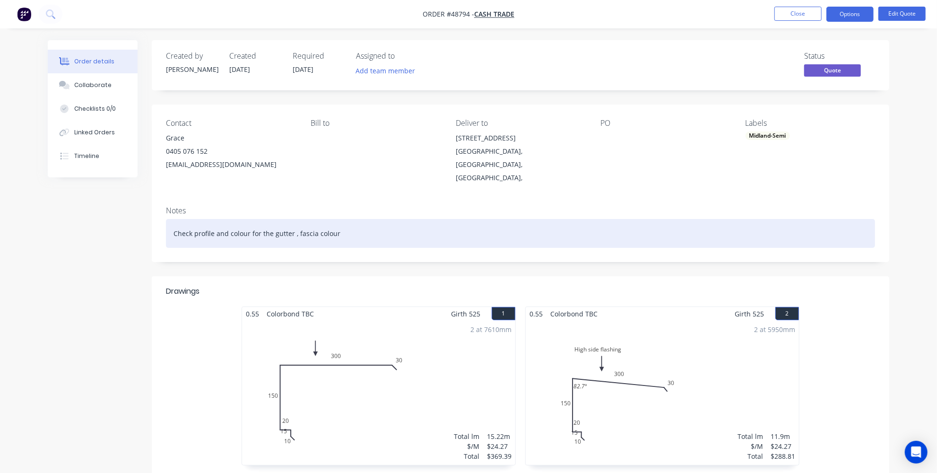
click at [675, 219] on div "Check profile and colour for the gutter , fascia colour" at bounding box center [520, 233] width 709 height 29
drag, startPoint x: 357, startPoint y: 218, endPoint x: 262, endPoint y: 220, distance: 94.6
click at [262, 220] on div "Check profile and colour for the gutter , fascia colour" at bounding box center [520, 233] width 709 height 29
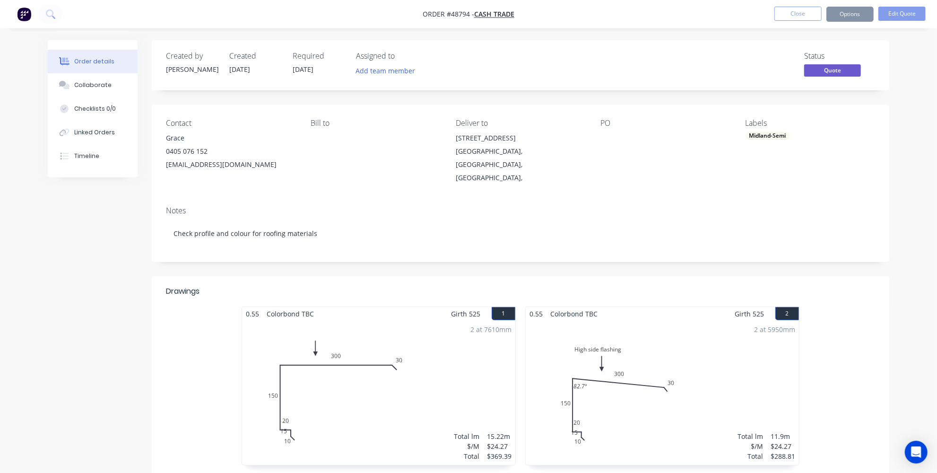
click at [803, 206] on div "Notes" at bounding box center [520, 210] width 709 height 9
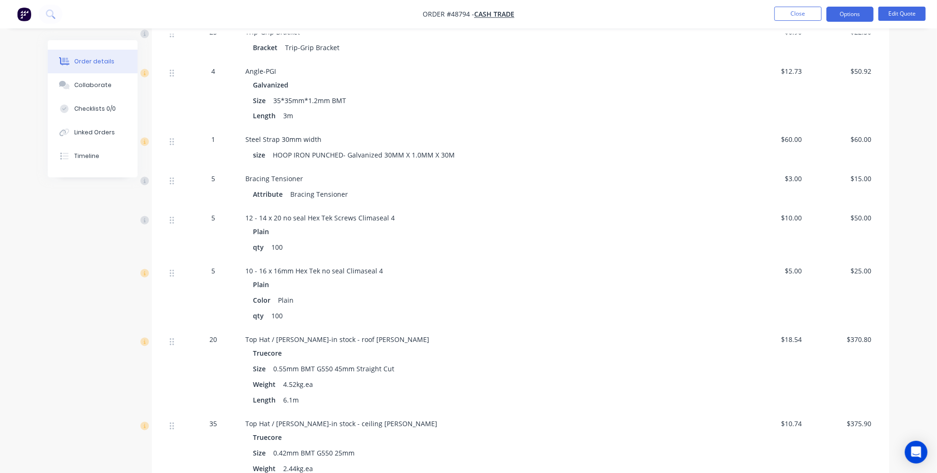
scroll to position [1204, 0]
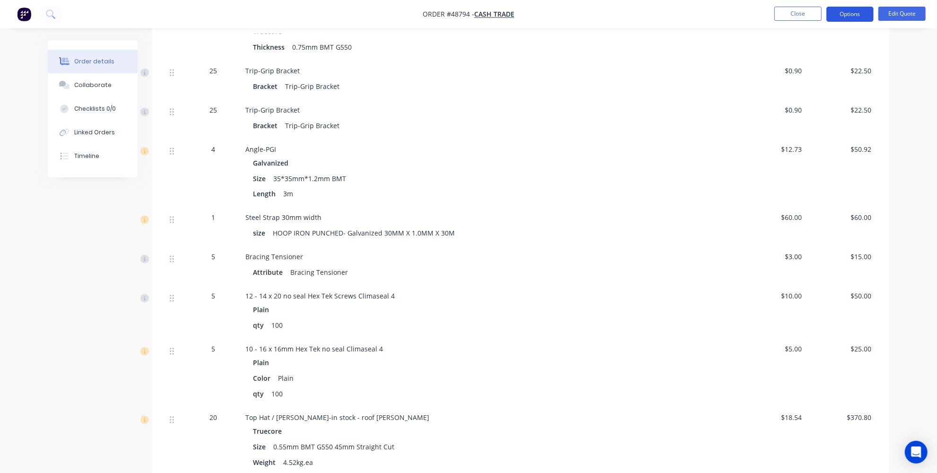
click at [840, 9] on button "Options" at bounding box center [850, 14] width 47 height 15
click at [919, 114] on div "Order details Collaborate Checklists 0/0 Linked Orders Timeline Order details C…" at bounding box center [468, 279] width 937 height 2966
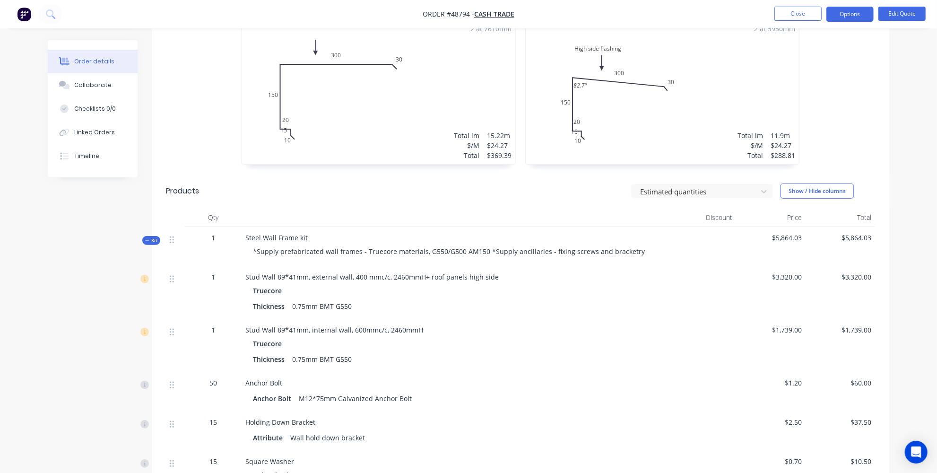
scroll to position [0, 0]
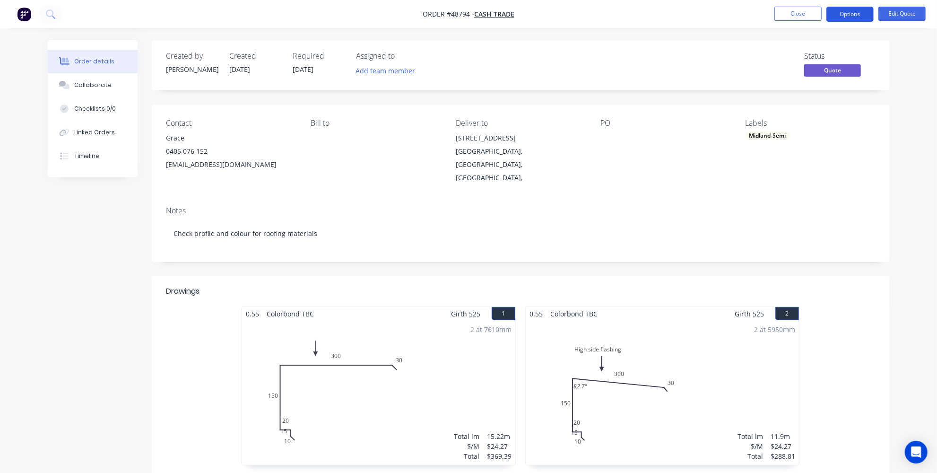
click at [847, 15] on button "Options" at bounding box center [850, 14] width 47 height 15
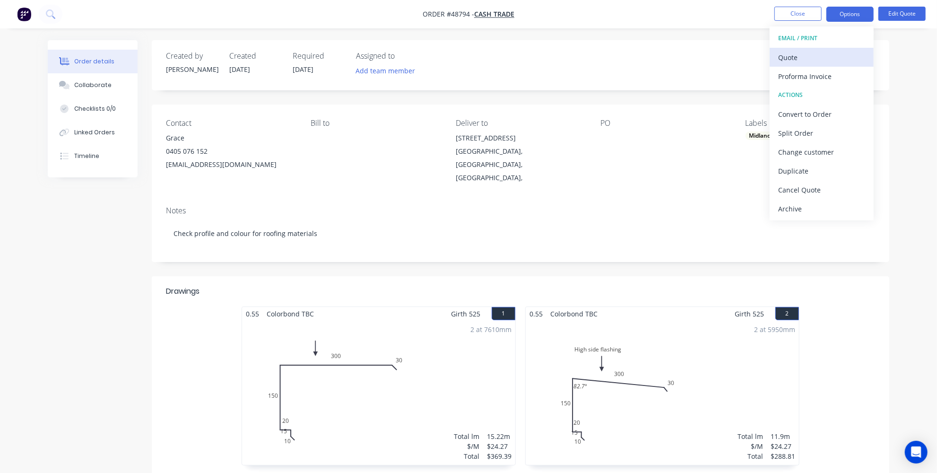
click at [798, 56] on div "Quote" at bounding box center [822, 58] width 87 height 14
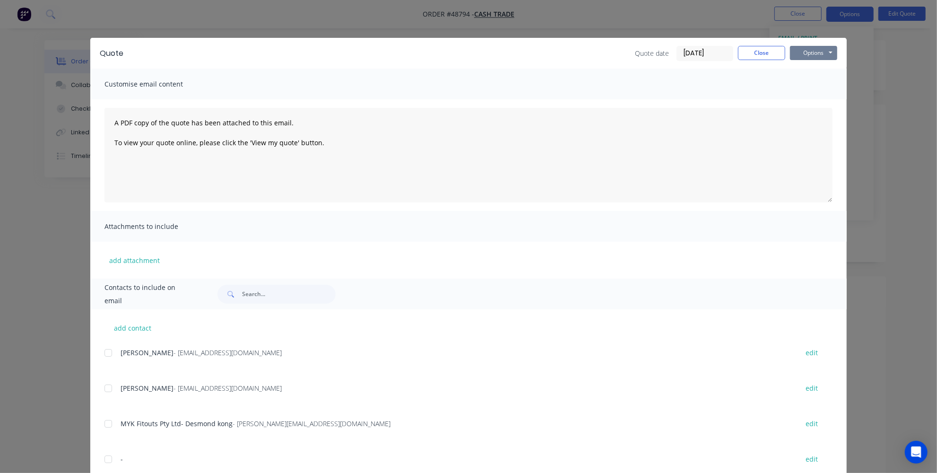
click at [801, 54] on button "Options" at bounding box center [813, 53] width 47 height 14
click at [817, 84] on button "Print" at bounding box center [820, 86] width 61 height 16
click at [758, 50] on button "Close" at bounding box center [761, 53] width 47 height 14
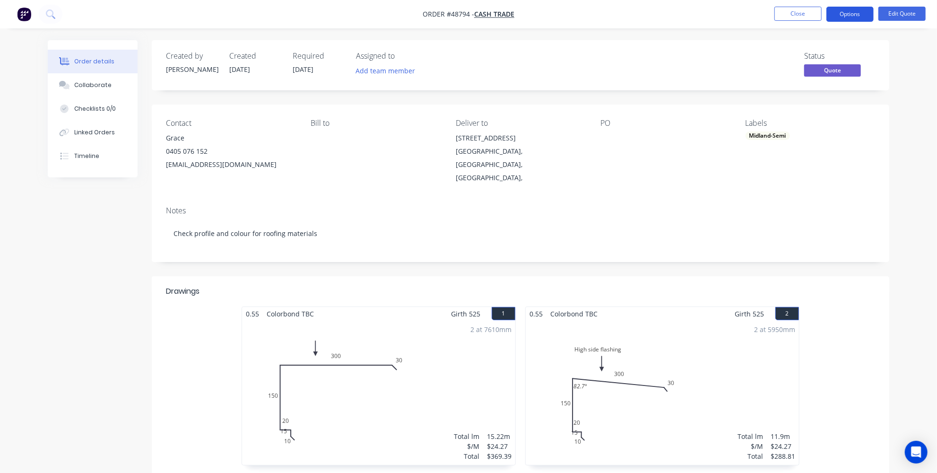
click at [847, 13] on button "Options" at bounding box center [850, 14] width 47 height 15
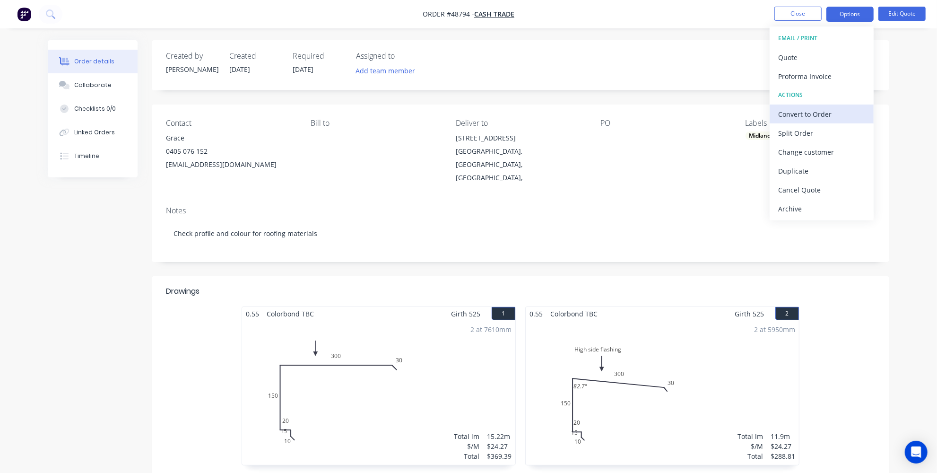
click at [802, 118] on div "Convert to Order" at bounding box center [822, 114] width 87 height 14
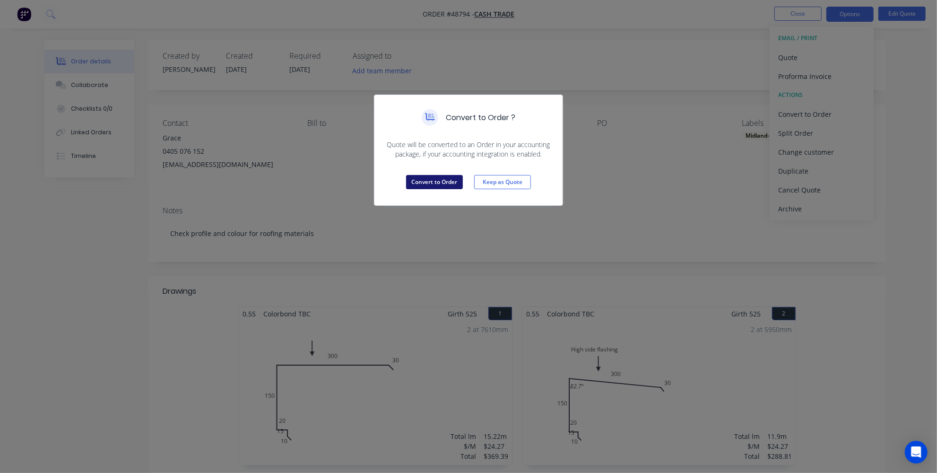
click at [441, 177] on button "Convert to Order" at bounding box center [434, 182] width 57 height 14
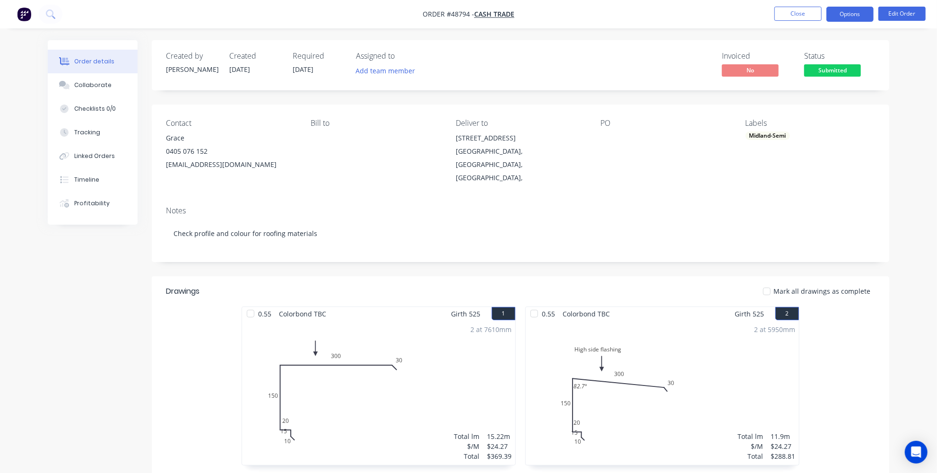
click at [840, 12] on button "Options" at bounding box center [850, 14] width 47 height 15
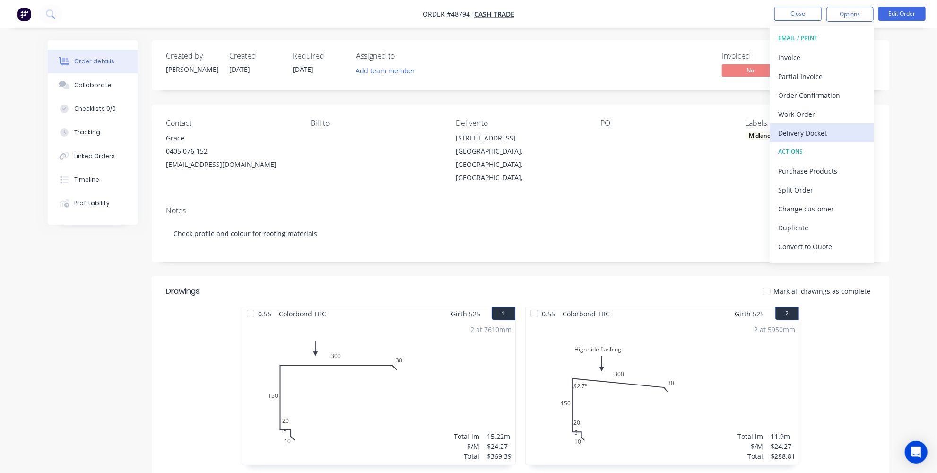
click at [806, 137] on div "Delivery Docket" at bounding box center [822, 133] width 87 height 14
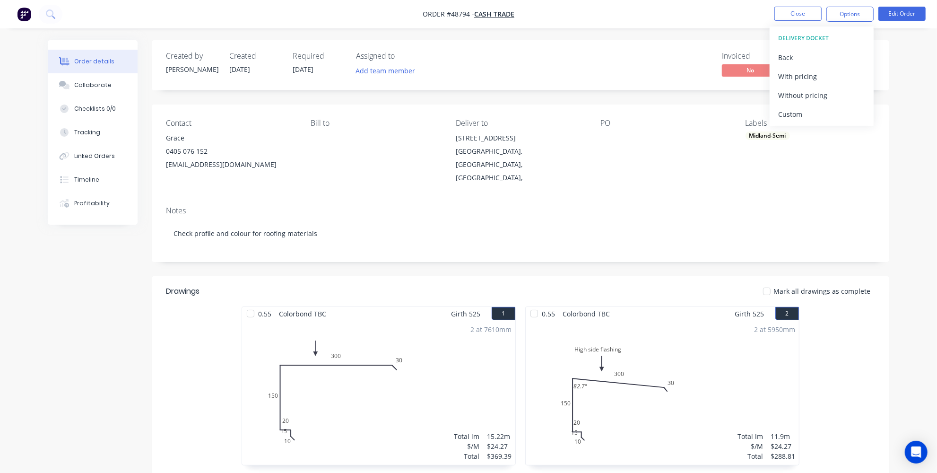
click at [808, 124] on div "DELIVERY DOCKET Back With pricing Without pricing Custom" at bounding box center [822, 75] width 104 height 99
click at [802, 114] on div "Custom" at bounding box center [822, 114] width 87 height 14
click at [800, 99] on div "Without pricing" at bounding box center [822, 95] width 87 height 14
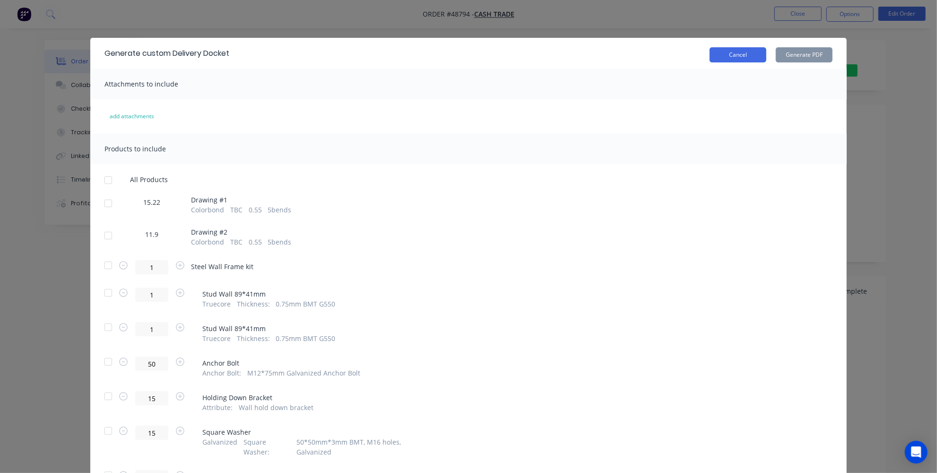
click at [733, 59] on button "Cancel" at bounding box center [738, 54] width 57 height 15
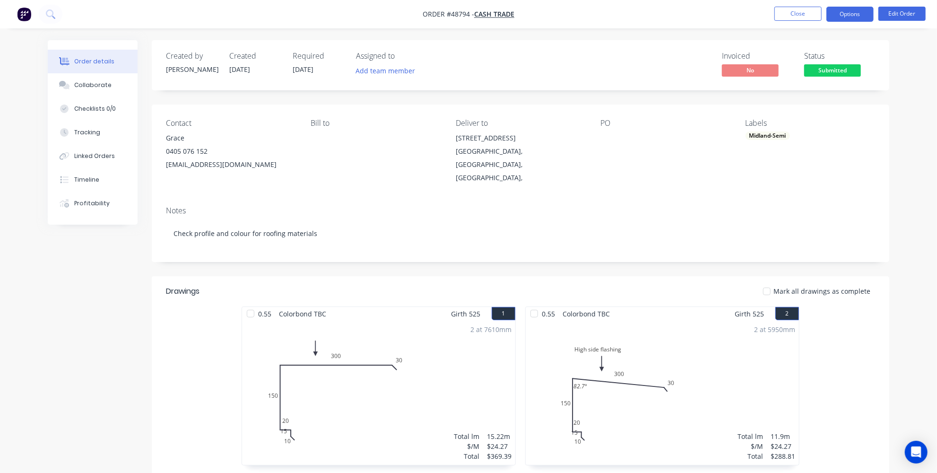
click at [852, 12] on button "Options" at bounding box center [850, 14] width 47 height 15
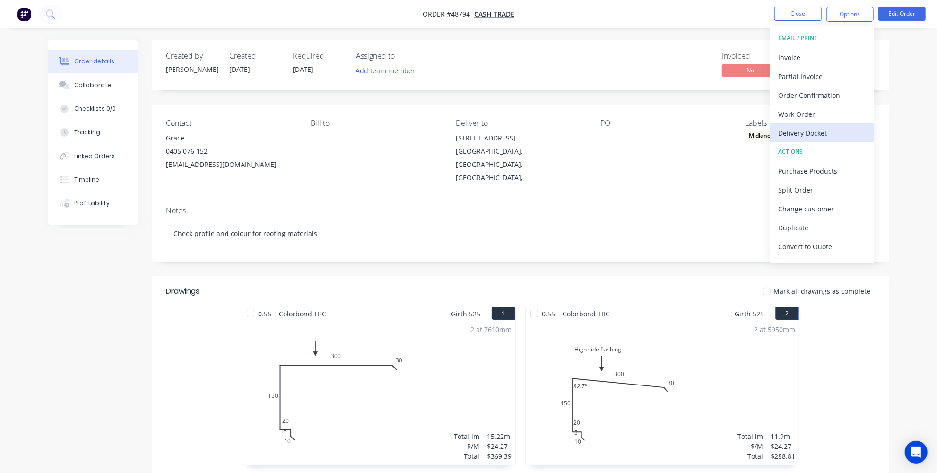
click at [804, 136] on div "Delivery Docket" at bounding box center [822, 133] width 87 height 14
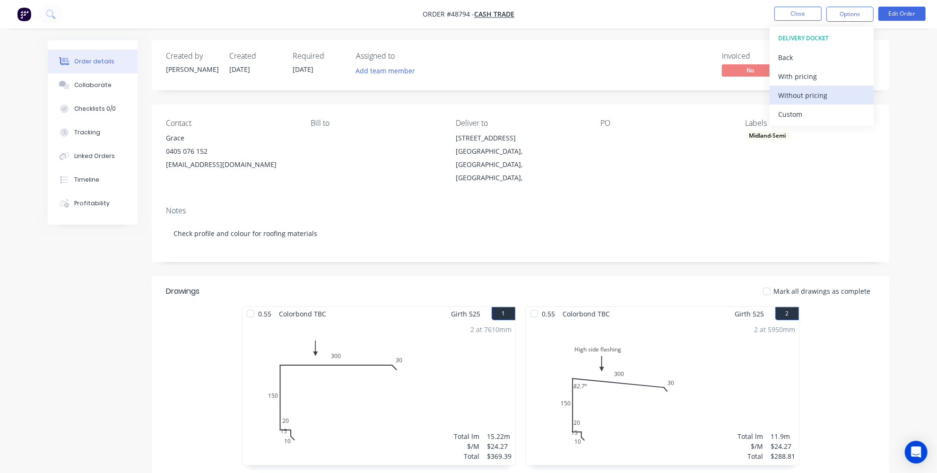
click at [794, 93] on div "Without pricing" at bounding box center [822, 95] width 87 height 14
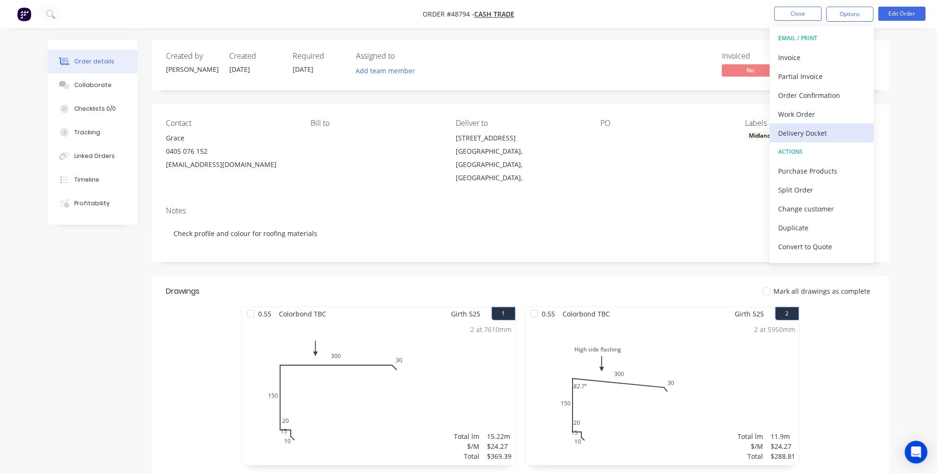
click at [796, 138] on div "Delivery Docket" at bounding box center [822, 133] width 87 height 14
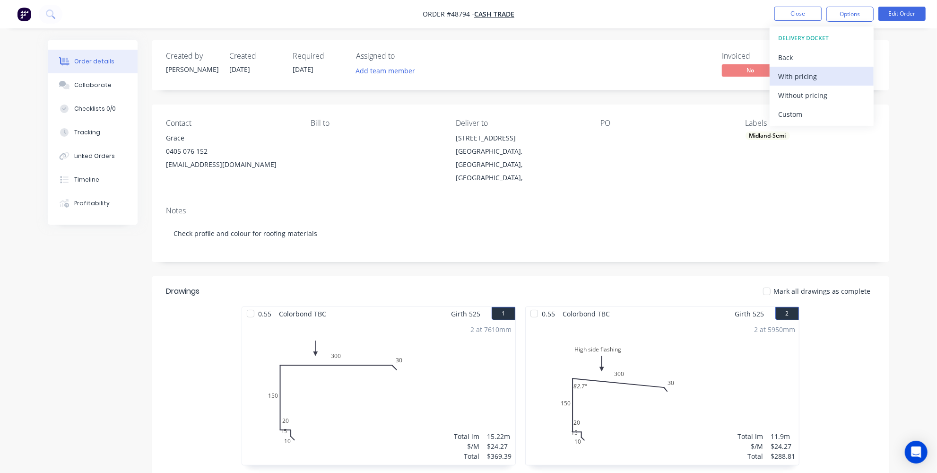
click at [795, 80] on div "With pricing" at bounding box center [822, 77] width 87 height 14
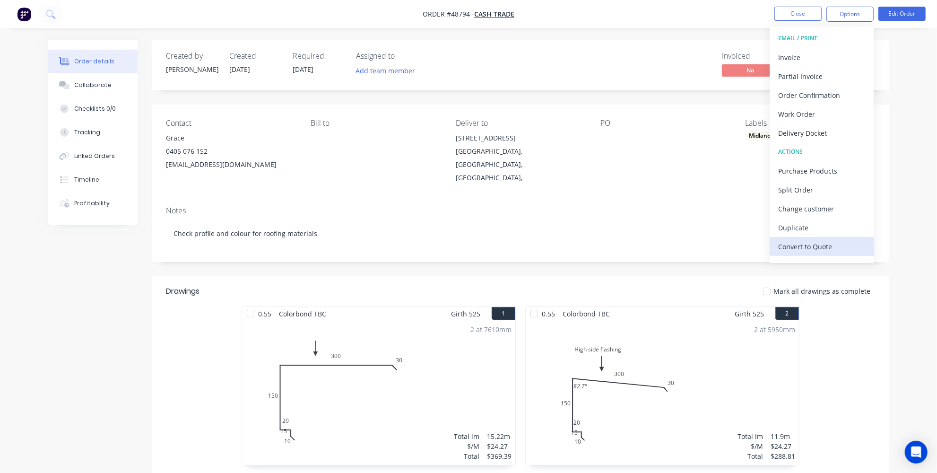
click at [817, 243] on div "Convert to Quote" at bounding box center [822, 247] width 87 height 14
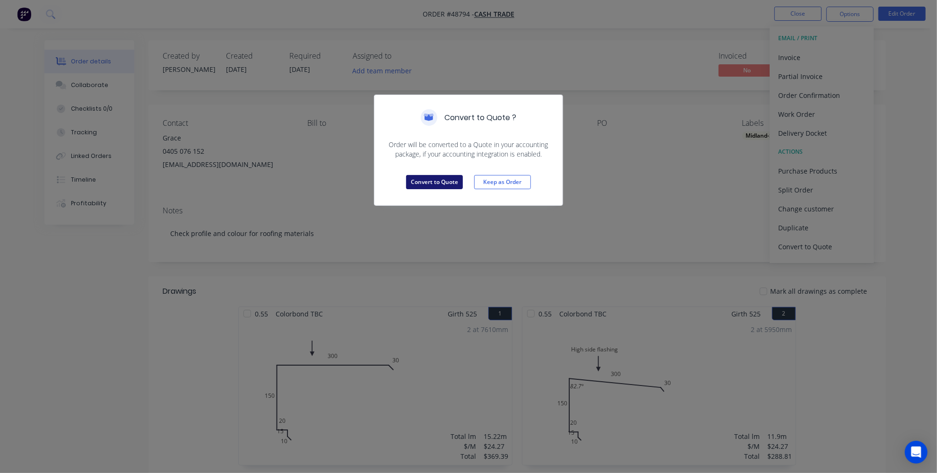
click at [445, 179] on button "Convert to Quote" at bounding box center [434, 182] width 57 height 14
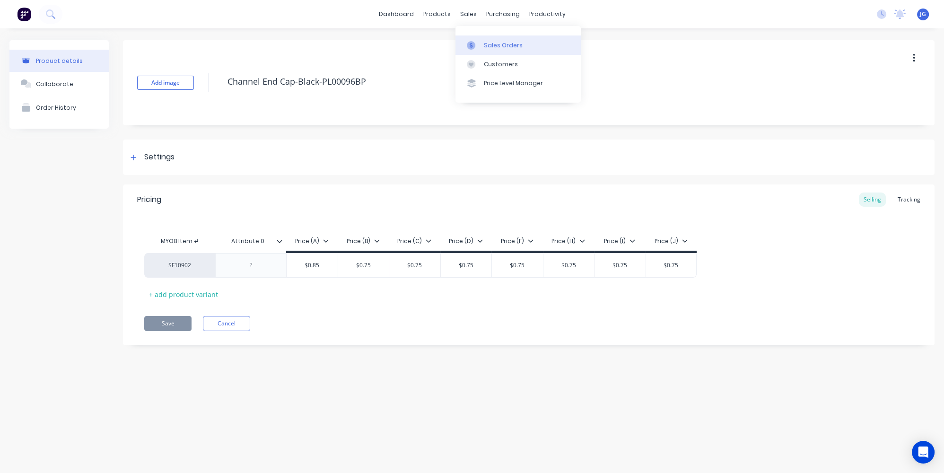
click at [488, 48] on div "Sales Orders" at bounding box center [503, 45] width 39 height 9
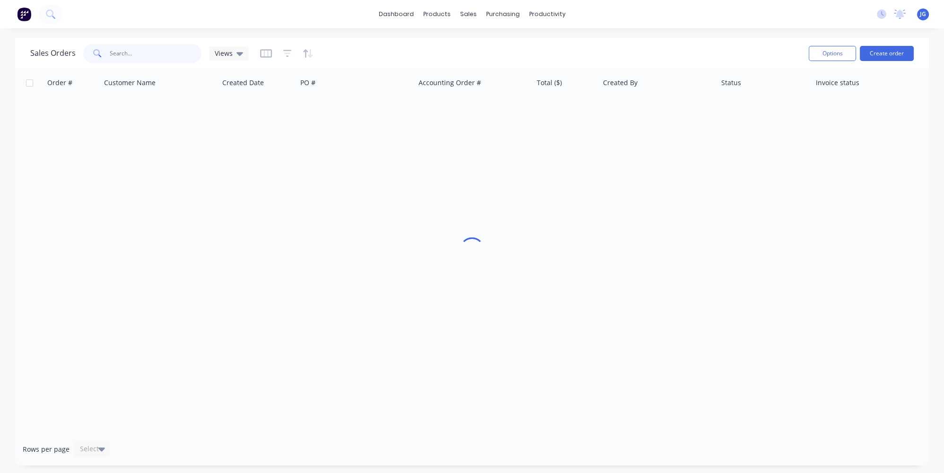
click at [169, 53] on input "text" at bounding box center [156, 53] width 92 height 19
paste input "#49628"
click at [114, 52] on input "#49628" at bounding box center [156, 53] width 92 height 19
click at [112, 52] on input "#49628" at bounding box center [156, 53] width 92 height 19
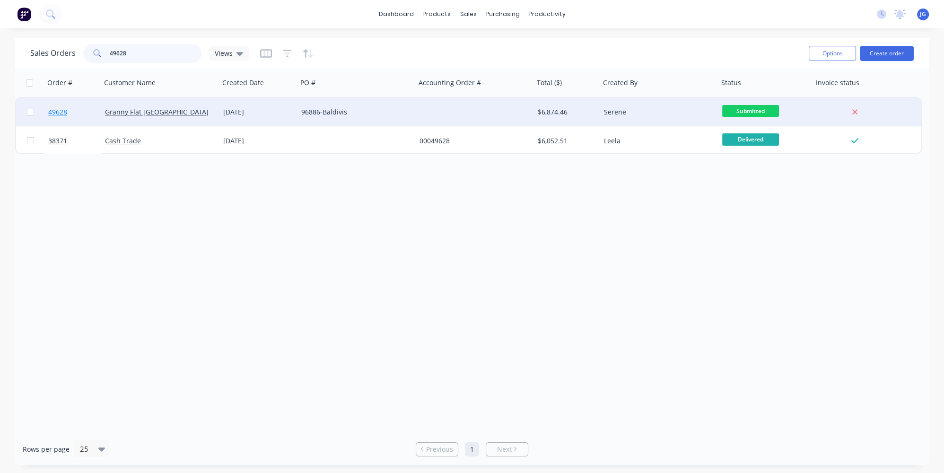
type input "49628"
click at [80, 112] on link "49628" at bounding box center [76, 112] width 57 height 28
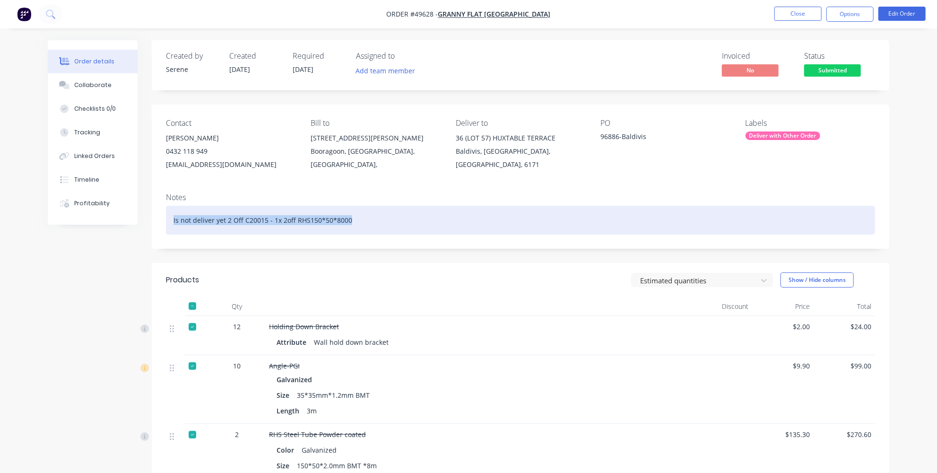
drag, startPoint x: 374, startPoint y: 222, endPoint x: 156, endPoint y: 221, distance: 218.0
click at [156, 221] on div "Notes Is not deliver yet 2 Off C20015 - 1x 2off RHS150*50*8000" at bounding box center [521, 216] width 738 height 63
copy div "Is not deliver yet 2 Off C20015 - 1x 2off RHS150*50*8000"
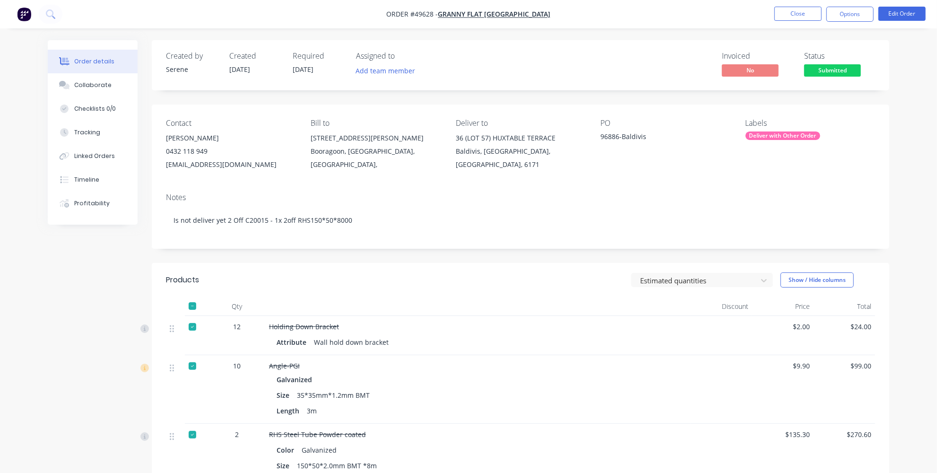
click at [841, 70] on span "Submitted" at bounding box center [833, 70] width 57 height 12
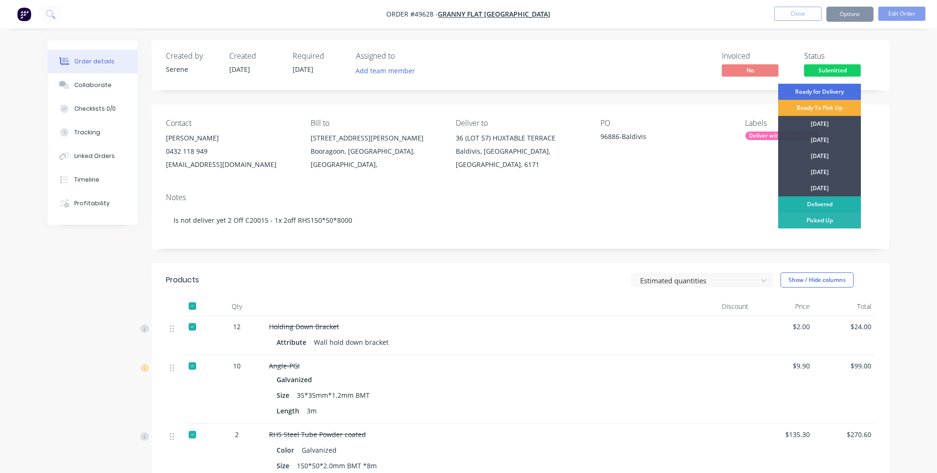
click at [816, 208] on div "Delivered" at bounding box center [820, 204] width 83 height 16
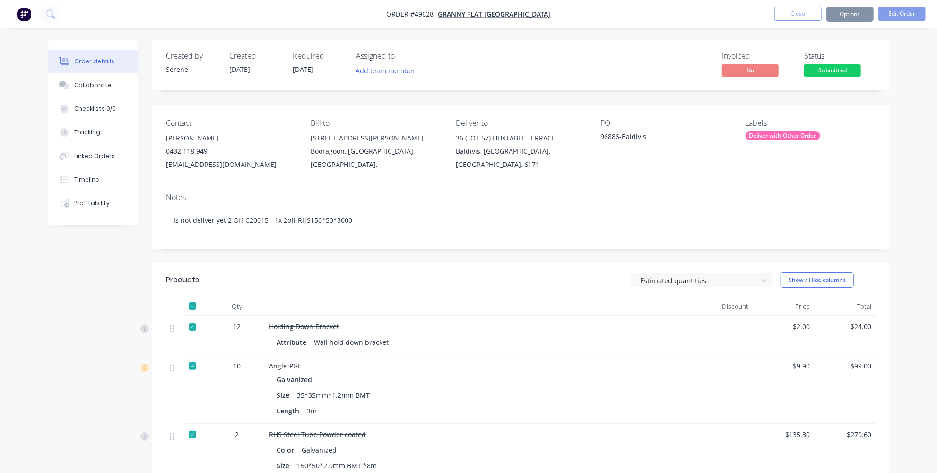
click at [830, 73] on span "Submitted" at bounding box center [833, 70] width 57 height 12
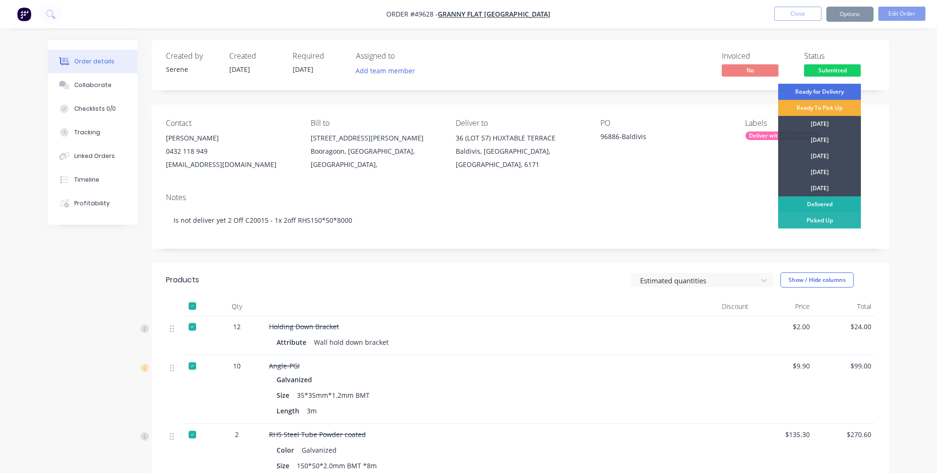
click at [810, 202] on div "Delivered" at bounding box center [820, 204] width 83 height 16
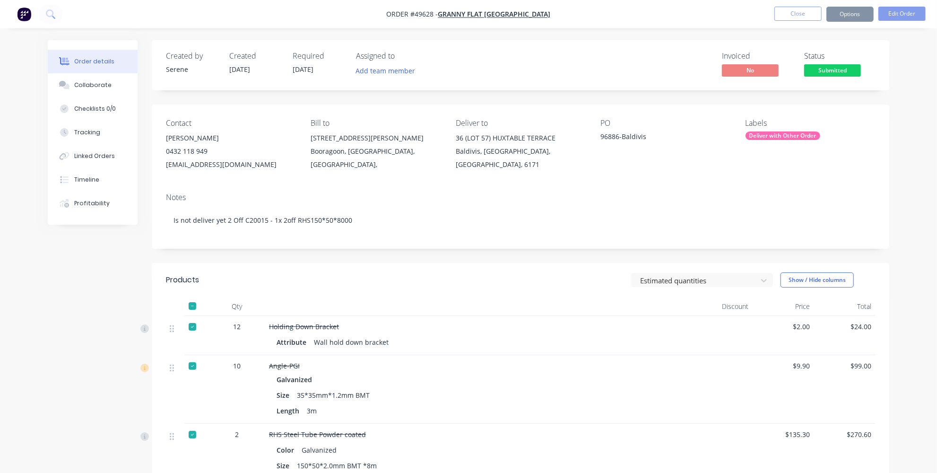
click at [823, 70] on span "Submitted" at bounding box center [833, 70] width 57 height 12
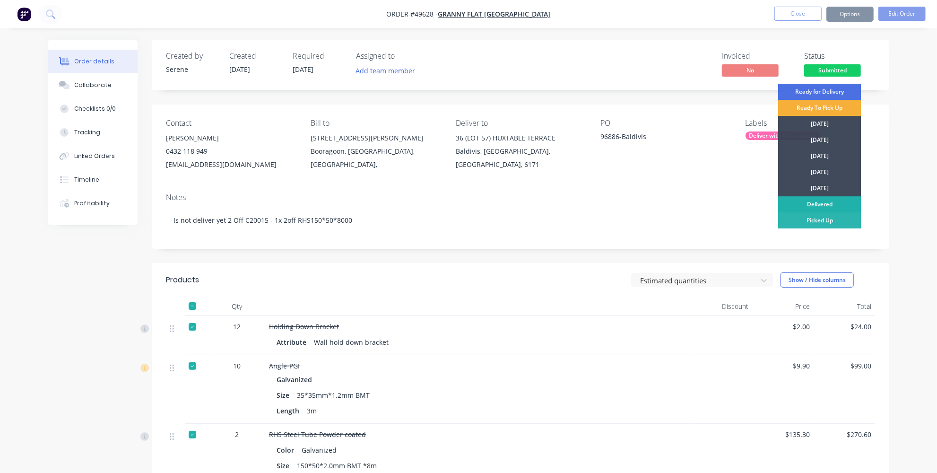
click at [807, 204] on div "Delivered" at bounding box center [820, 204] width 83 height 16
